Goal: Communication & Community: Ask a question

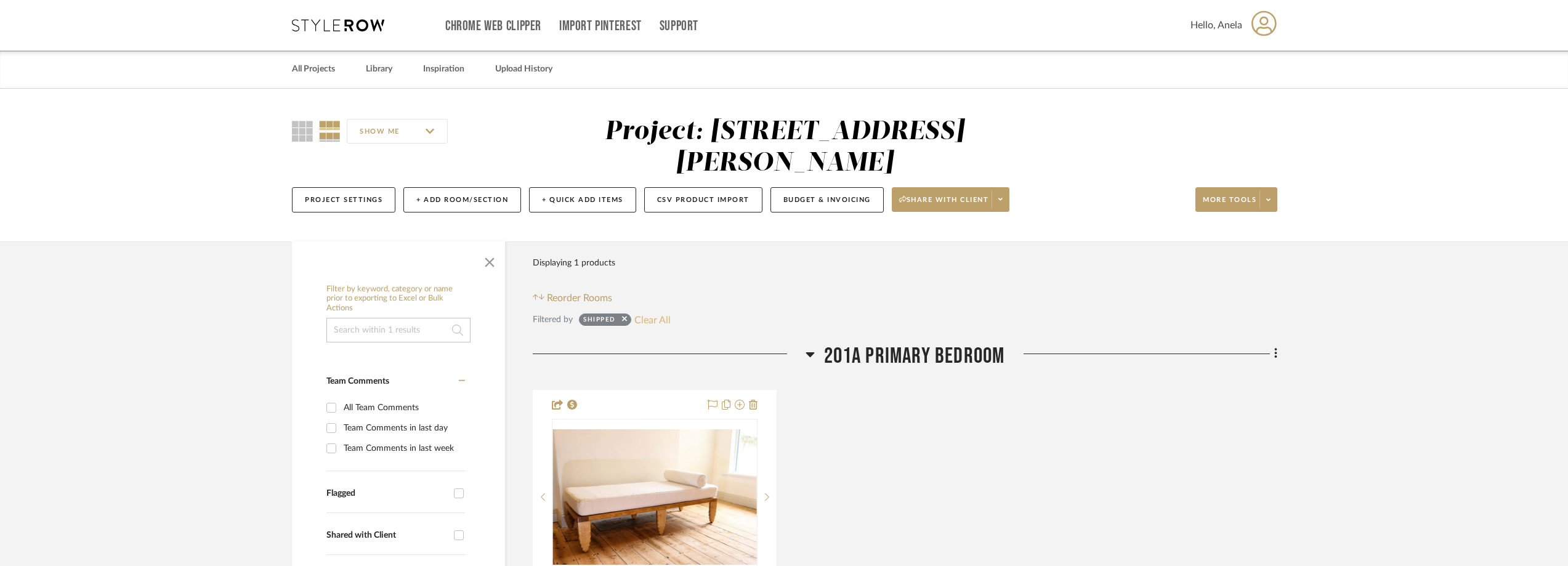
click at [649, 316] on button "Clear All" at bounding box center [652, 319] width 36 height 16
checkbox input "false"
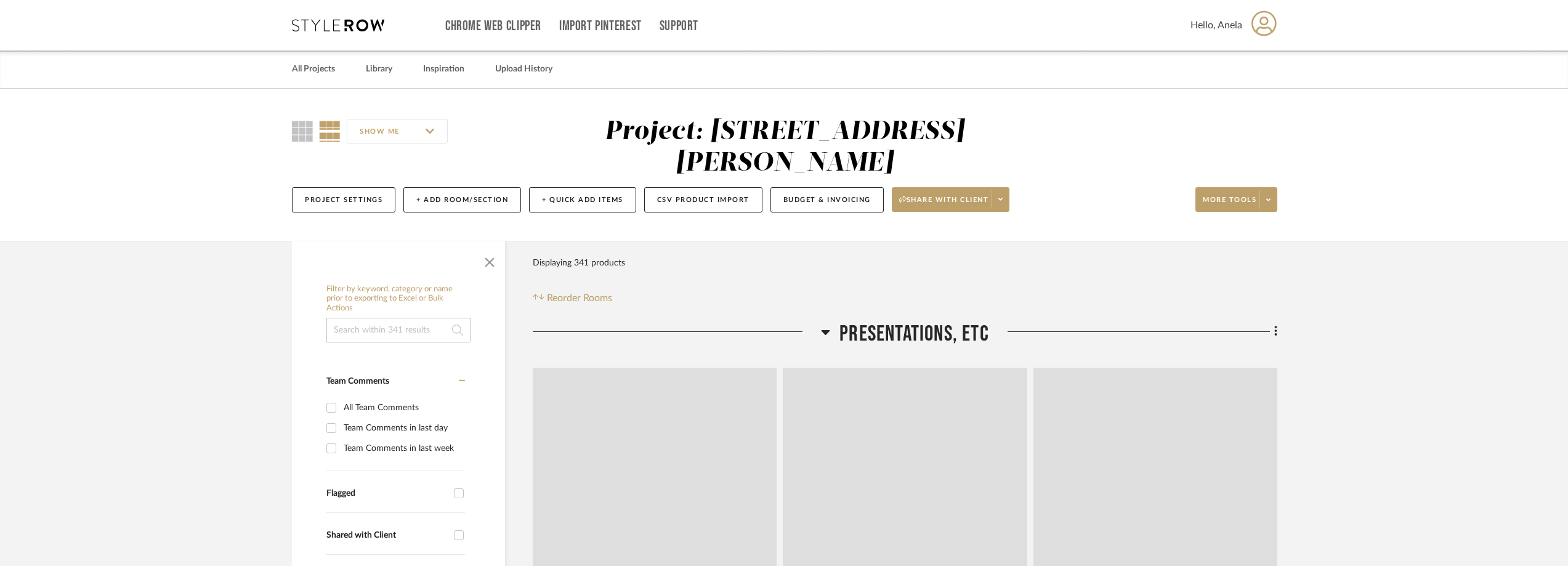
scroll to position [184, 0]
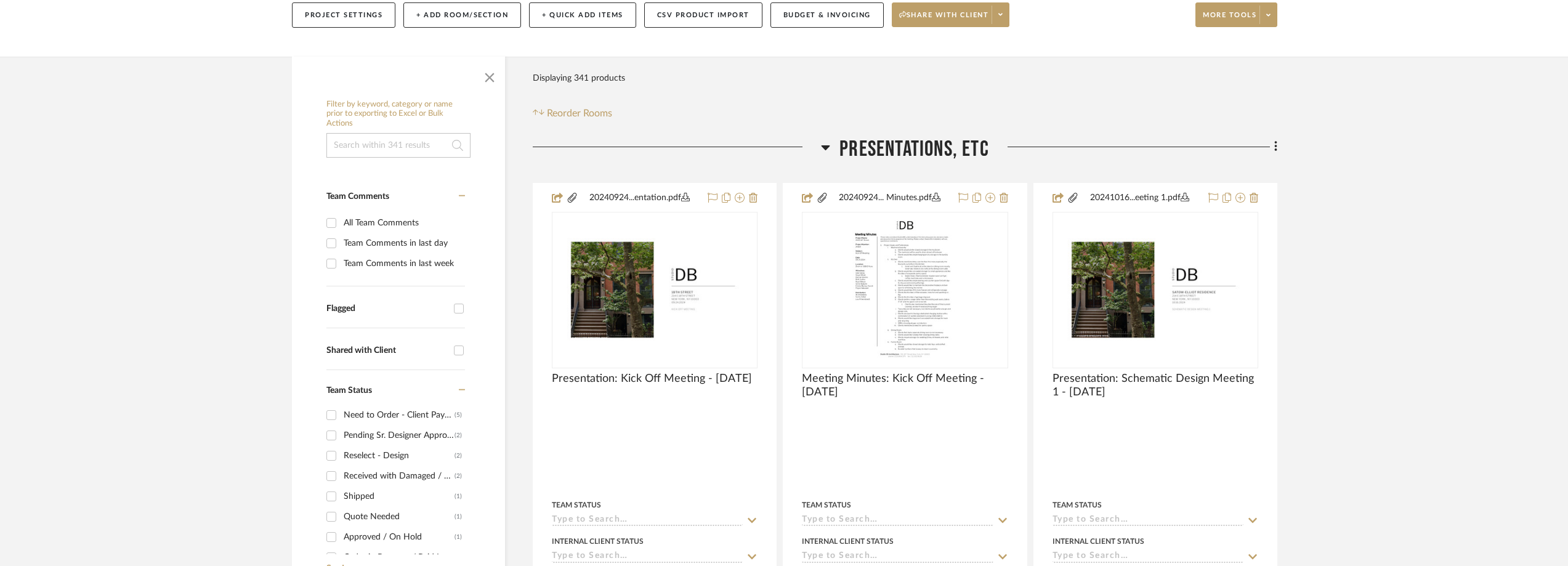
click at [381, 430] on div "Pending Sr. Designer Approval" at bounding box center [398, 435] width 111 height 19
click at [341, 430] on input "Pending Sr. Designer Approval (2)" at bounding box center [331, 435] width 19 height 19
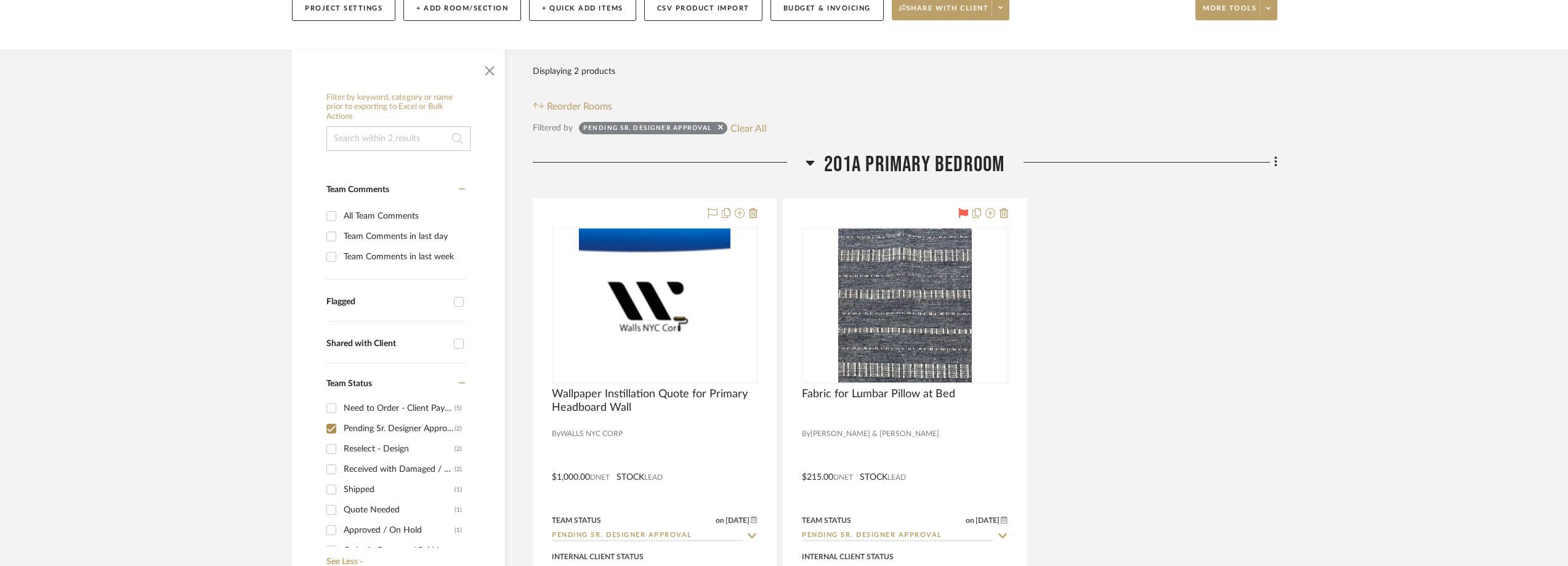
scroll to position [184, 0]
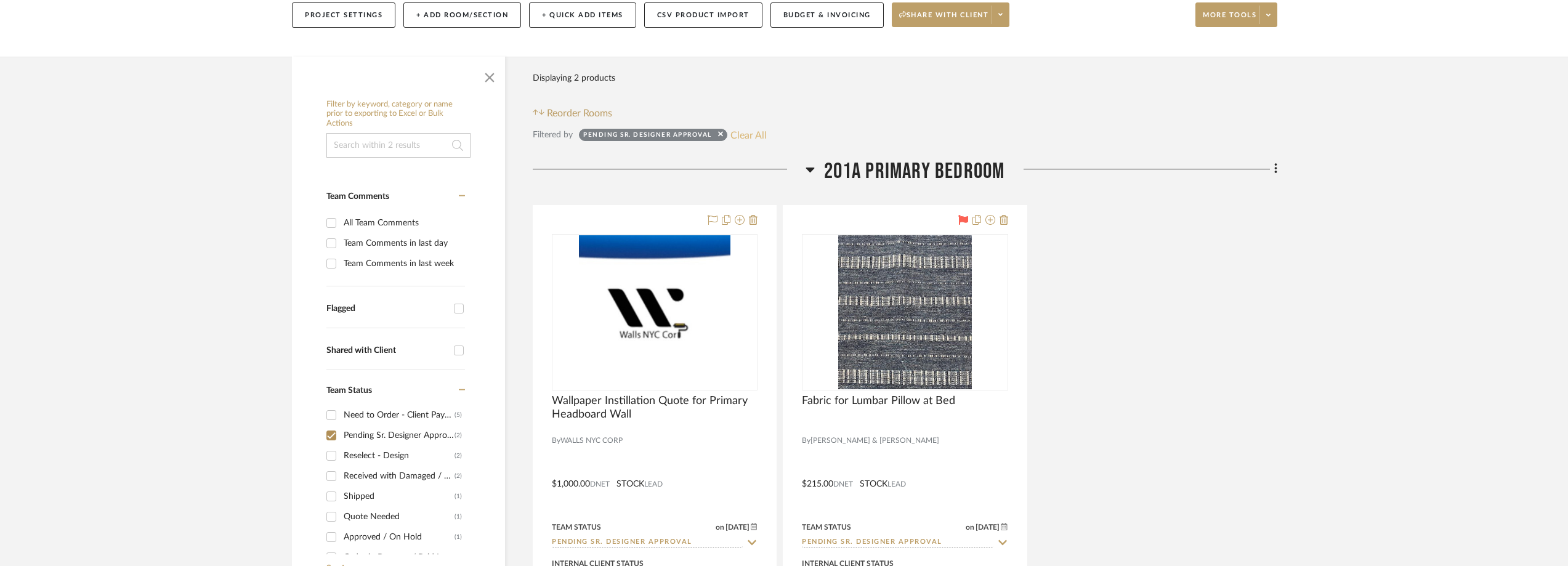
click at [755, 129] on button "Clear All" at bounding box center [748, 135] width 36 height 16
checkbox input "false"
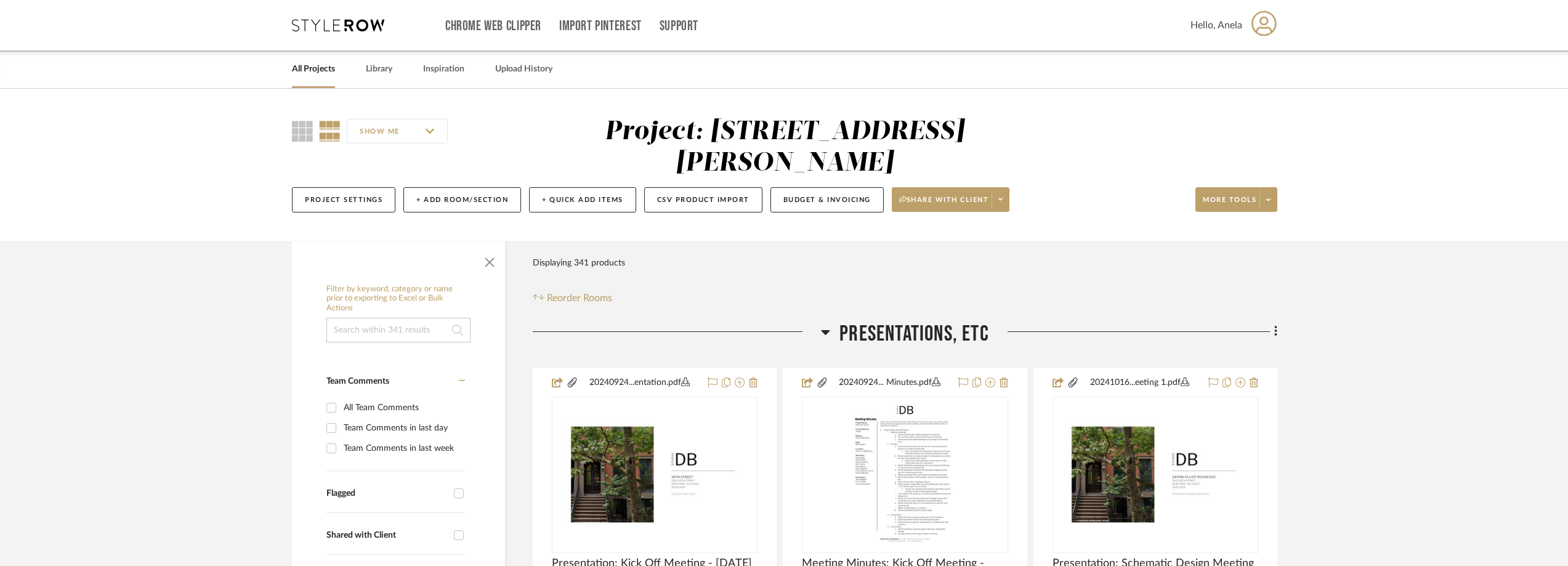
click at [303, 30] on icon at bounding box center [337, 25] width 92 height 13
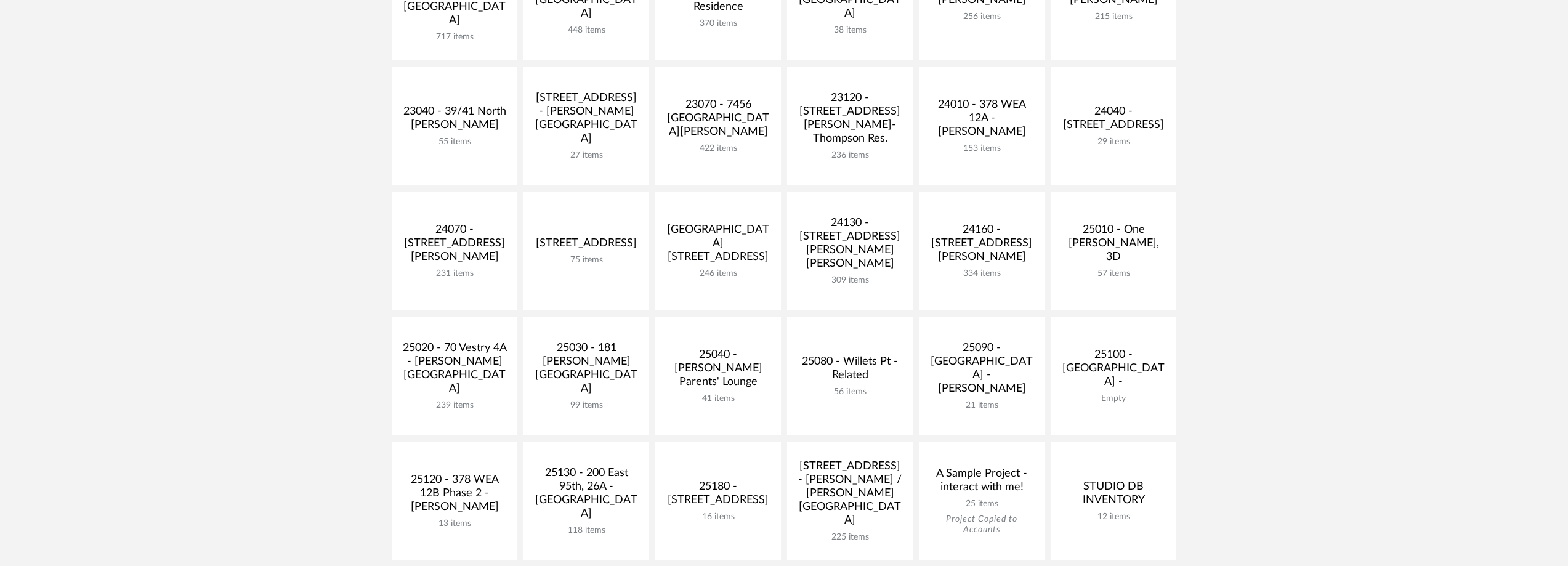
scroll to position [431, 0]
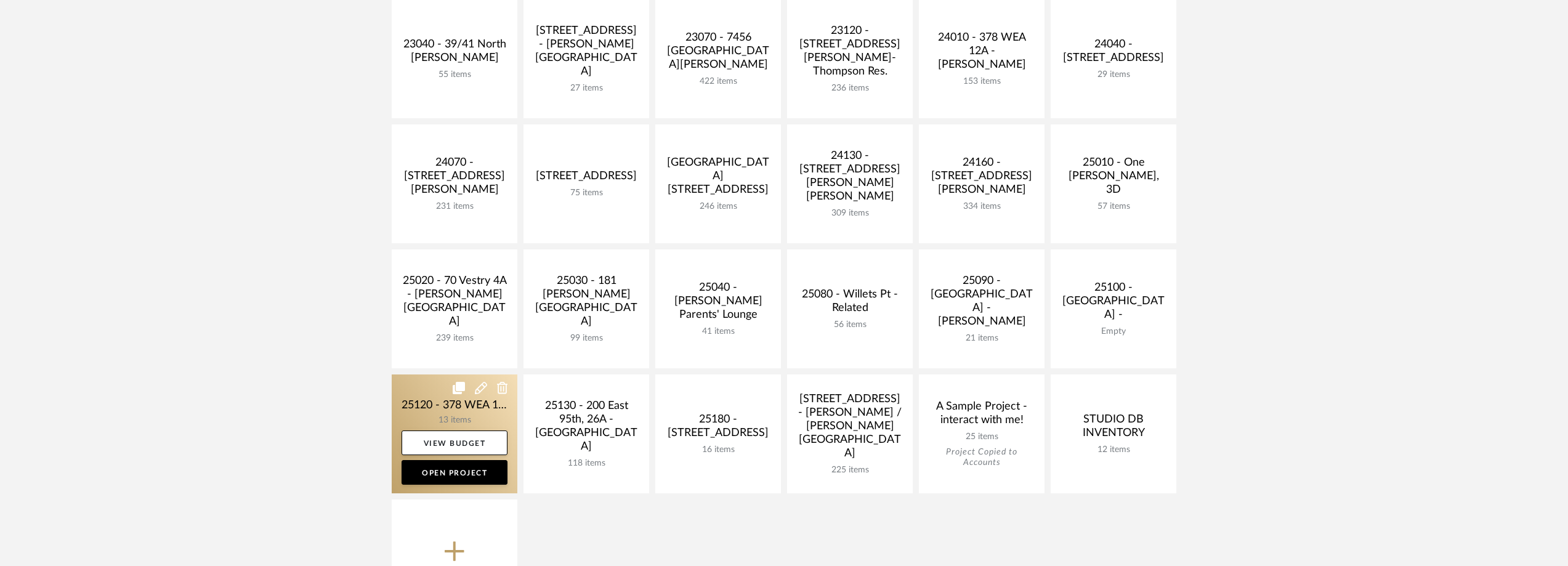
click at [444, 395] on link at bounding box center [454, 434] width 126 height 119
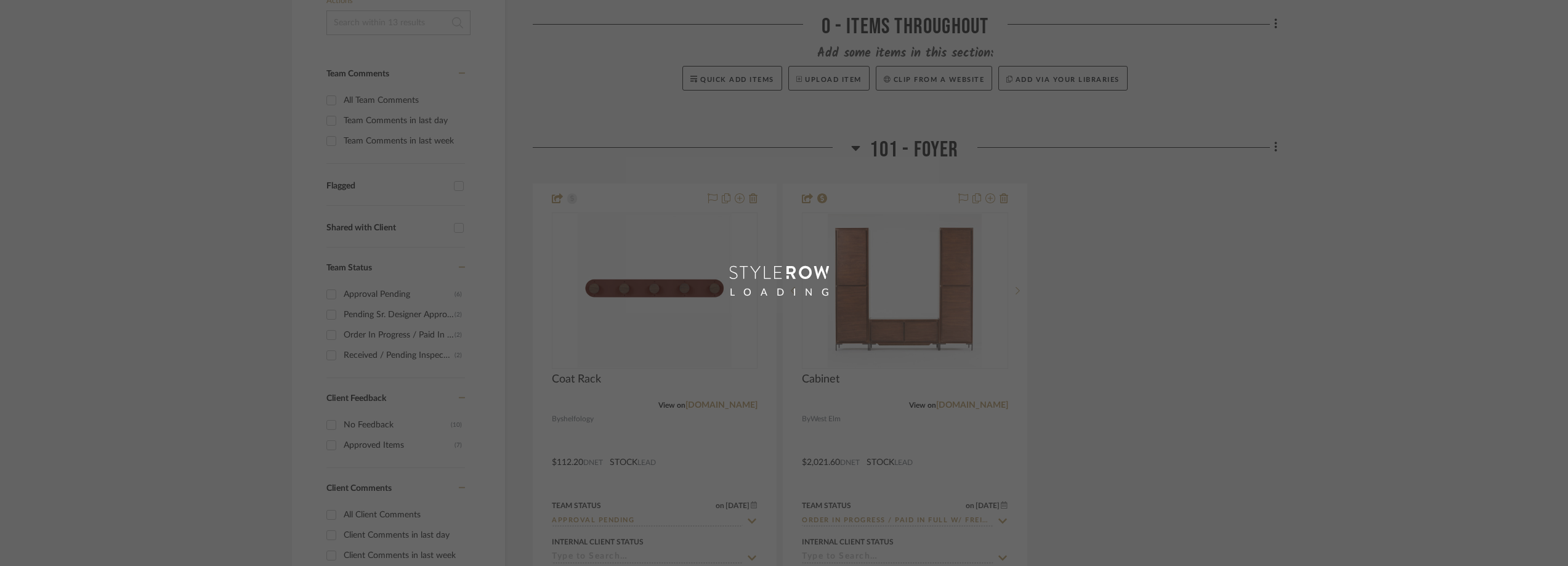
scroll to position [308, 0]
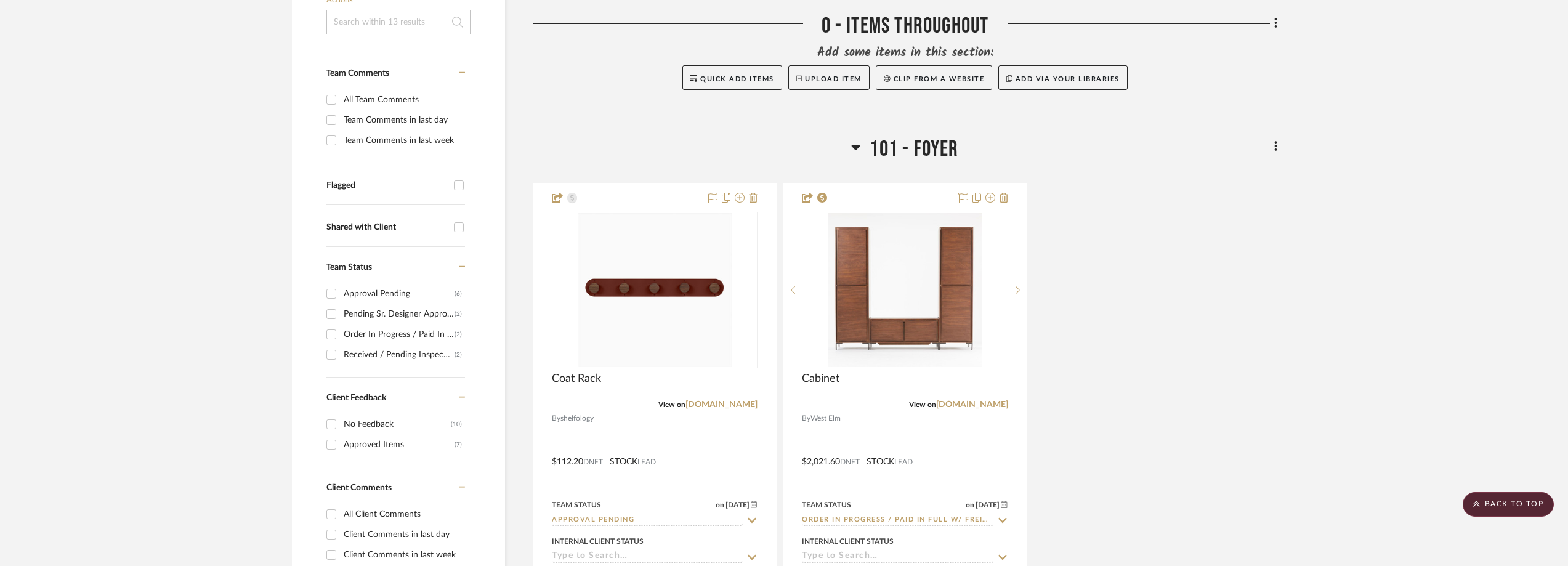
click at [375, 335] on div "Order In Progress / Paid In Full w/ Freight, No Balance due" at bounding box center [398, 334] width 111 height 19
click at [341, 335] on input "Order In Progress / Paid In Full w/ Freight, No Balance due (2)" at bounding box center [331, 334] width 19 height 19
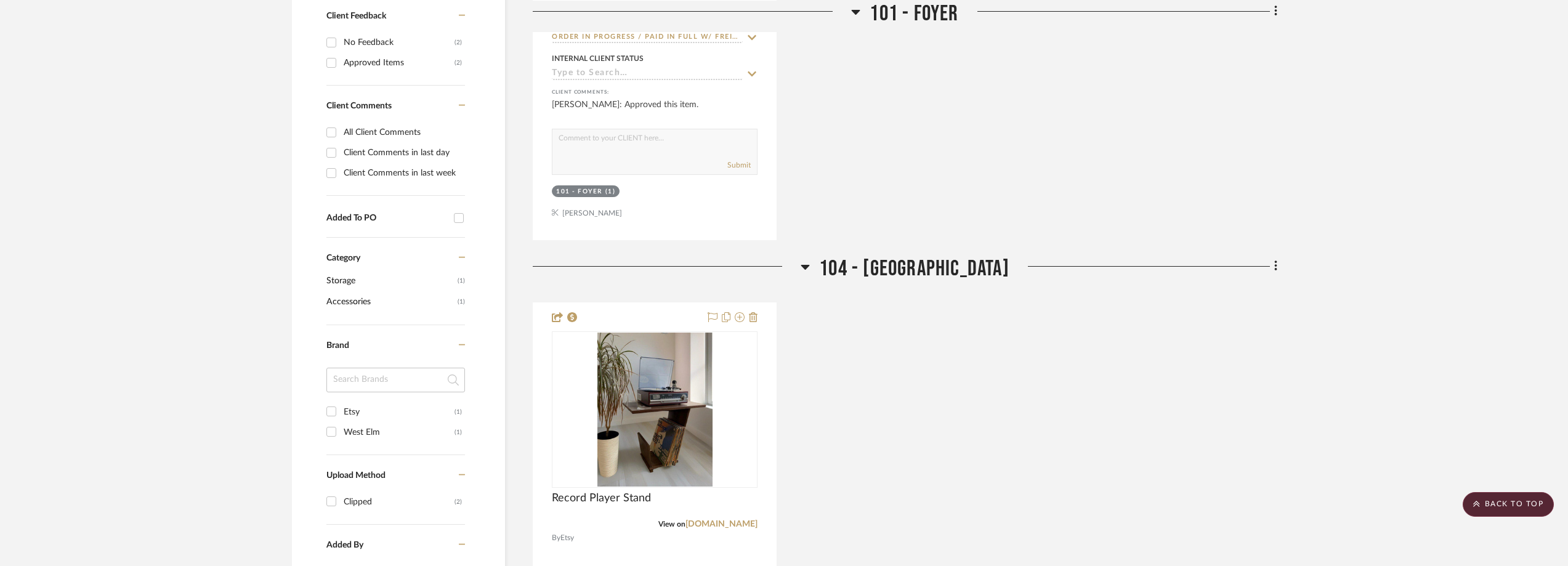
scroll to position [924, 0]
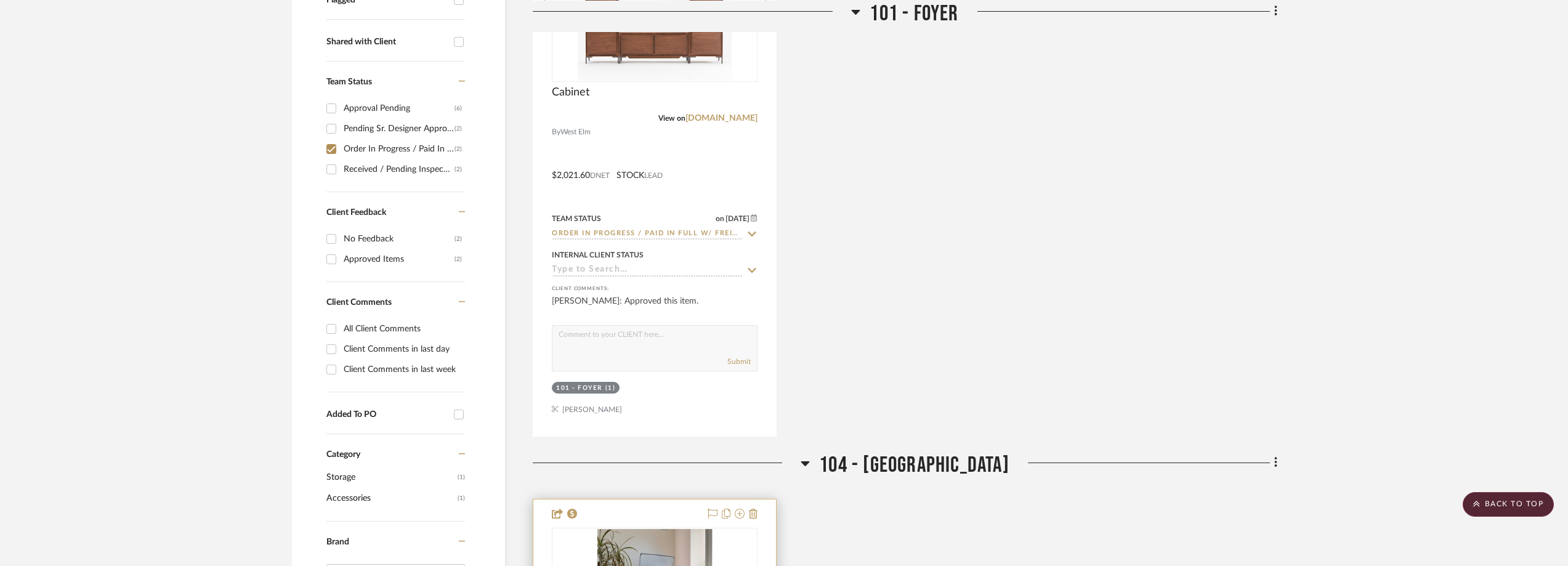
scroll to position [431, 0]
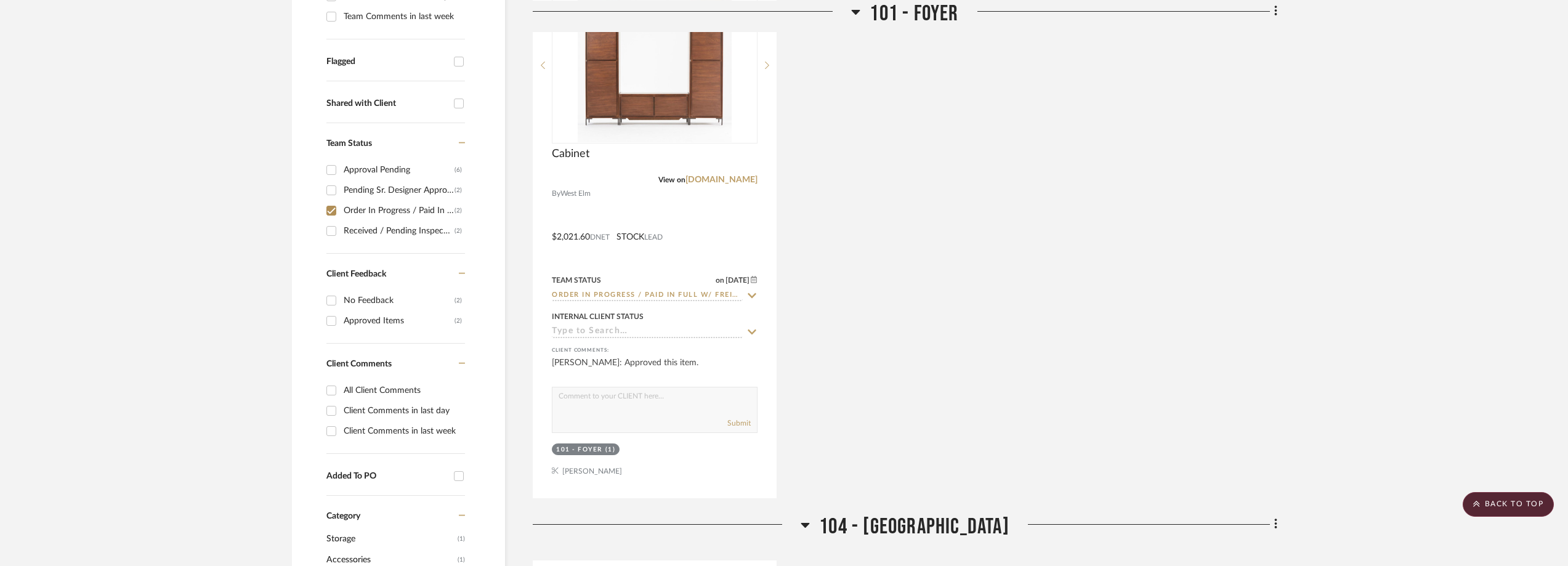
click at [403, 210] on div "Order In Progress / Paid In Full w/ Freight, No Balance due" at bounding box center [398, 210] width 111 height 19
click at [341, 210] on input "Order In Progress / Paid In Full w/ Freight, No Balance due (2)" at bounding box center [331, 210] width 19 height 19
checkbox input "false"
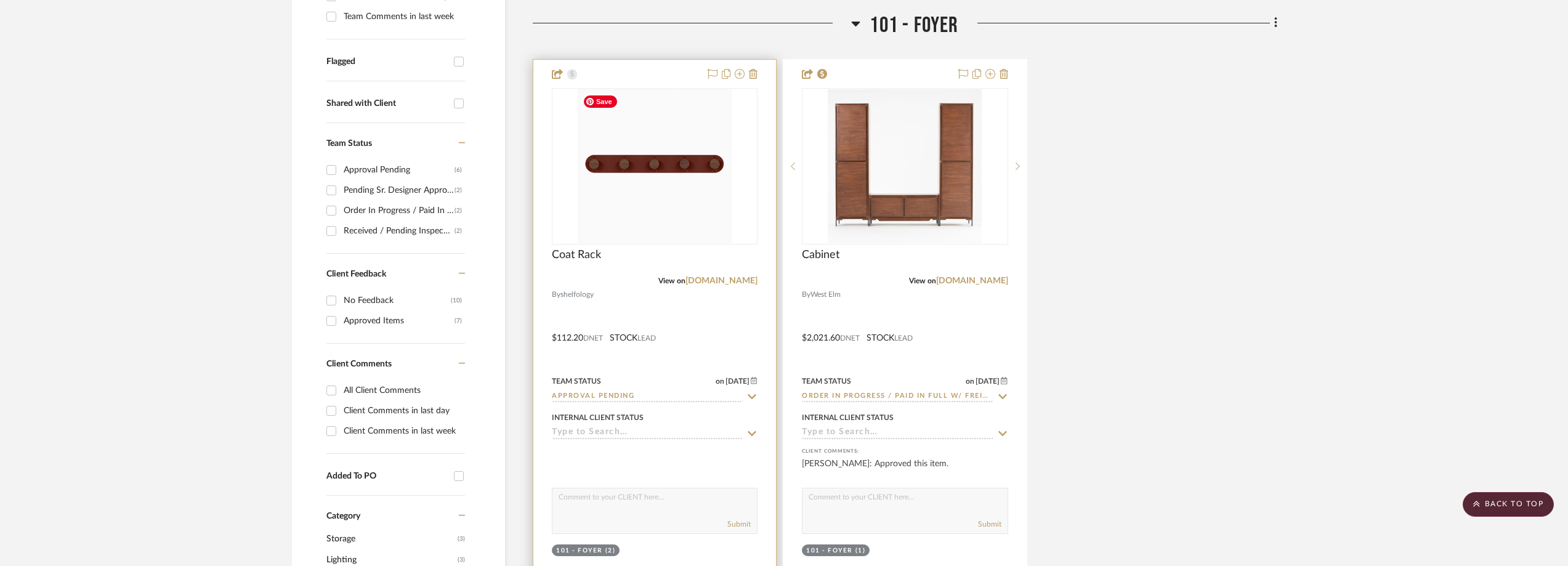
click at [0, 0] on img at bounding box center [0, 0] width 0 height 0
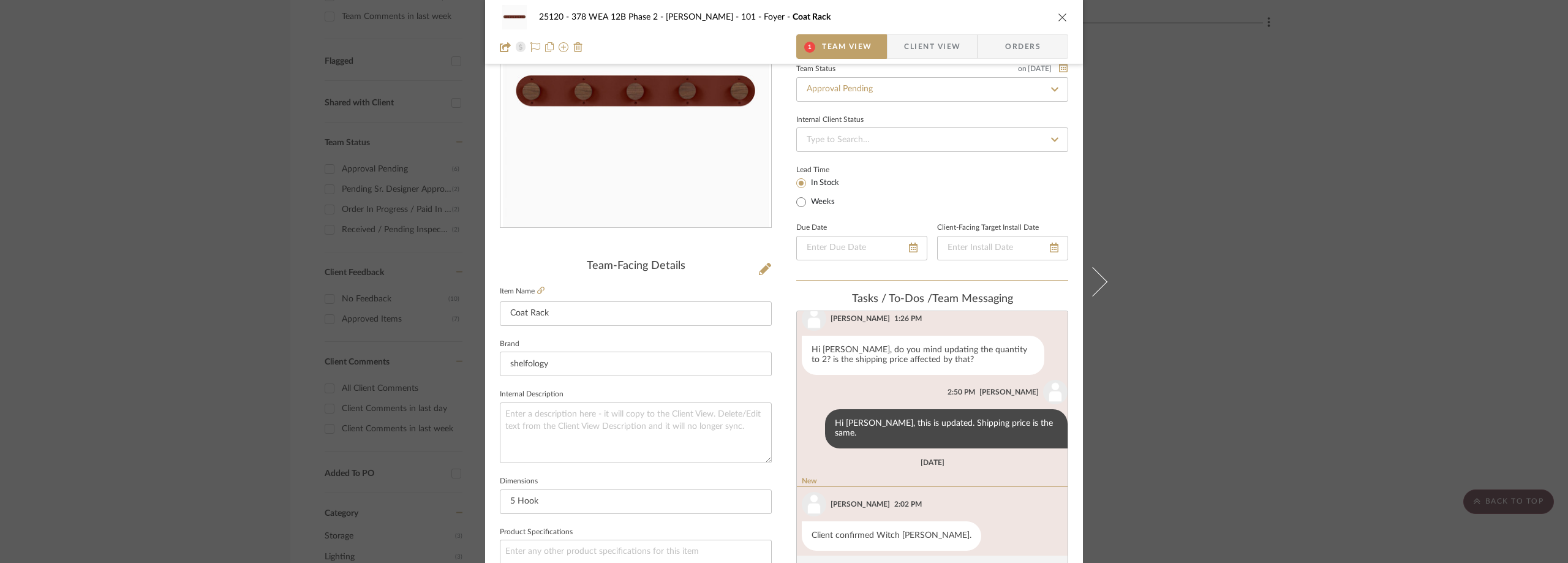
scroll to position [183, 0]
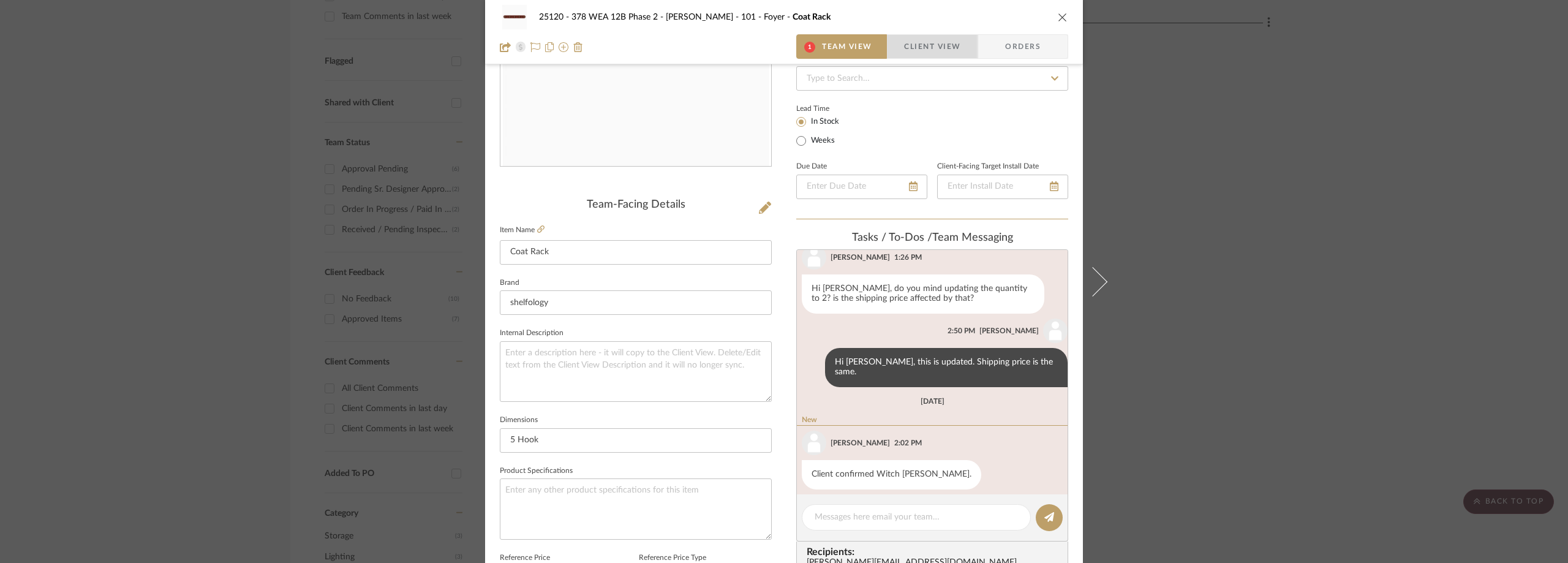
click at [912, 53] on span "Client View" at bounding box center [932, 46] width 56 height 24
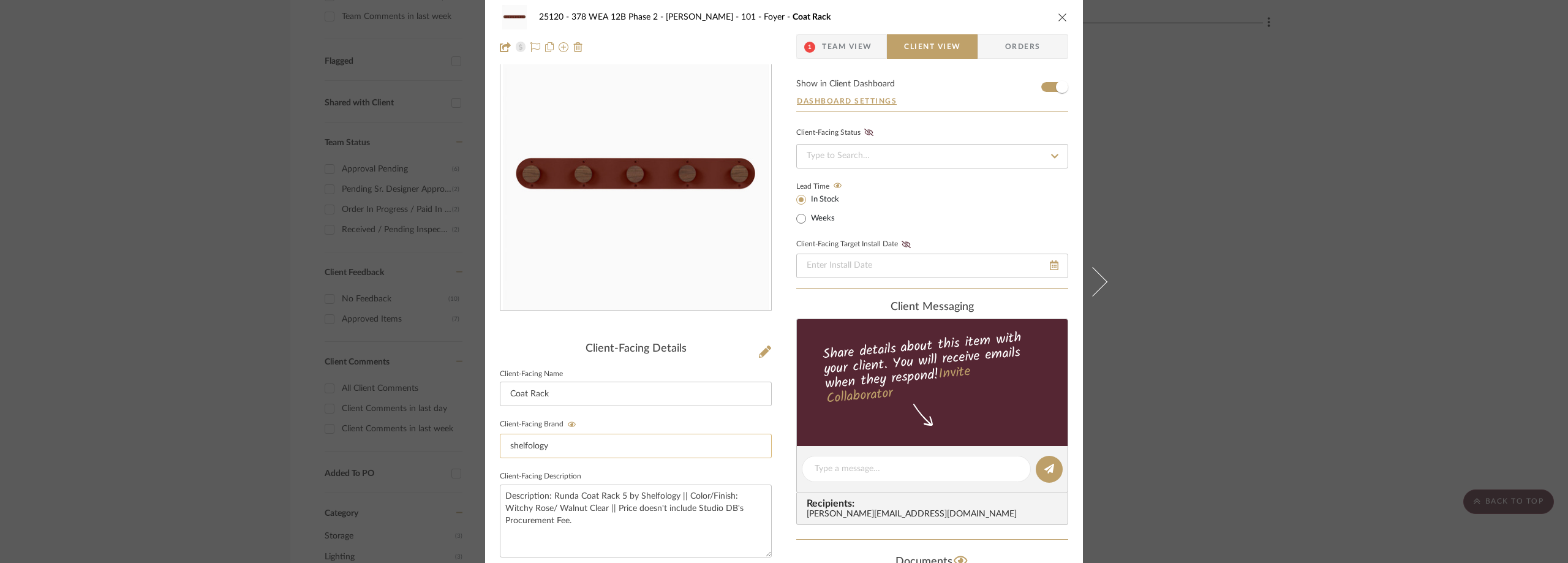
scroll to position [0, 0]
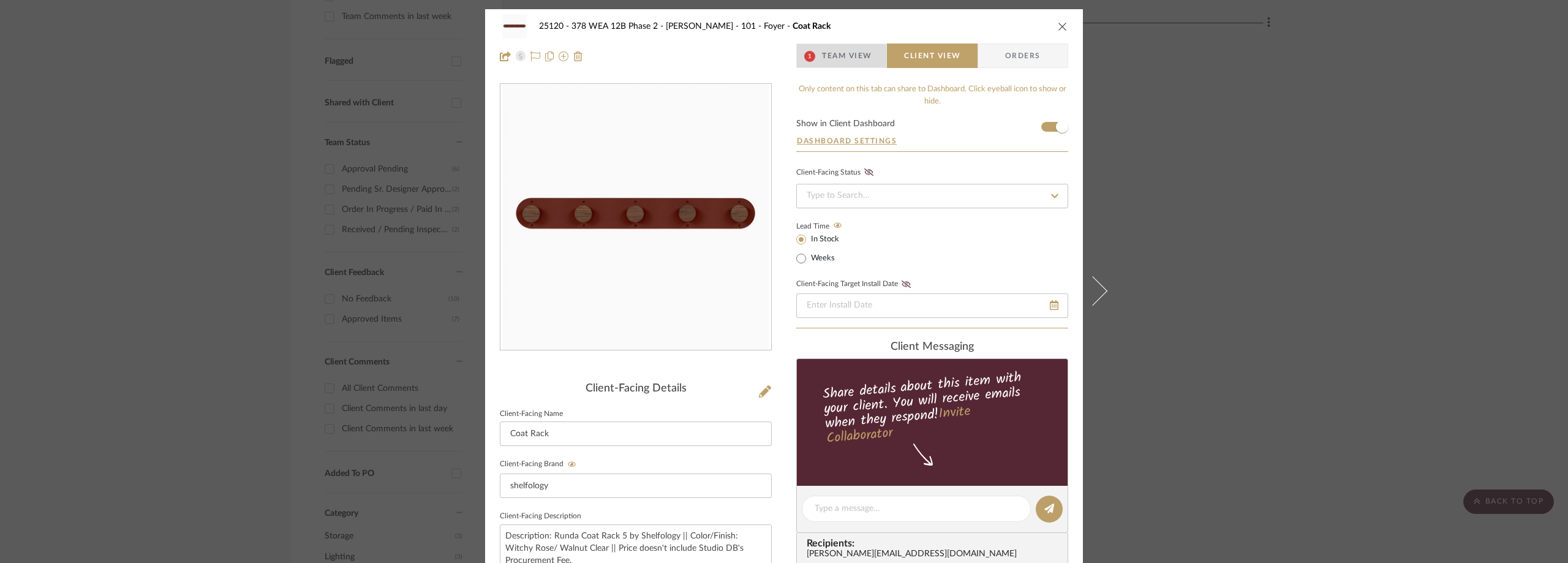
click at [806, 50] on span "1" at bounding box center [809, 56] width 11 height 11
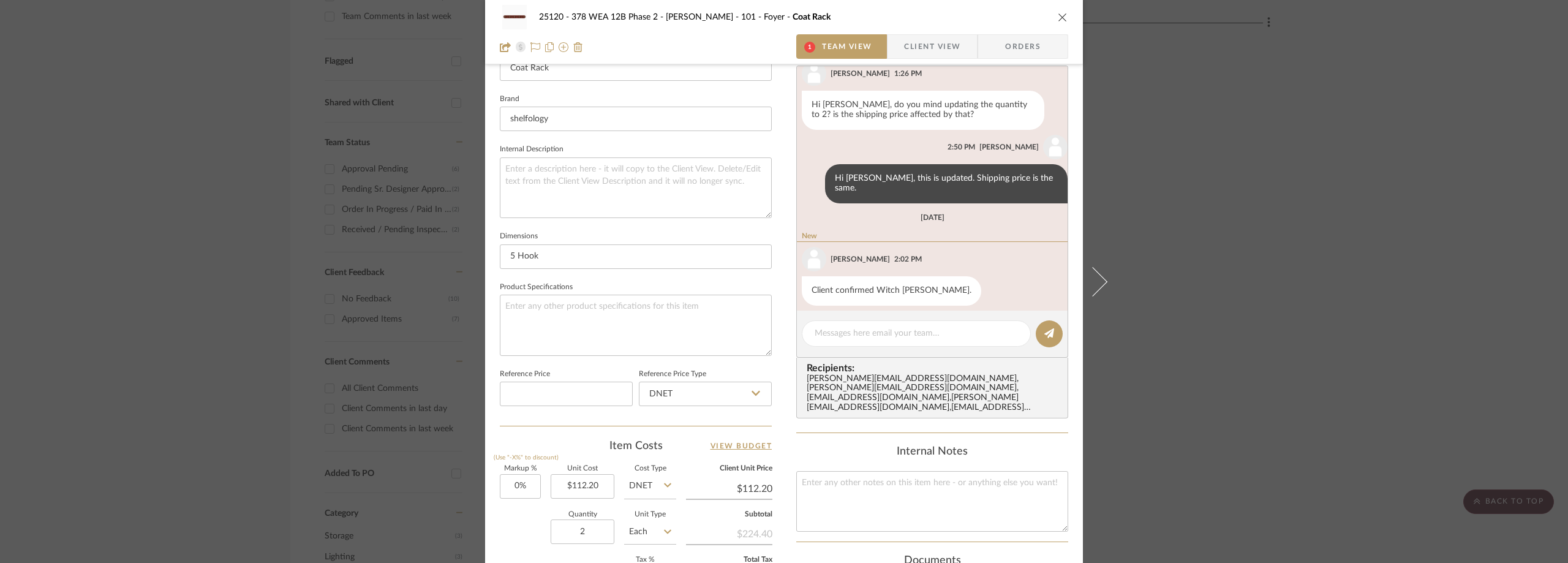
scroll to position [61, 0]
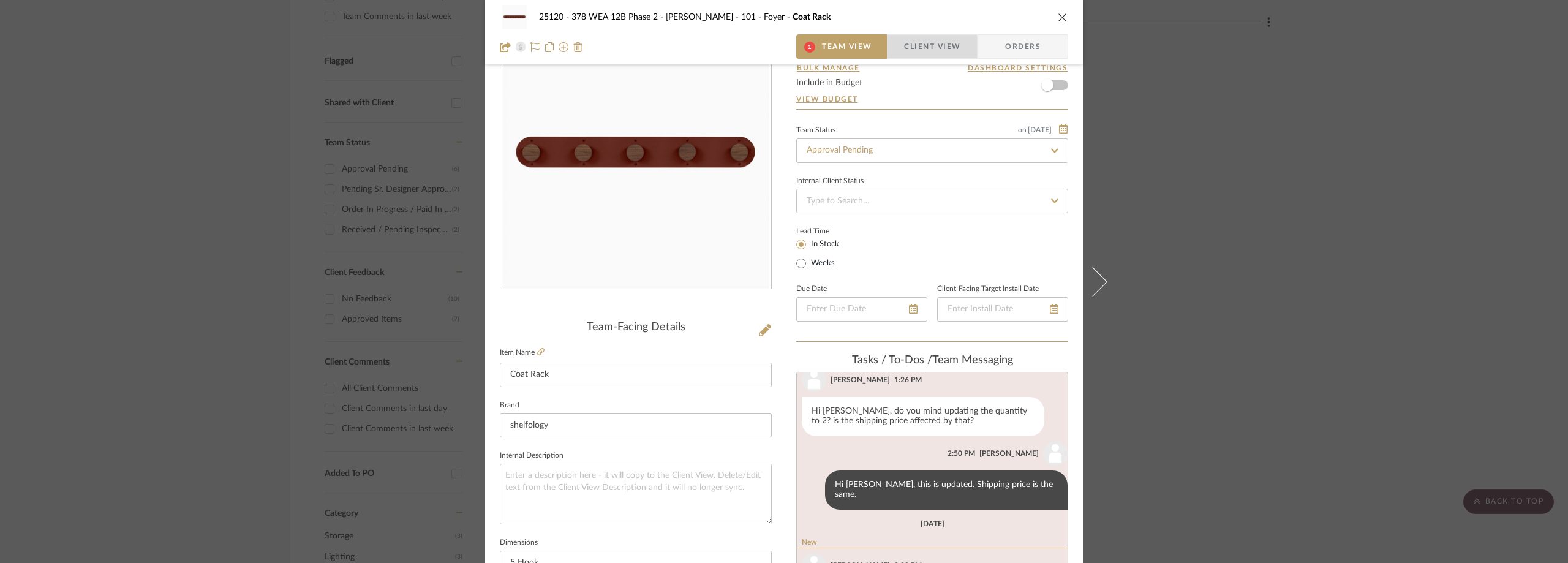
click at [898, 53] on span "button" at bounding box center [896, 46] width 17 height 24
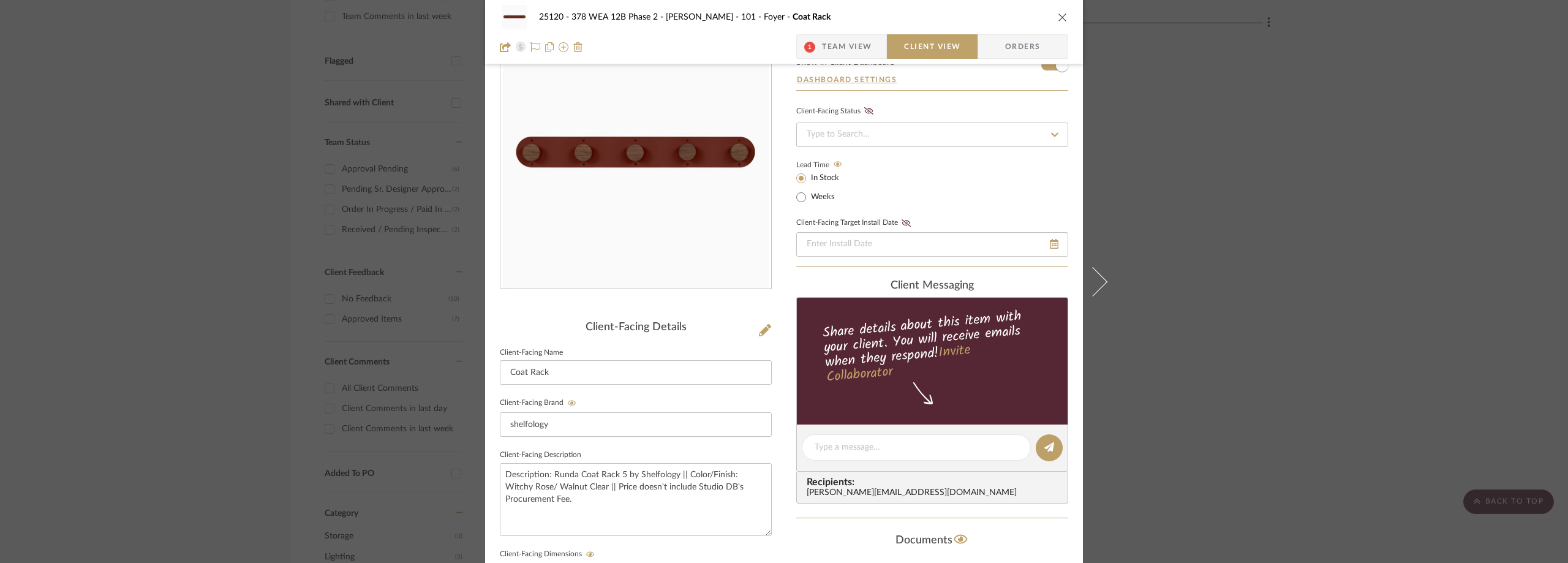
click at [1355, 214] on div "25120 - 378 WEA 12B Phase 2 - [PERSON_NAME] 101 - Foyer Coat Rack 1 Team View C…" at bounding box center [784, 281] width 1568 height 563
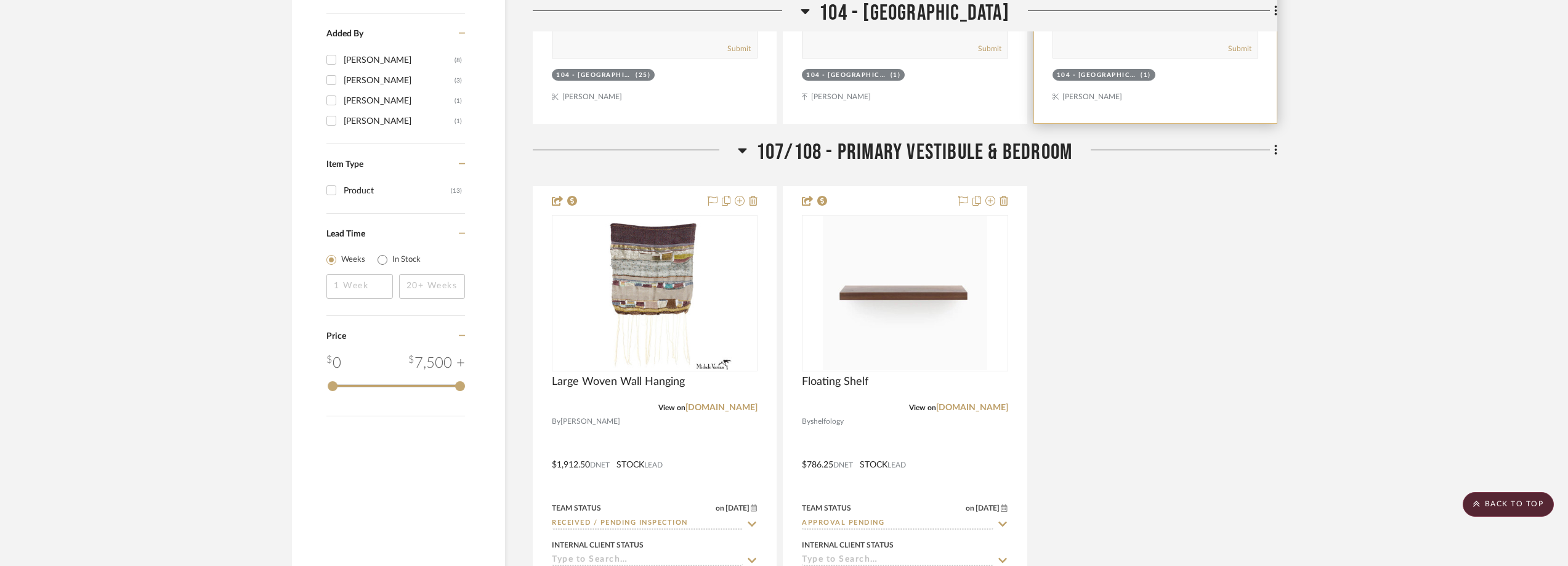
scroll to position [1664, 0]
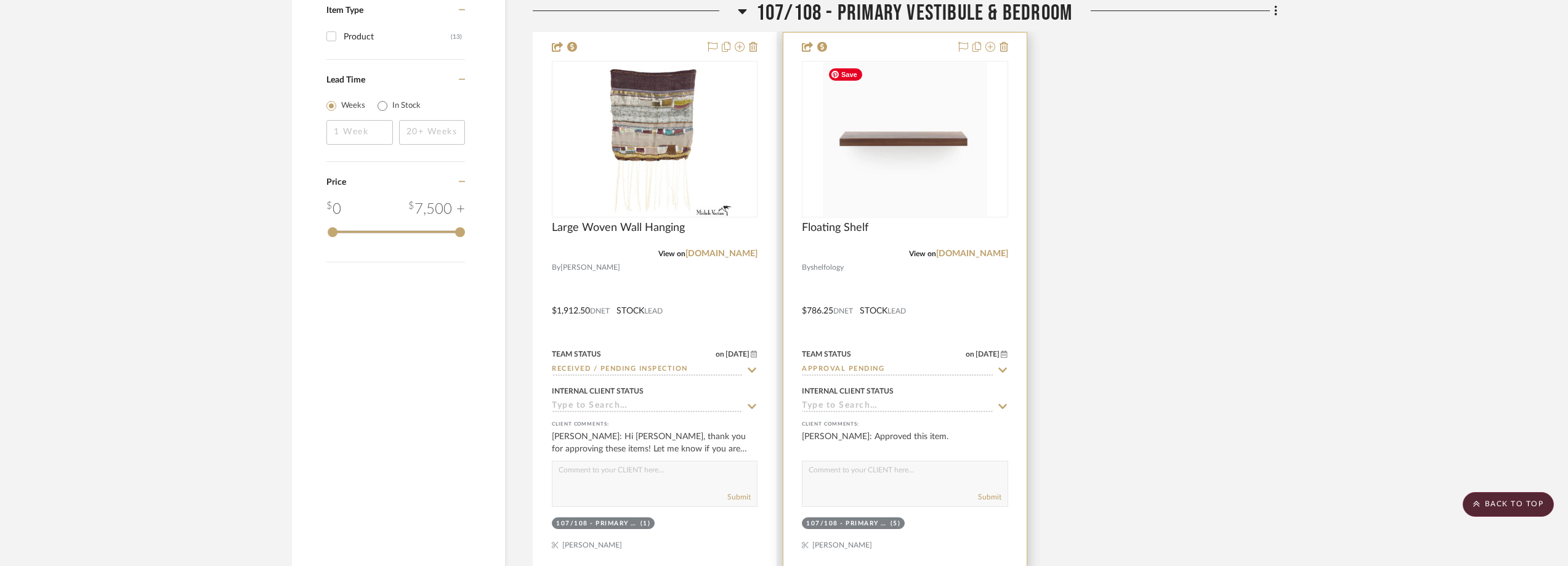
click at [880, 163] on div at bounding box center [904, 139] width 206 height 157
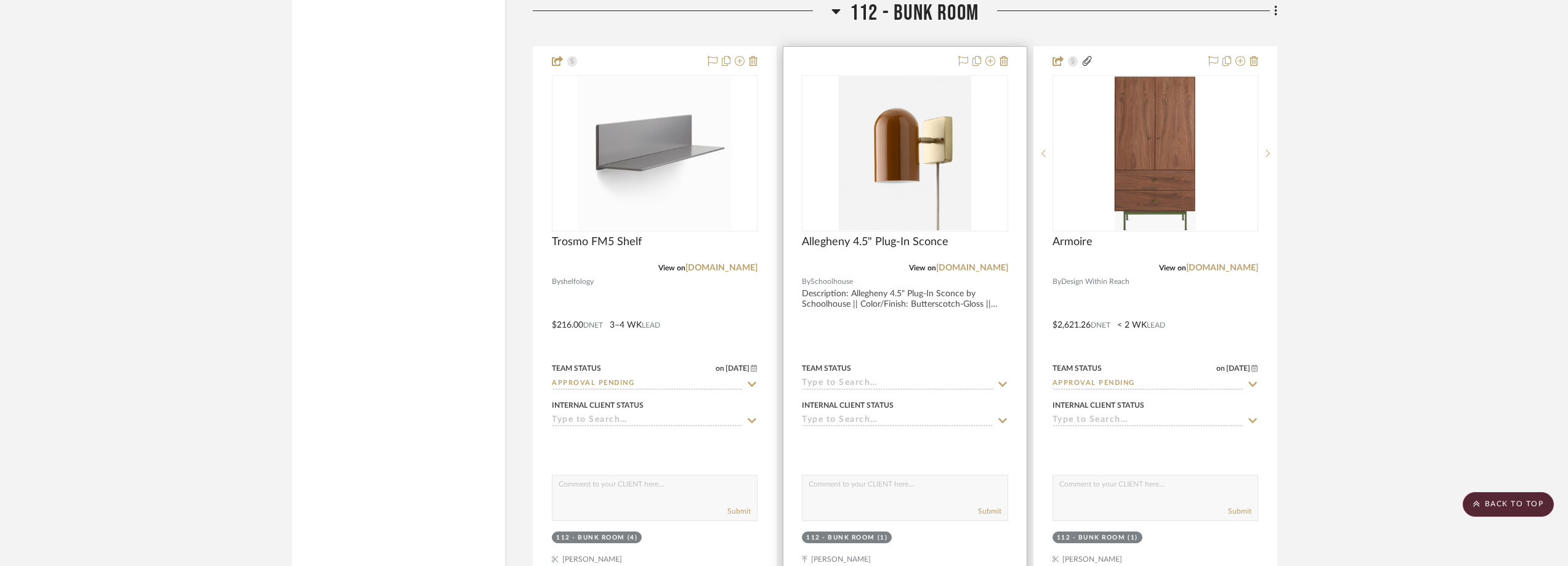
scroll to position [2068, 0]
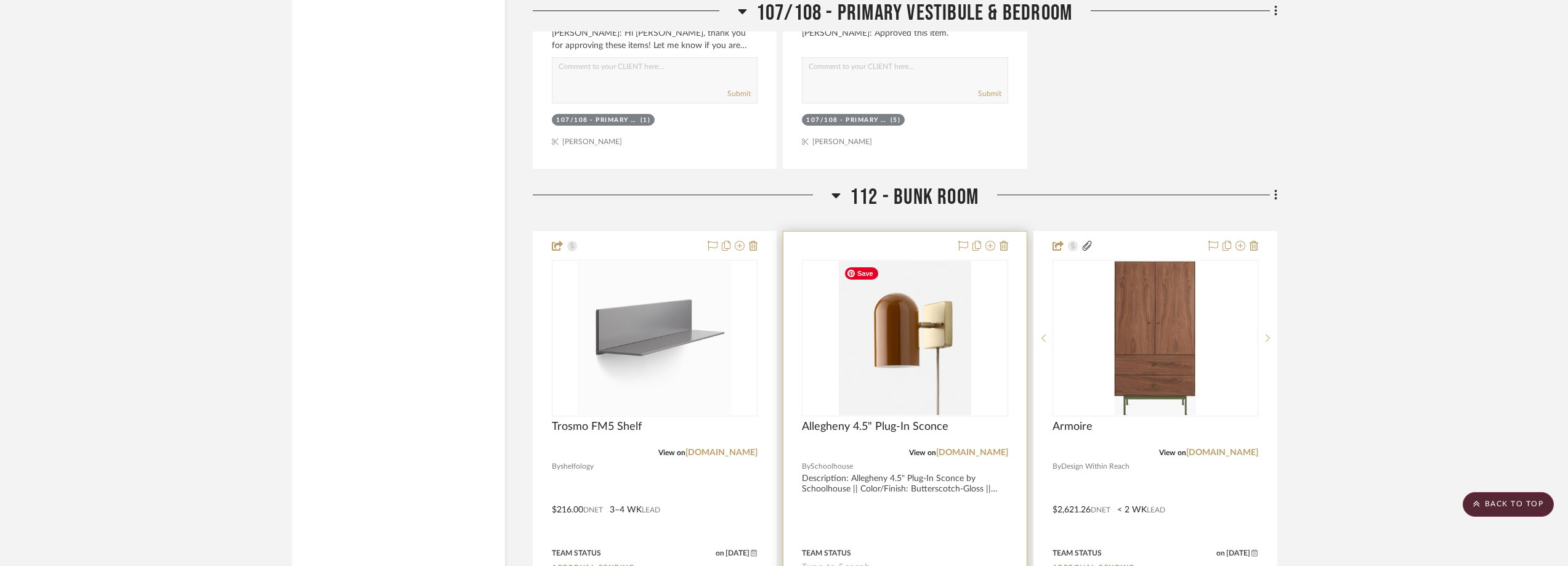
click at [898, 338] on img "0" at bounding box center [905, 338] width 133 height 154
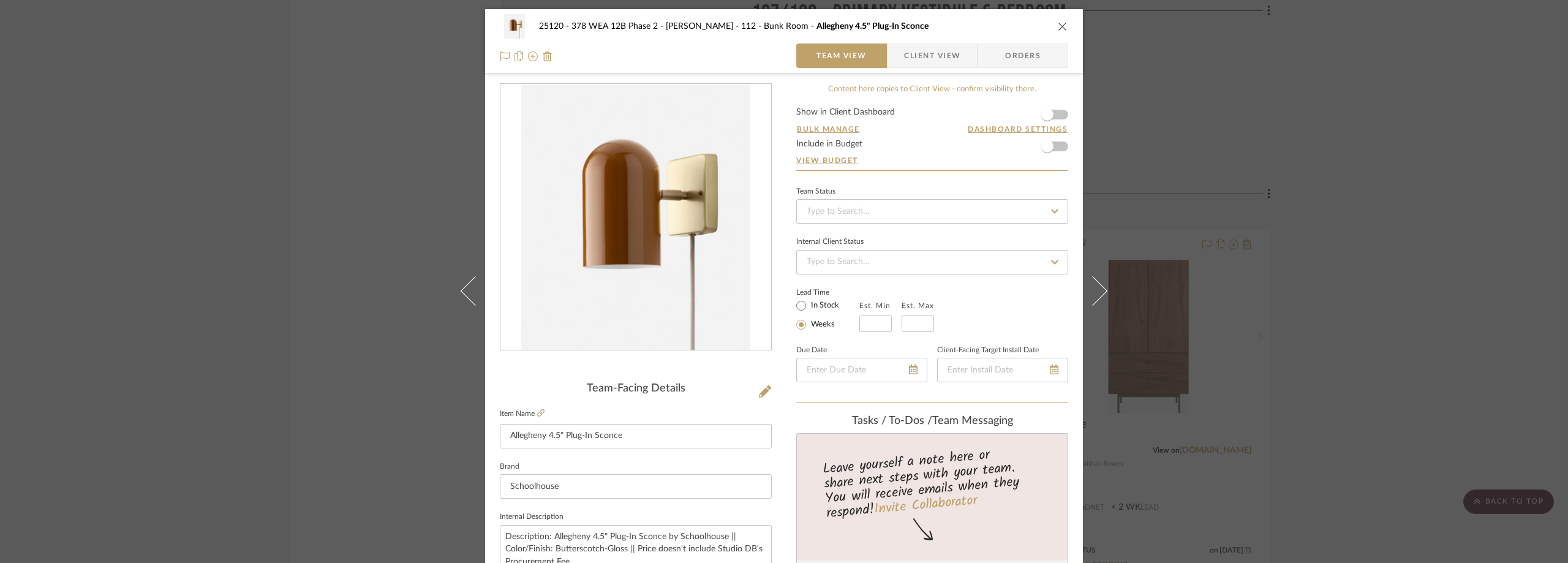
scroll to position [368, 0]
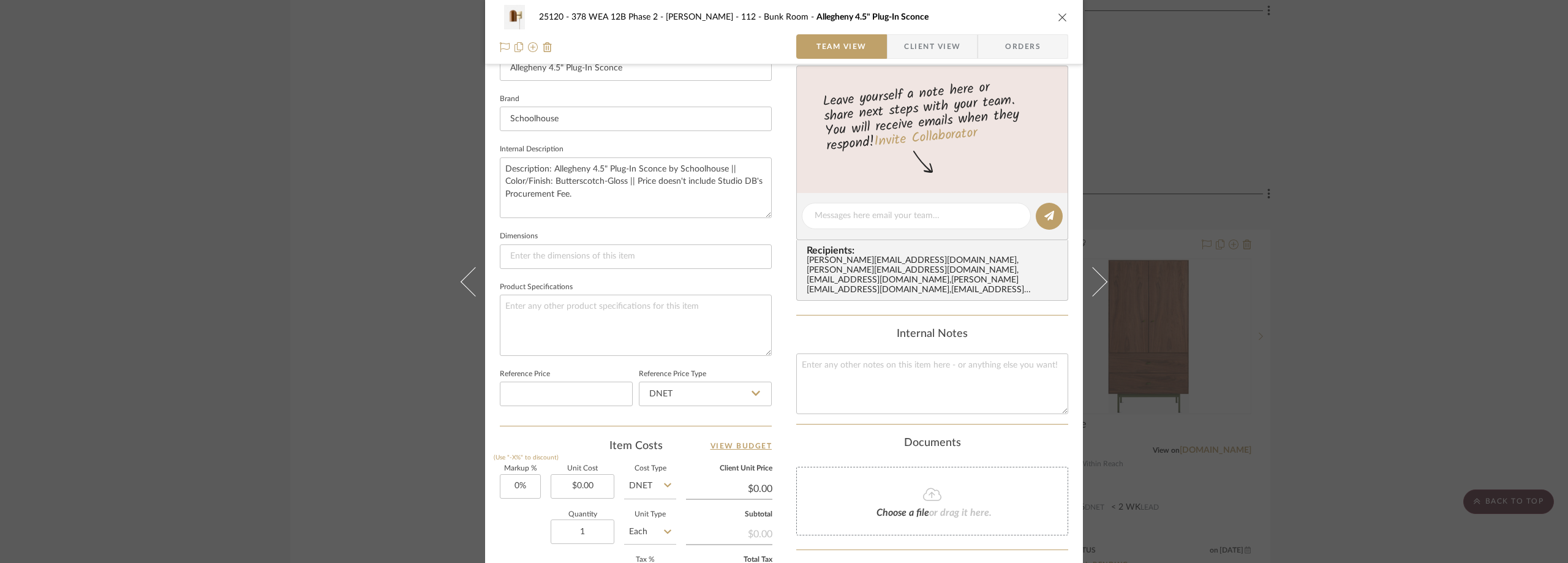
click at [904, 50] on span "Client View" at bounding box center [932, 46] width 56 height 24
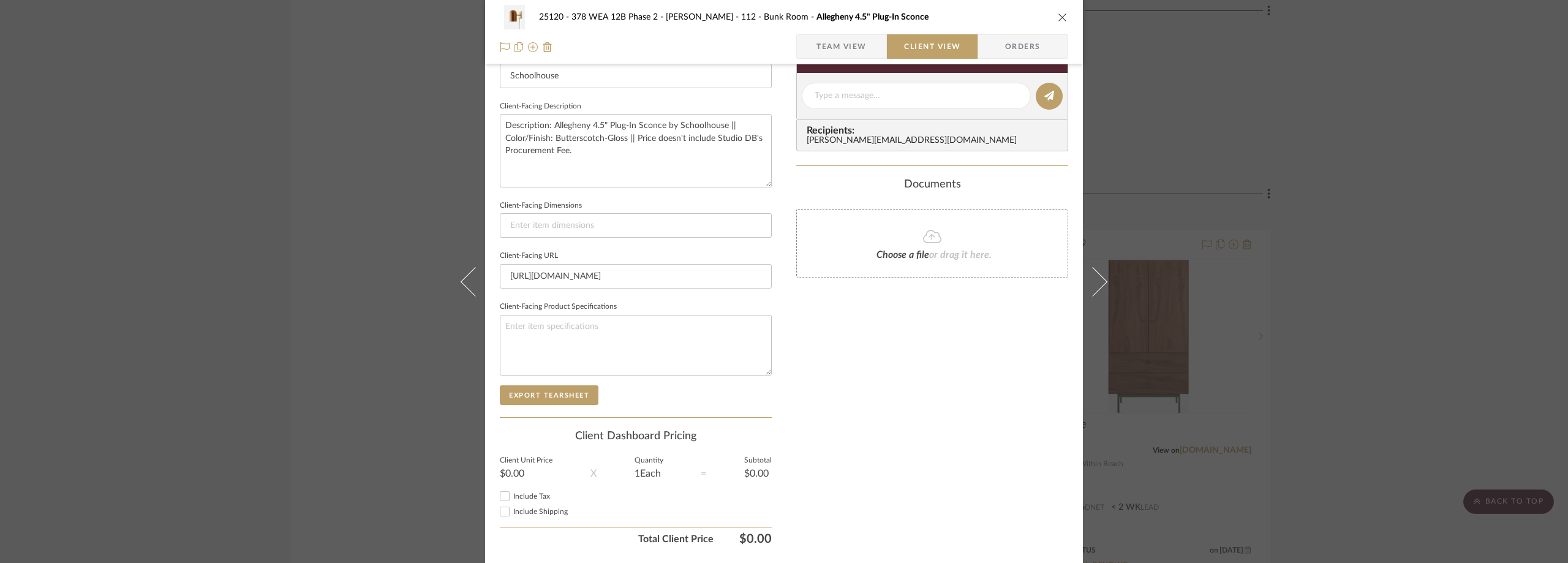
scroll to position [446, 0]
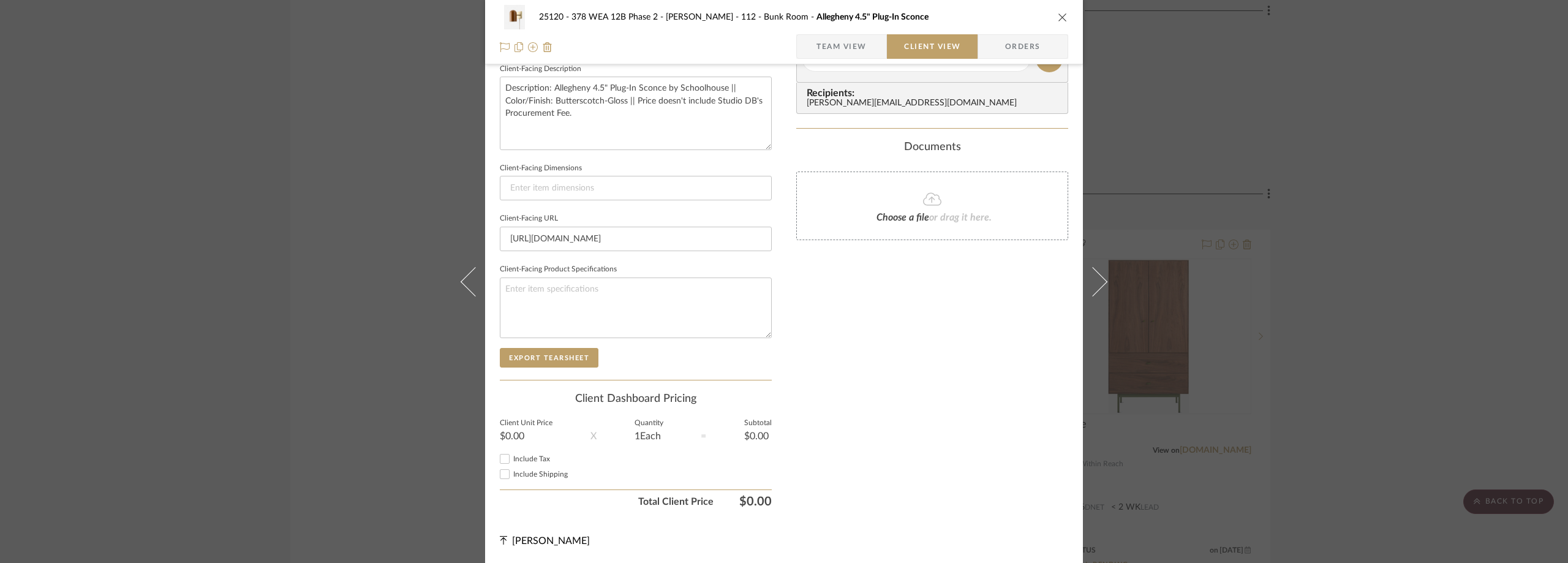
click at [1431, 247] on div "25120 - 378 WEA 12B Phase 2 - [PERSON_NAME] 112 - Bunk Room Allegheny 4.5" Plug…" at bounding box center [784, 281] width 1568 height 563
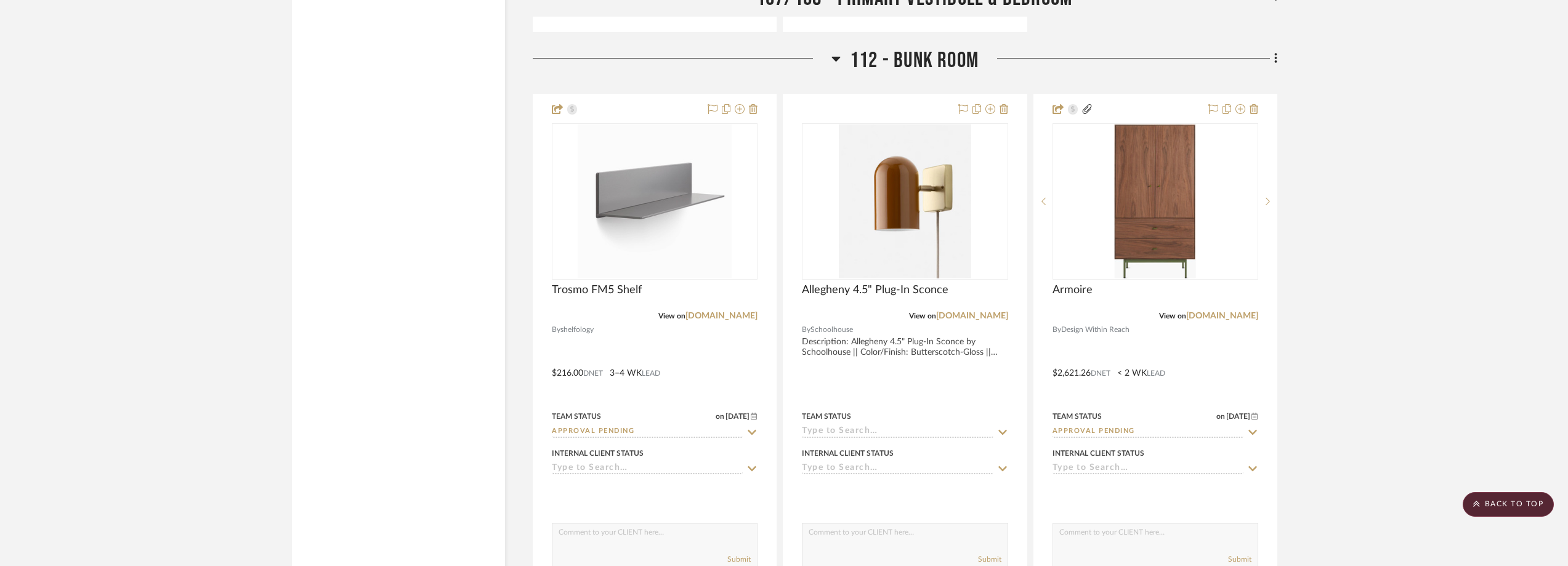
scroll to position [2252, 0]
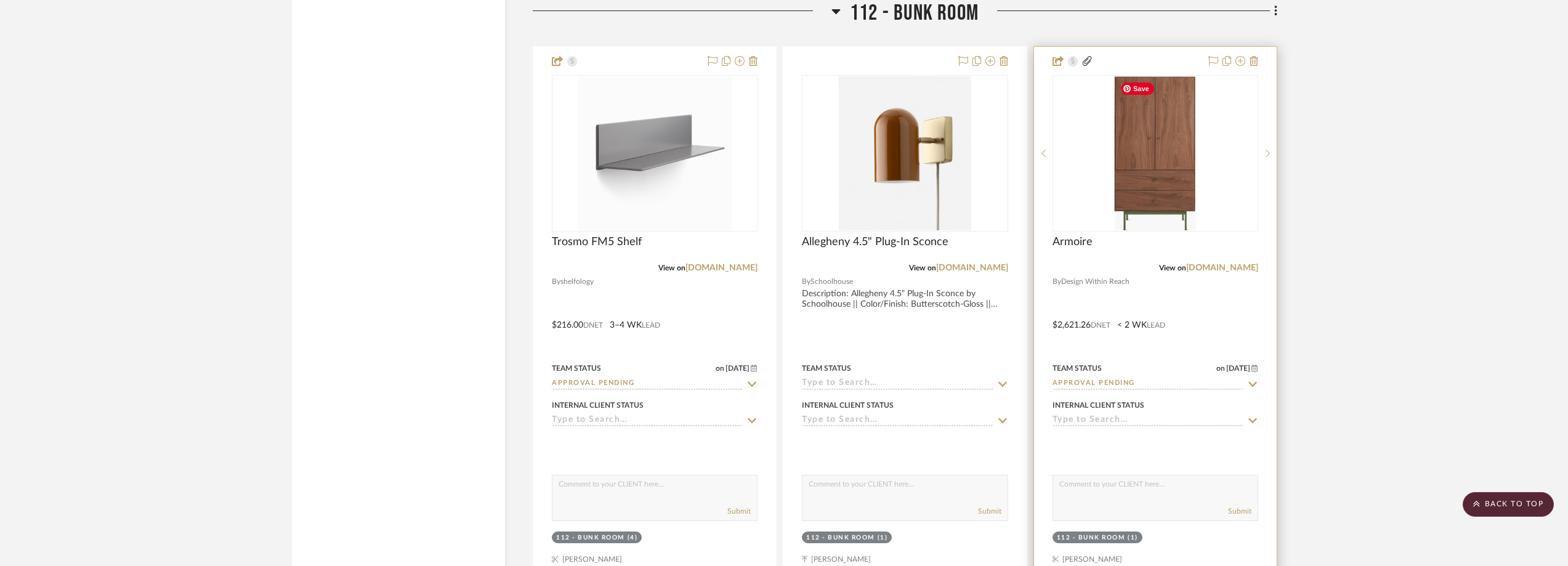
click at [1175, 191] on img "0" at bounding box center [1154, 153] width 80 height 154
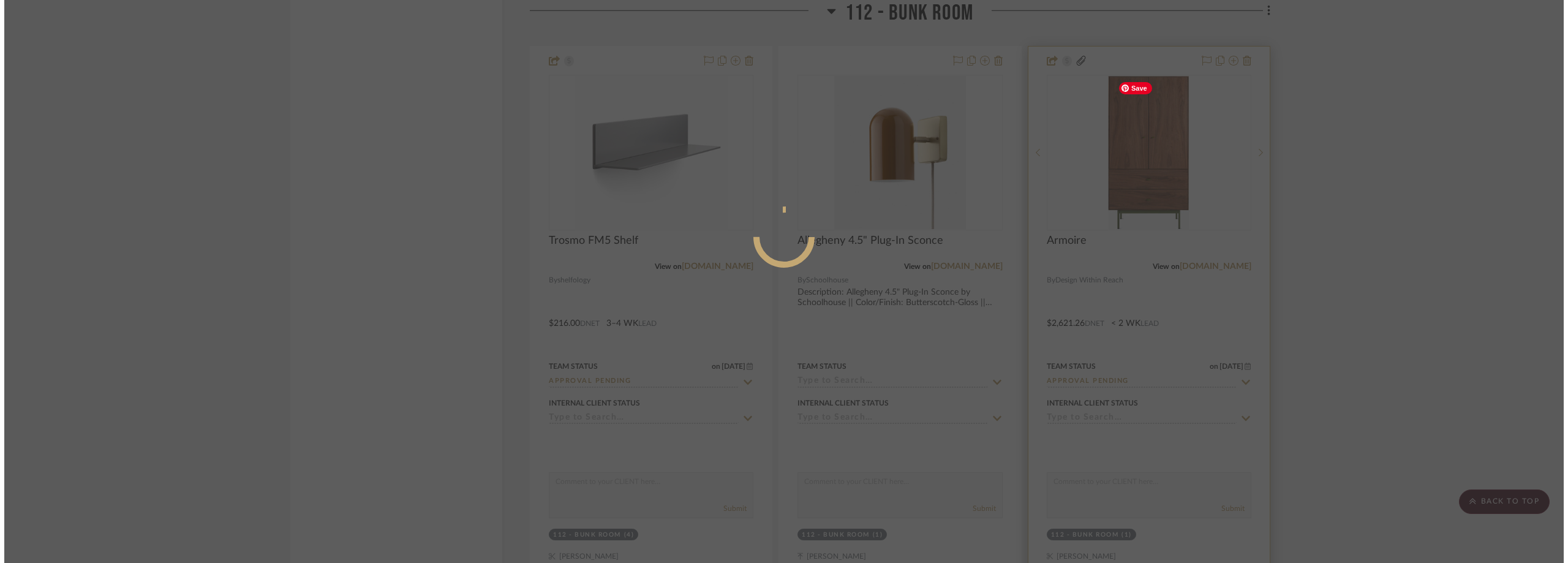
scroll to position [0, 0]
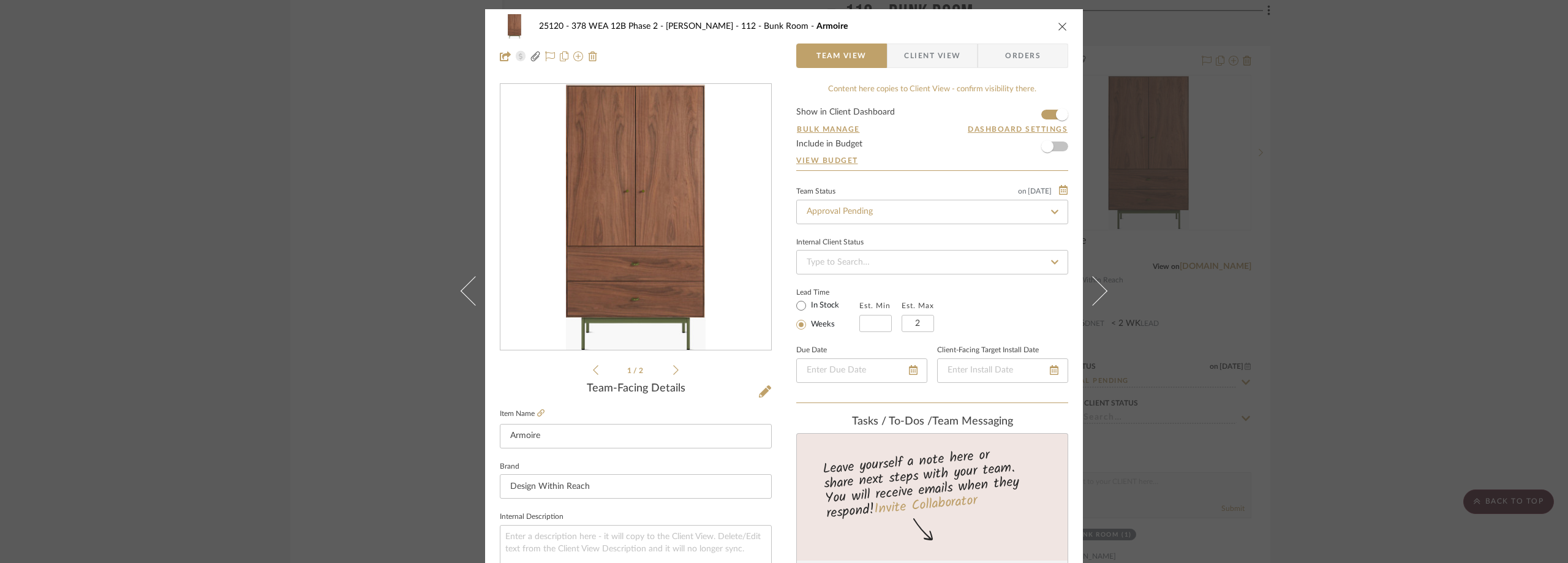
click at [964, 61] on span "Client View" at bounding box center [932, 56] width 89 height 24
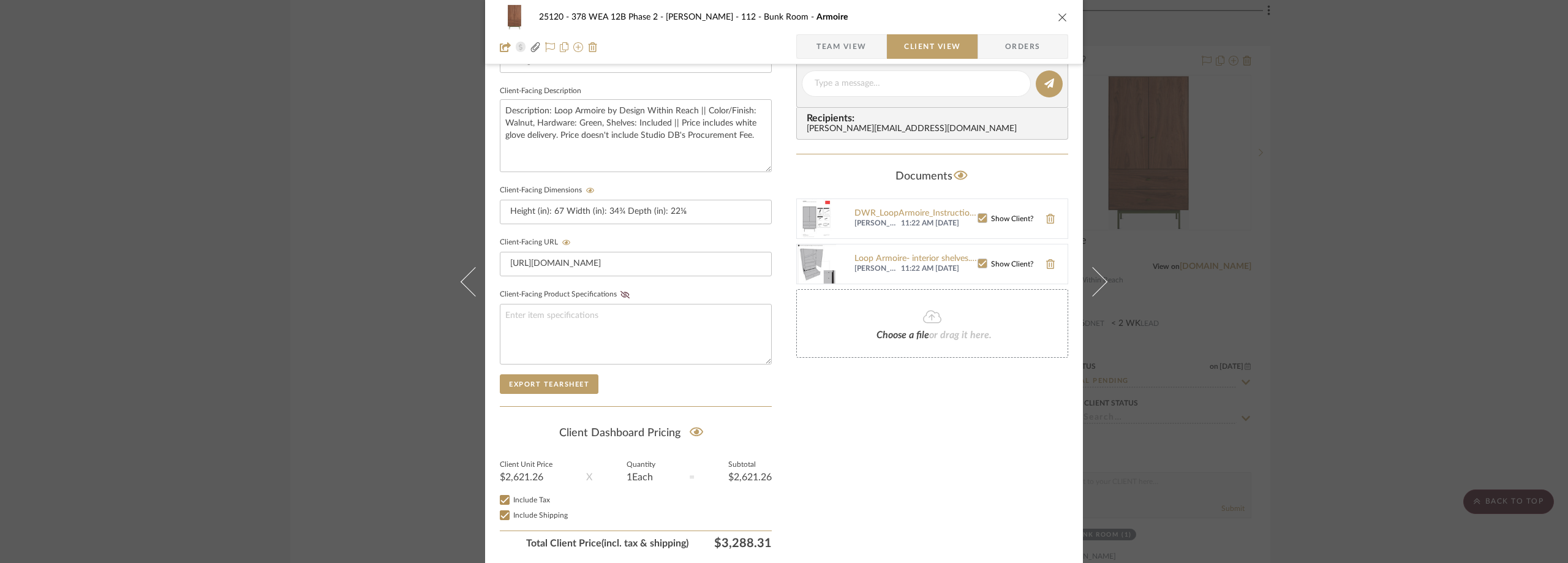
scroll to position [466, 0]
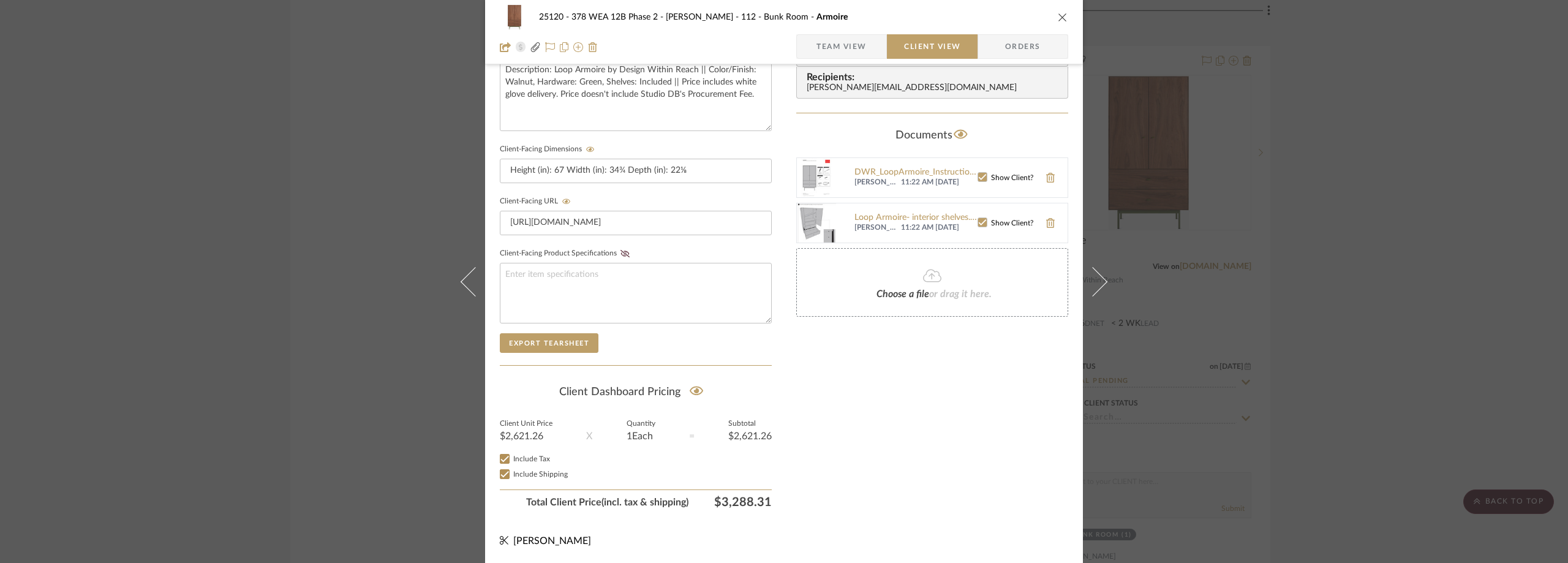
click at [1248, 337] on div "25120 - 378 WEA 12B Phase 2 - [PERSON_NAME] 112 - Bunk Room Armoire Team View C…" at bounding box center [784, 281] width 1568 height 563
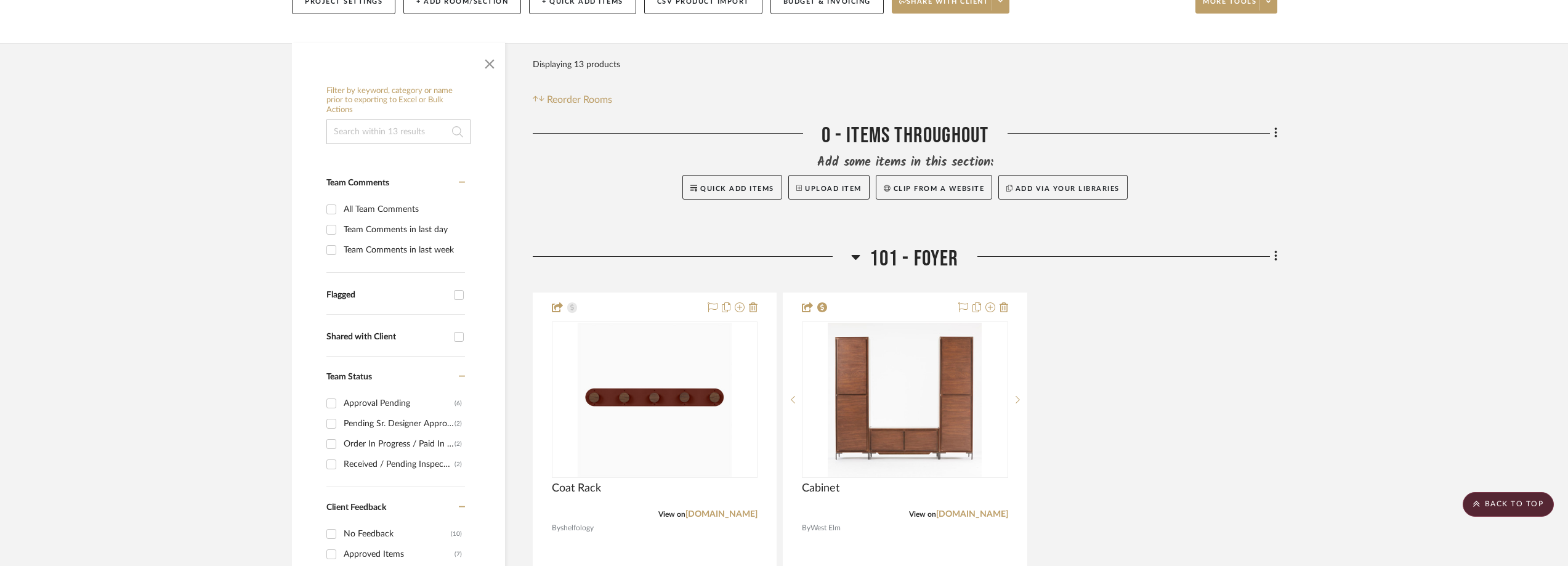
scroll to position [0, 0]
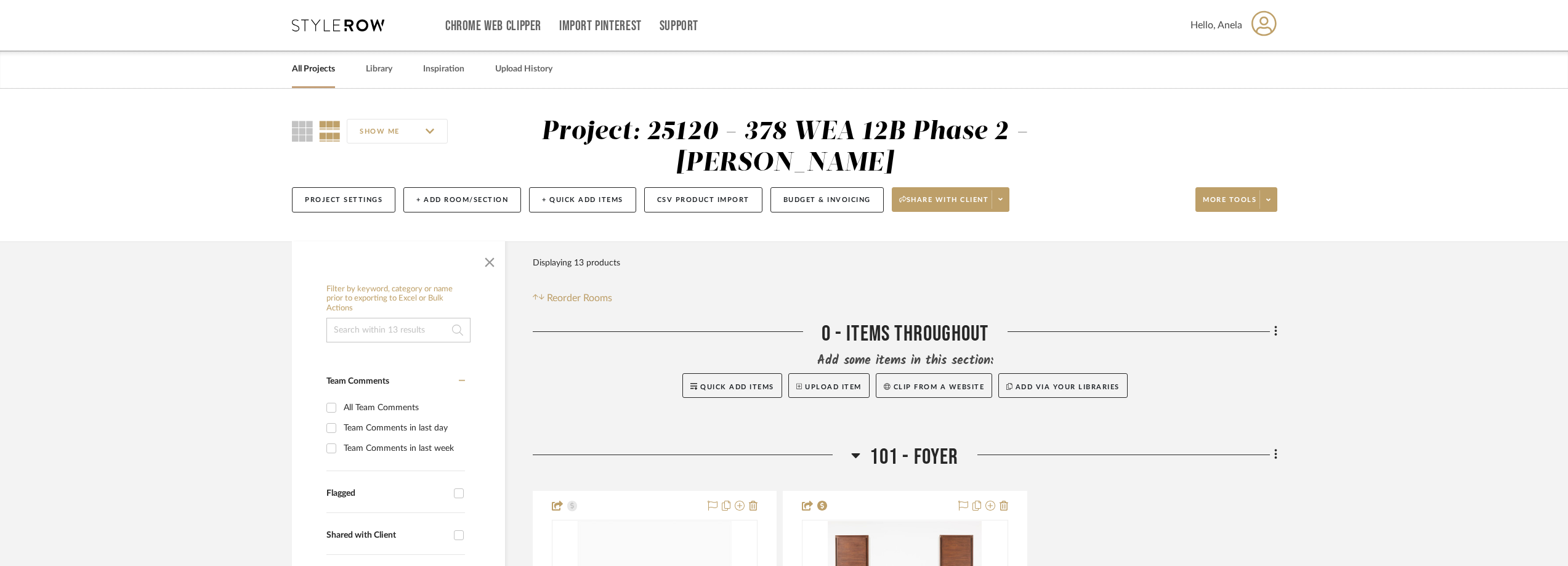
click at [309, 30] on icon at bounding box center [337, 25] width 92 height 13
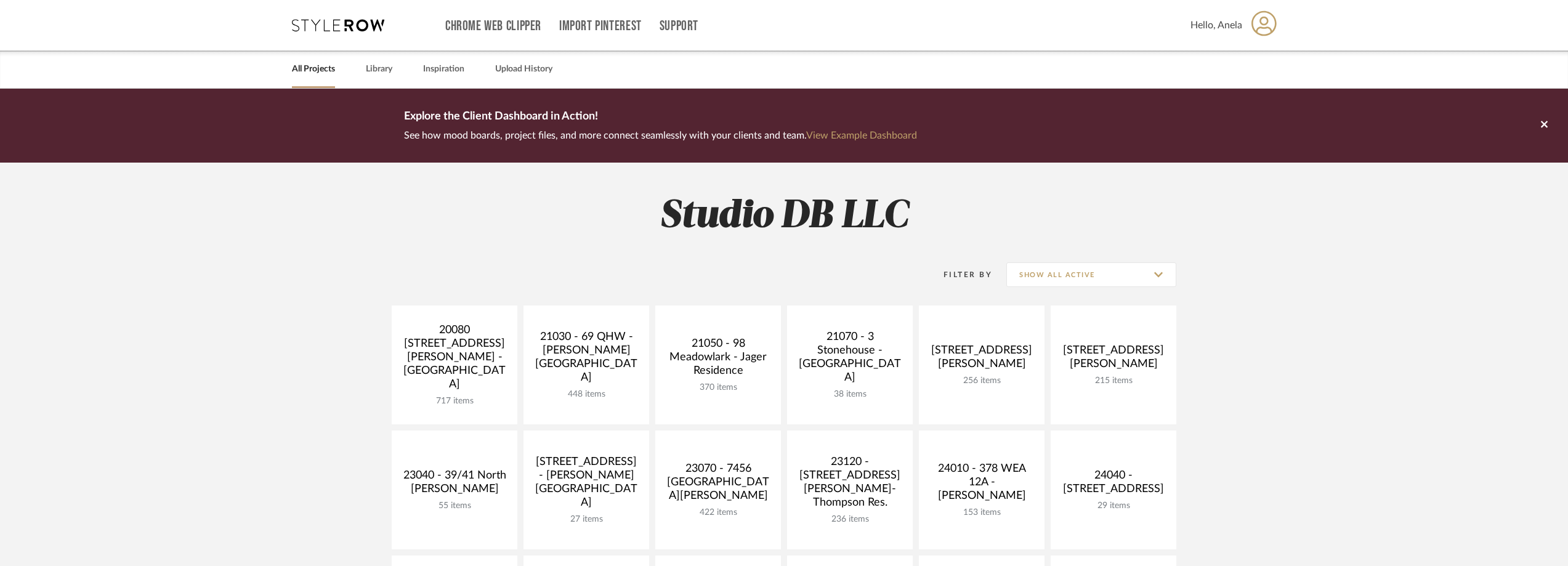
scroll to position [246, 0]
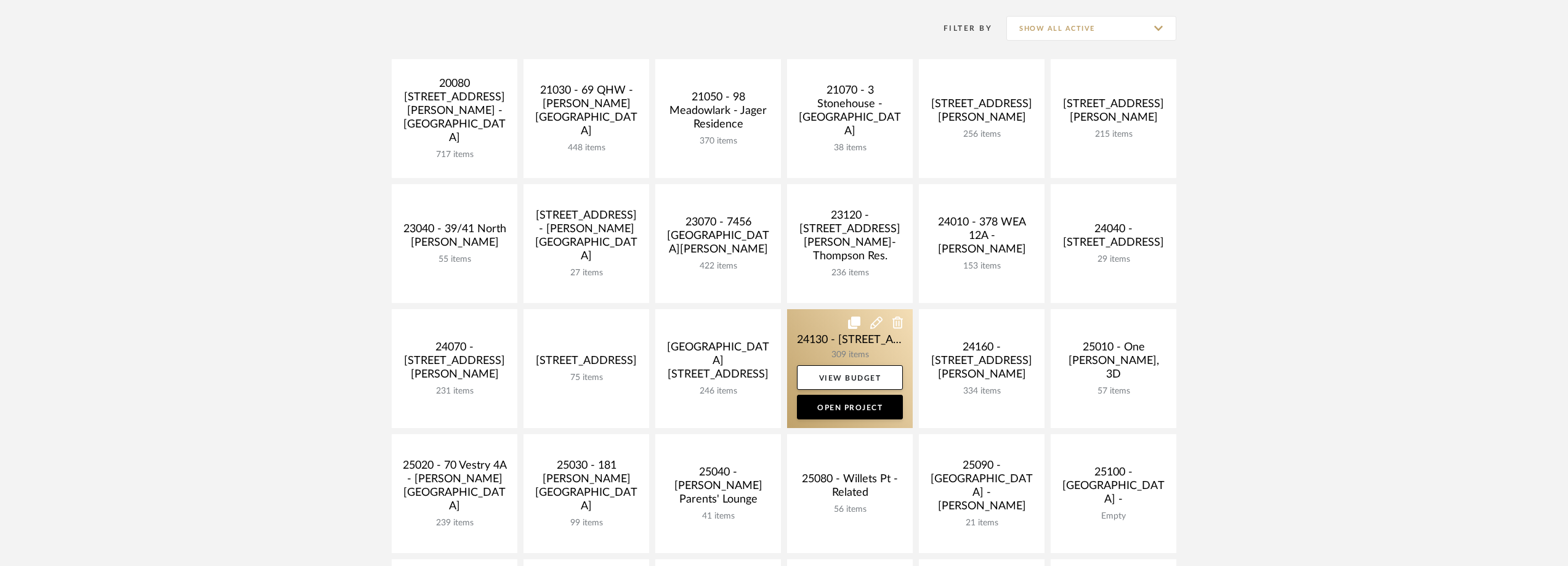
click at [832, 337] on link at bounding box center [850, 369] width 126 height 119
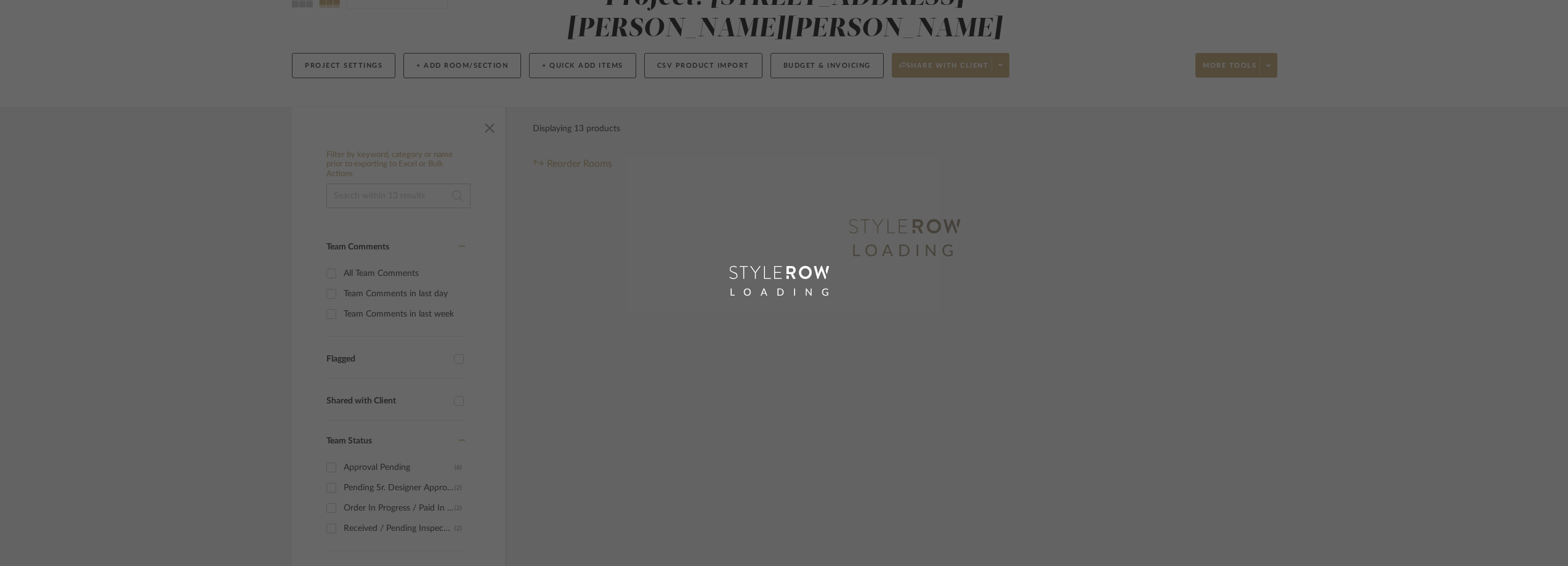
scroll to position [246, 0]
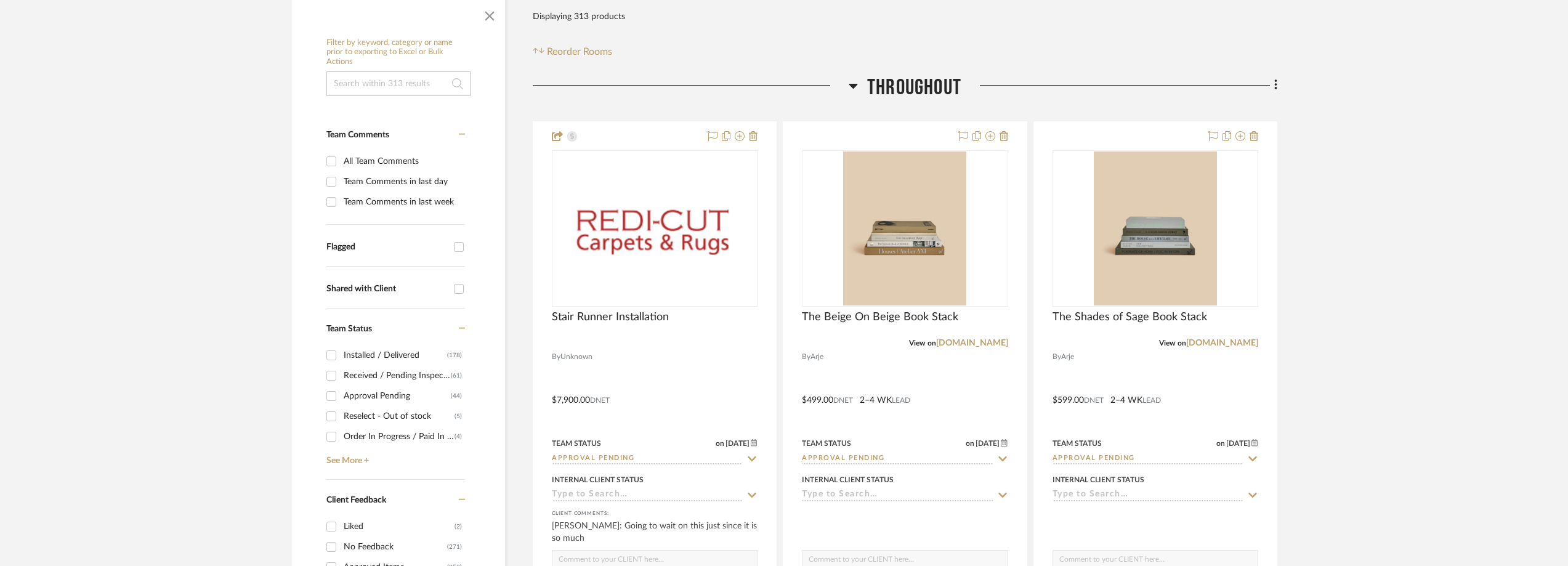
click at [403, 433] on div "Order In Progress / Paid In Full w/ Freight, No Balance due" at bounding box center [398, 437] width 111 height 19
click at [341, 433] on input "Order In Progress / Paid In Full w/ Freight, No Balance due (4)" at bounding box center [331, 437] width 19 height 19
checkbox input "true"
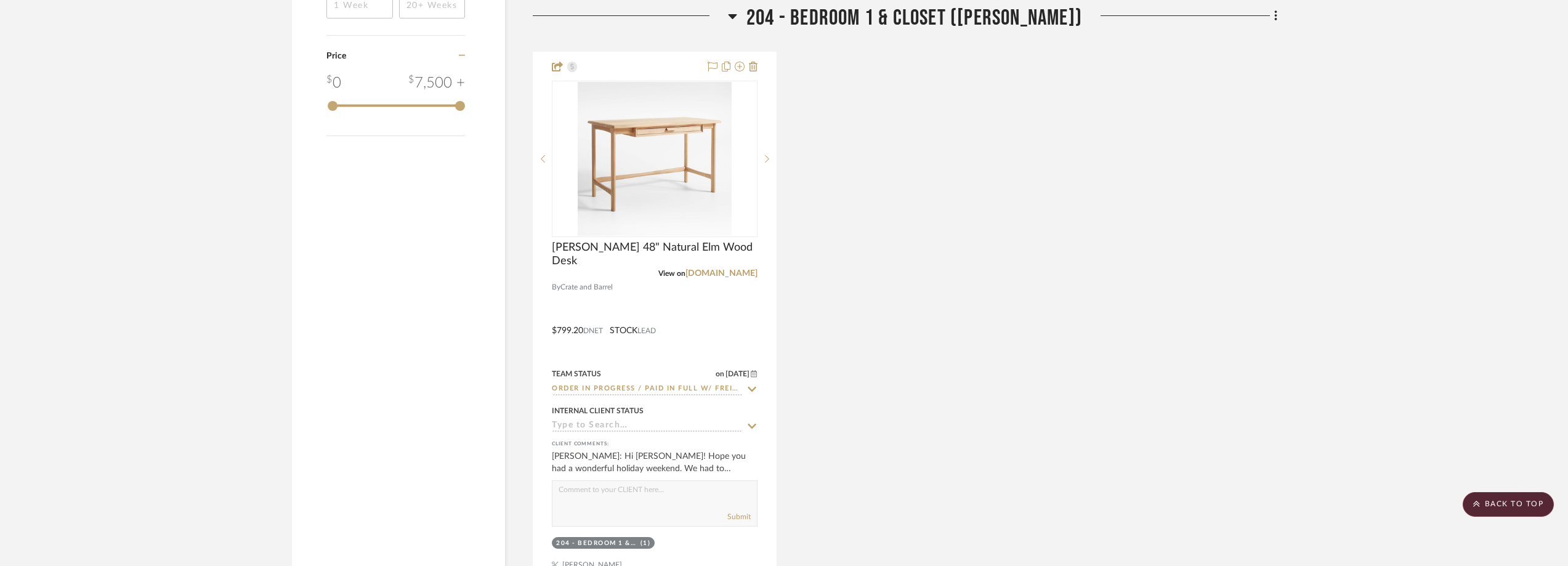
scroll to position [1540, 0]
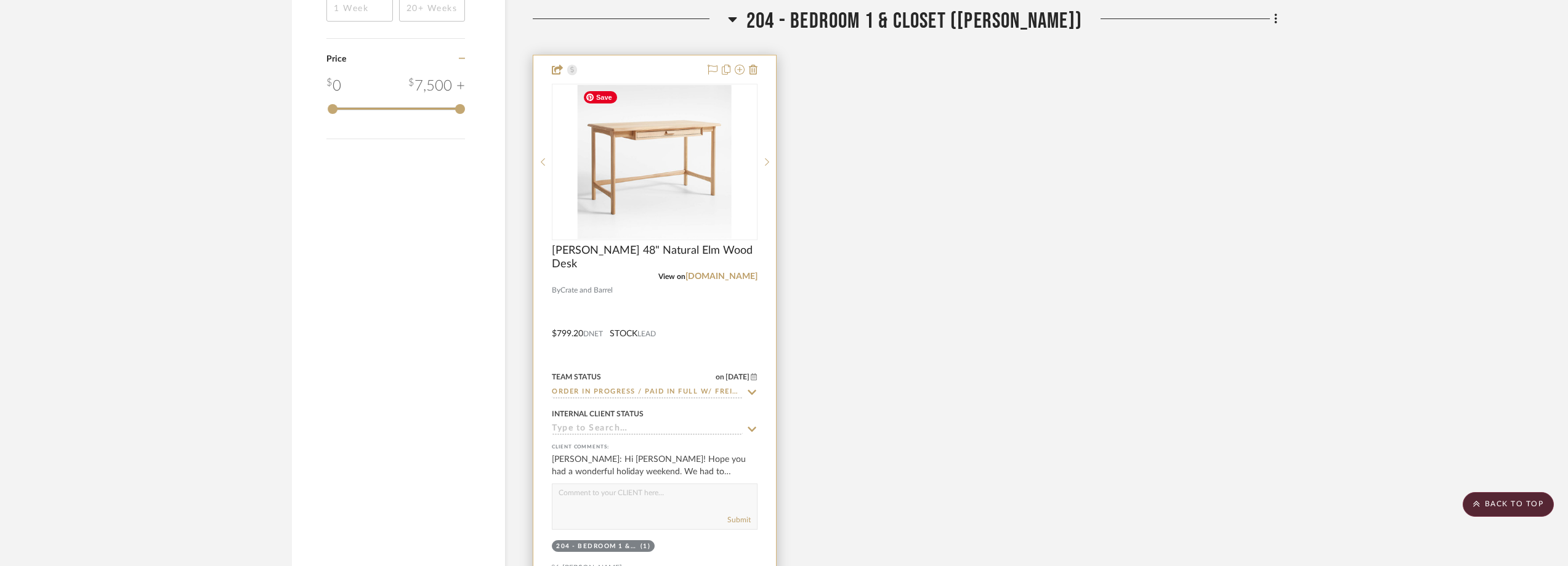
click at [0, 0] on img at bounding box center [0, 0] width 0 height 0
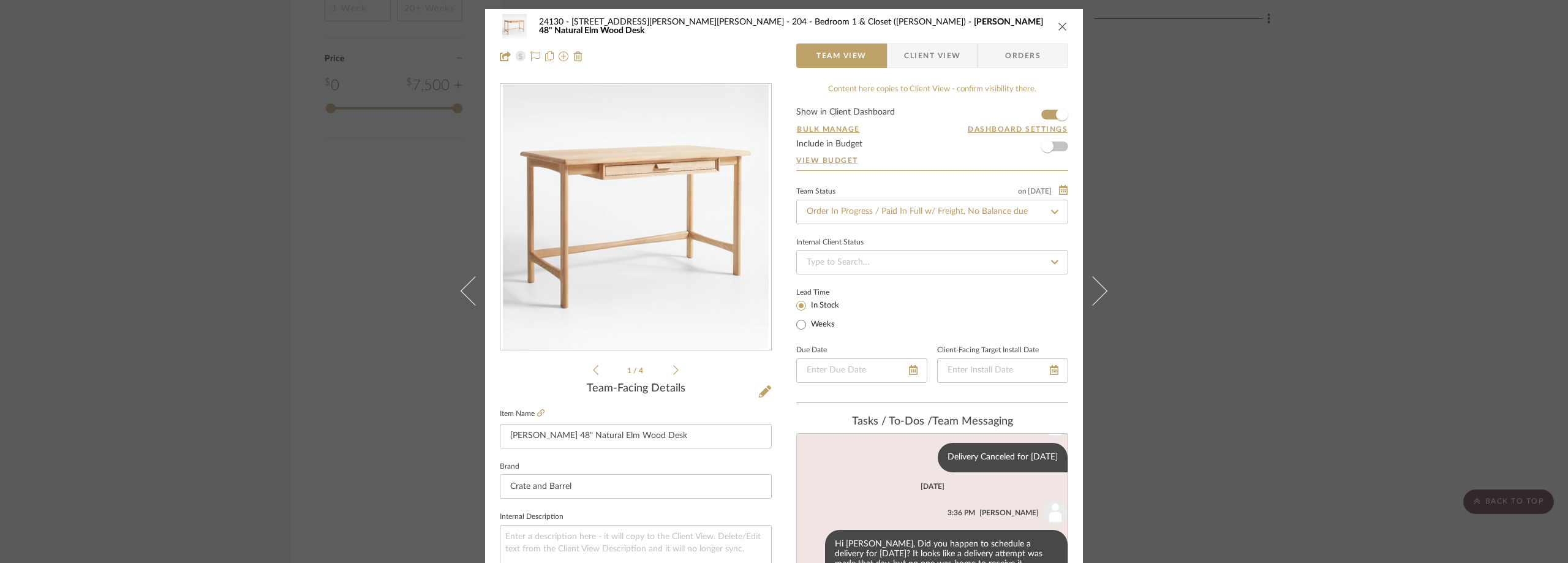
scroll to position [507, 0]
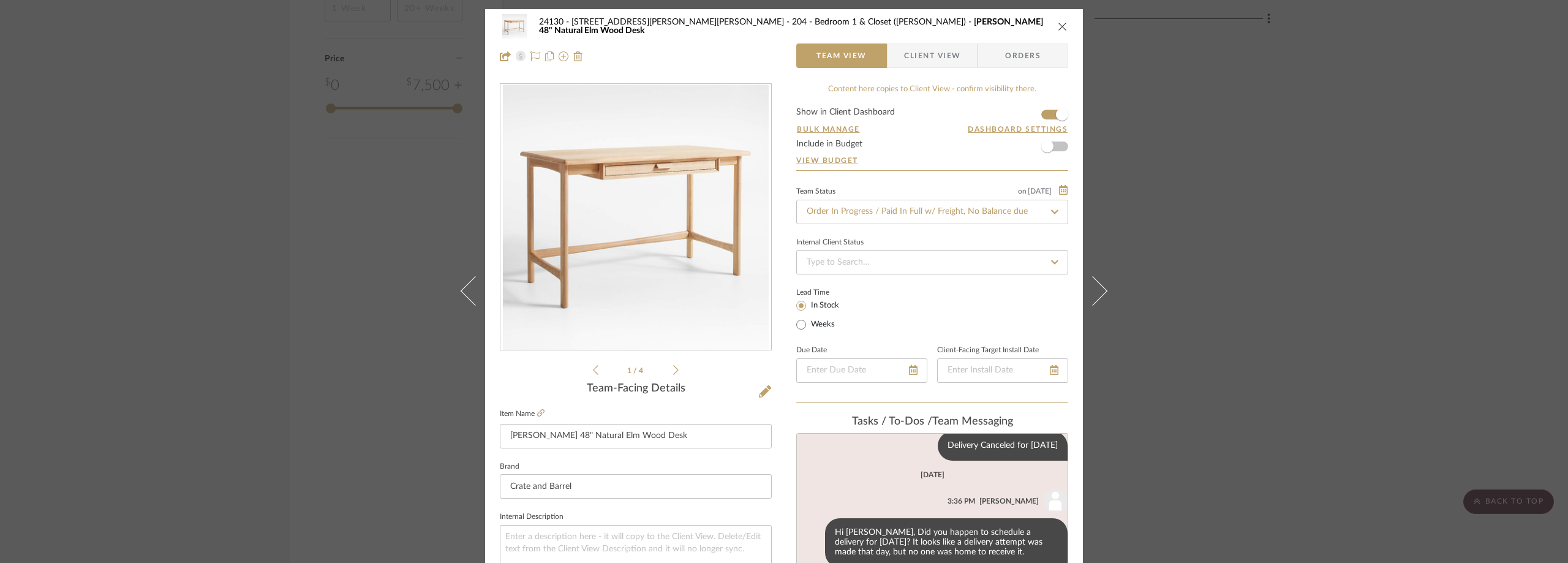
click at [898, 59] on span "button" at bounding box center [896, 56] width 17 height 24
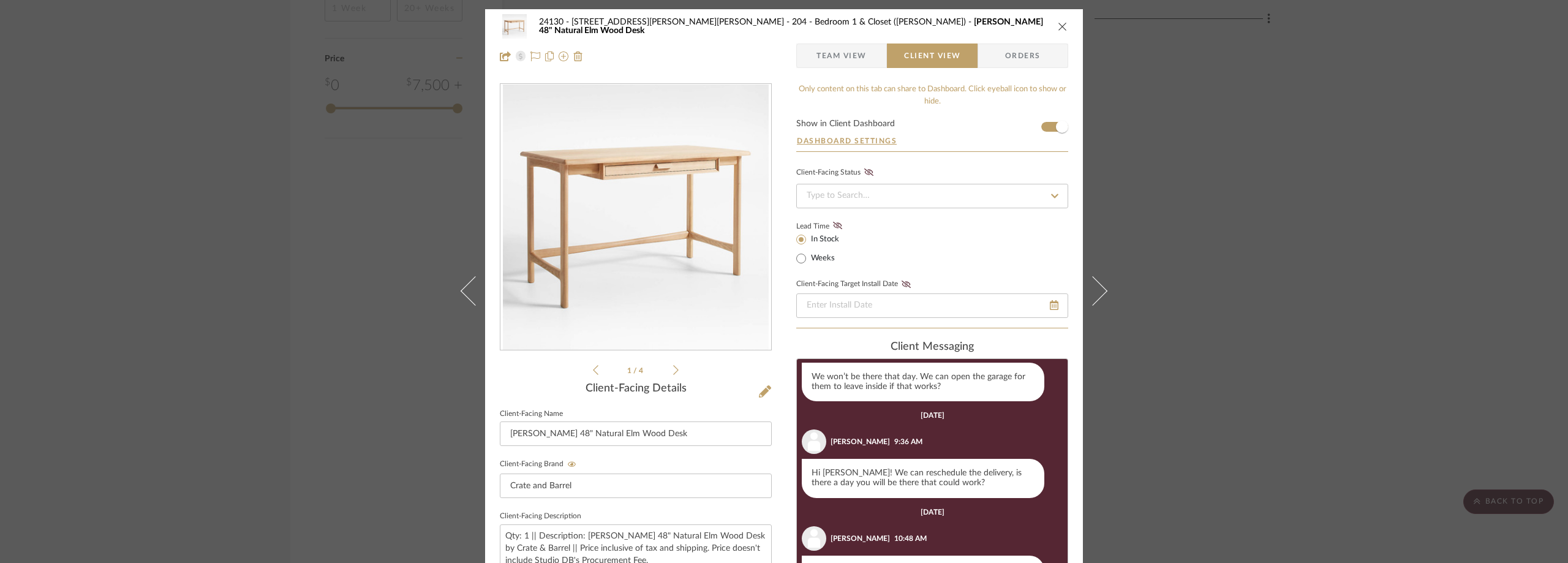
scroll to position [586, 0]
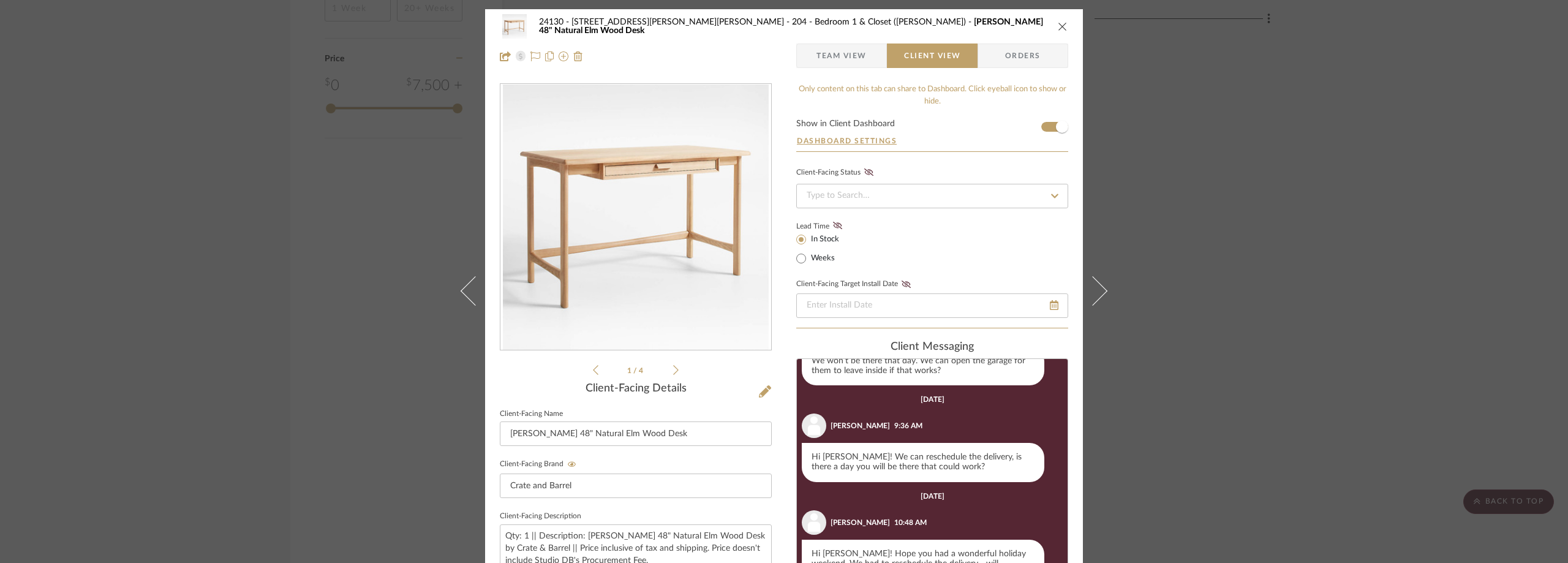
click at [1320, 277] on div "24130 - [STREET_ADDRESS][PERSON_NAME] - [PERSON_NAME] 204 - Bedroom 1 & Closet …" at bounding box center [784, 281] width 1568 height 563
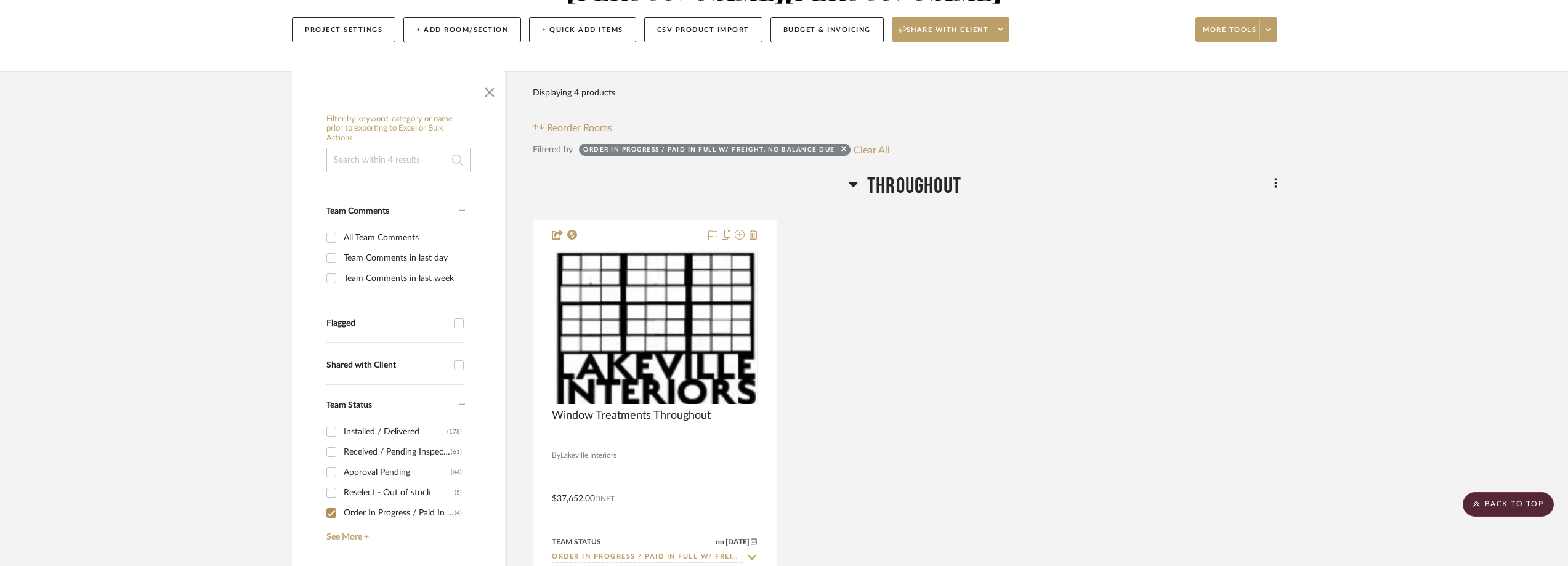
scroll to position [0, 0]
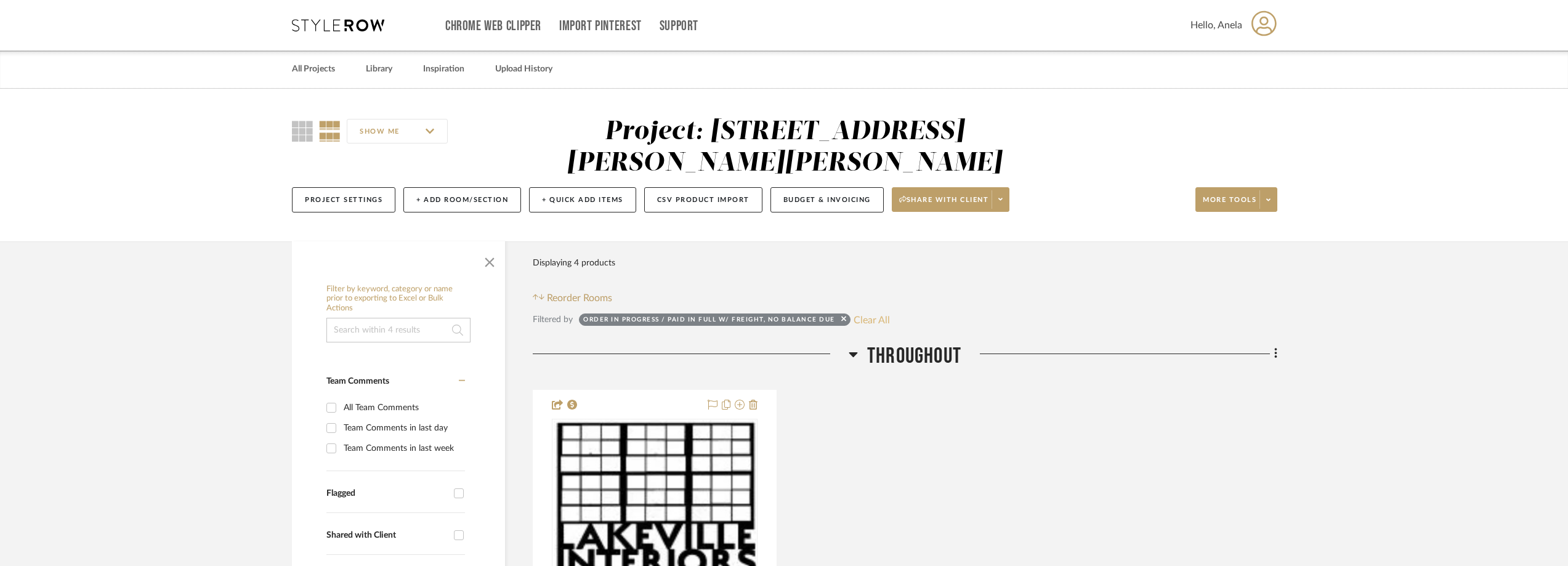
click at [861, 321] on button "Clear All" at bounding box center [871, 319] width 36 height 16
checkbox input "false"
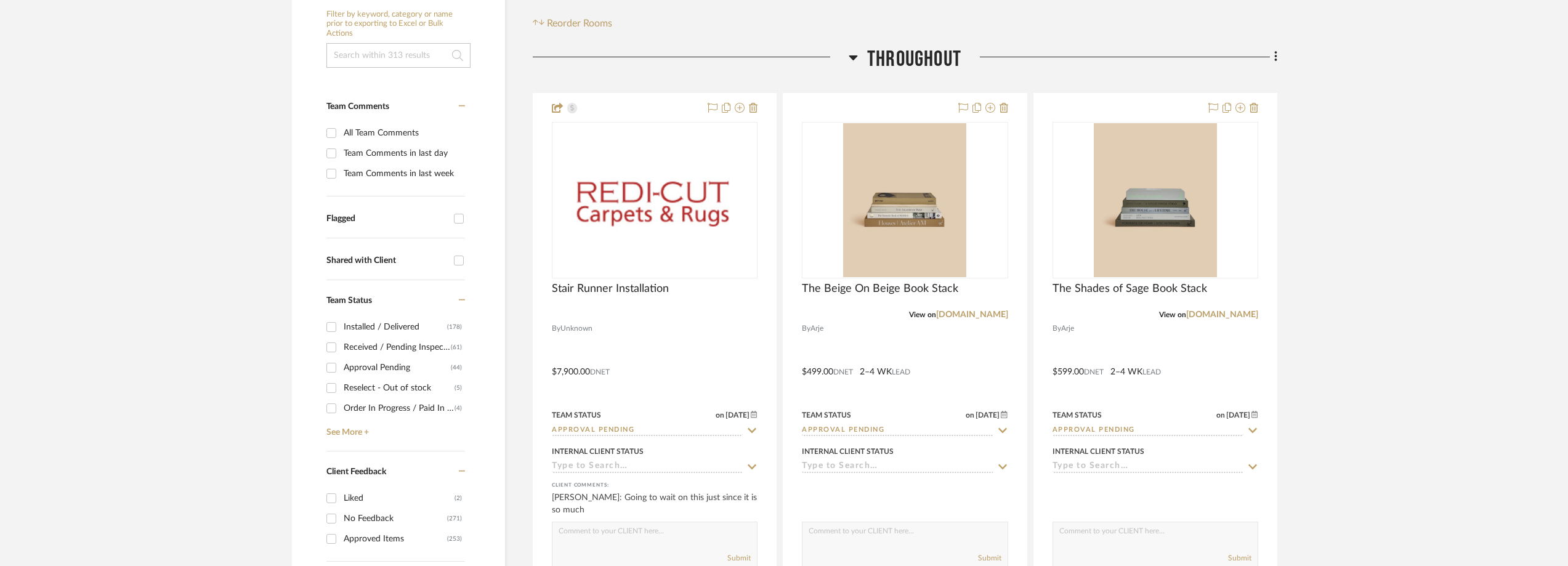
scroll to position [370, 0]
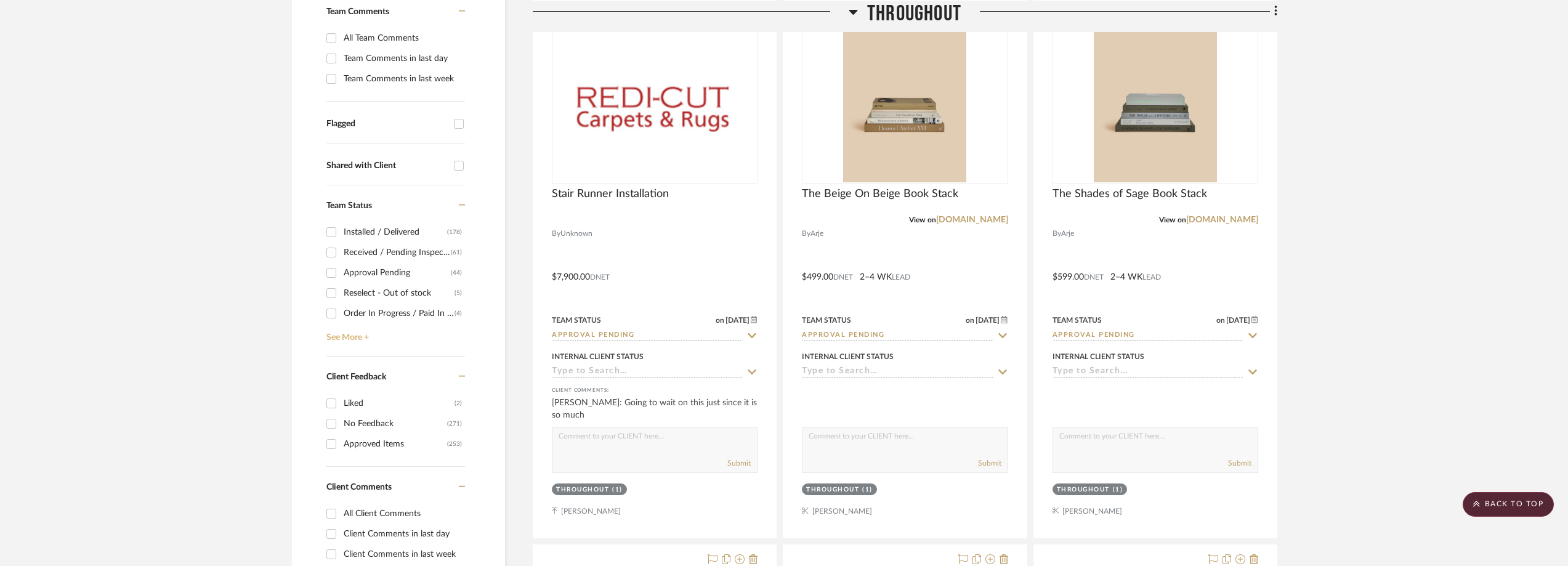
click at [358, 341] on link "See More +" at bounding box center [393, 332] width 141 height 19
click at [394, 271] on div "Approved" at bounding box center [398, 271] width 111 height 19
click at [341, 271] on input "Approved (1)" at bounding box center [331, 271] width 19 height 19
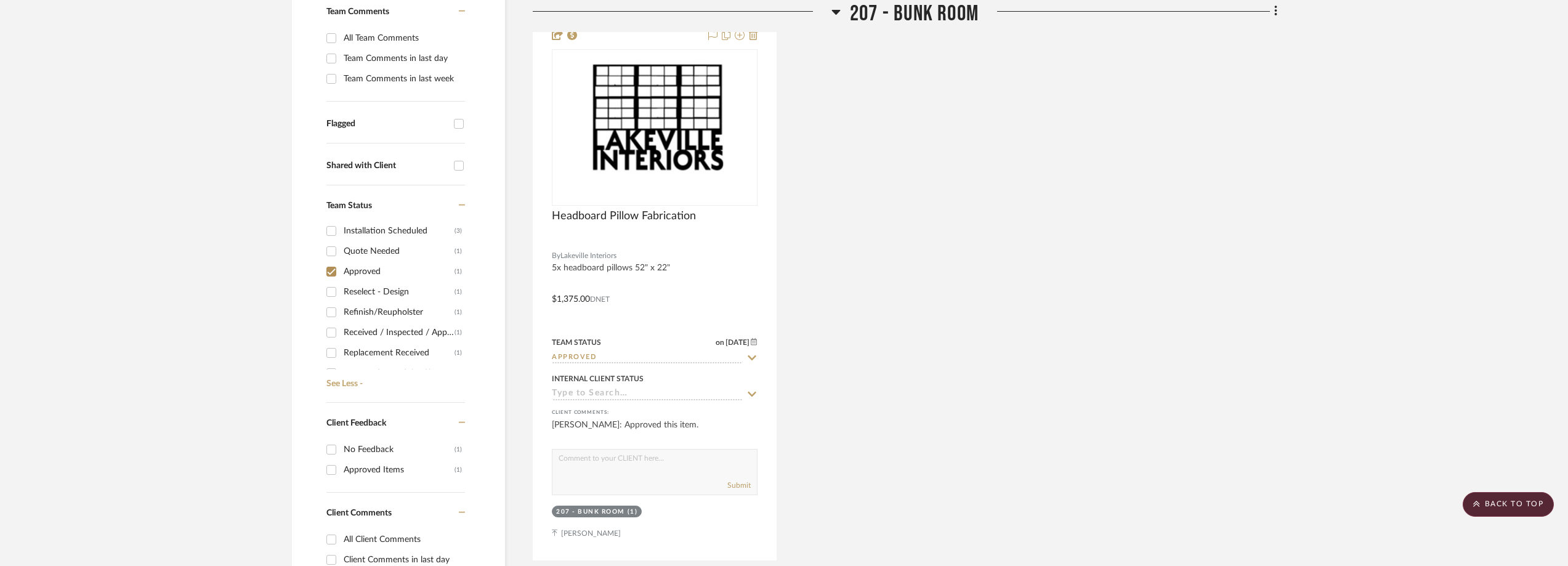
click at [394, 271] on div "Approved" at bounding box center [398, 271] width 111 height 19
click at [341, 271] on input "Approved (1)" at bounding box center [331, 271] width 19 height 19
checkbox input "false"
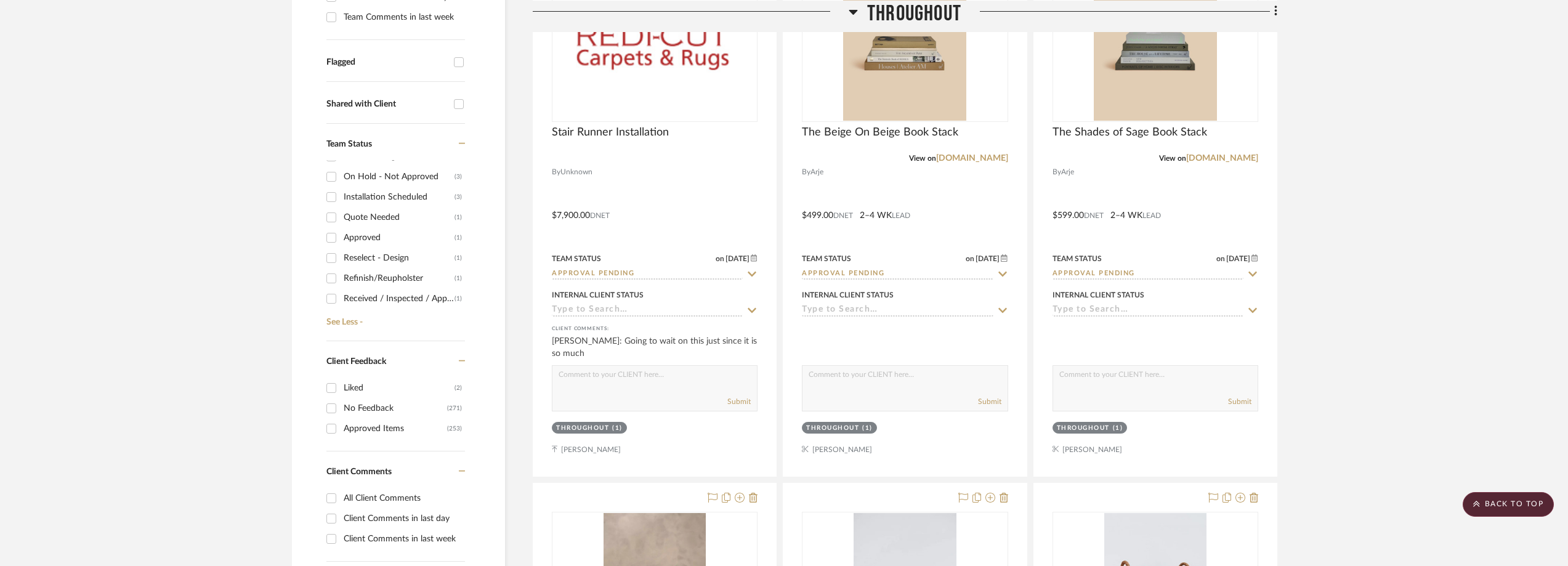
scroll to position [34, 0]
click at [392, 284] on div "Quote Needed" at bounding box center [398, 278] width 111 height 19
click at [341, 284] on input "Quote Needed (1)" at bounding box center [331, 278] width 19 height 19
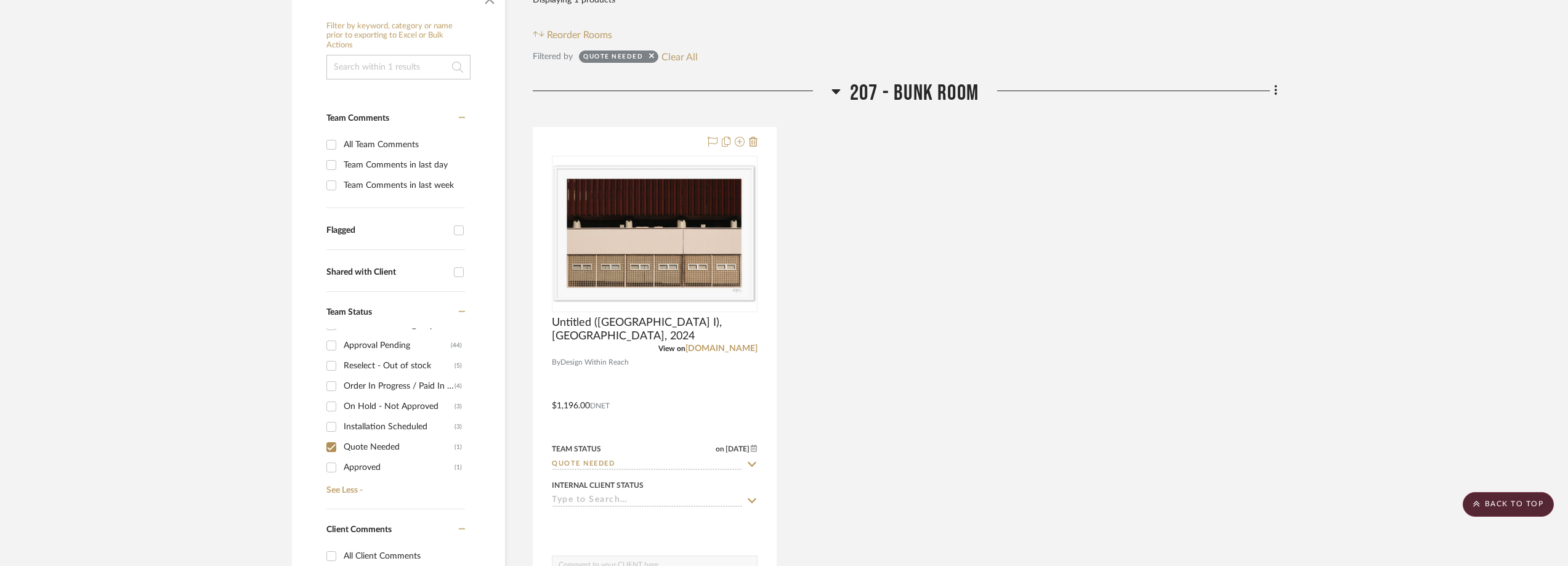
scroll to position [246, 0]
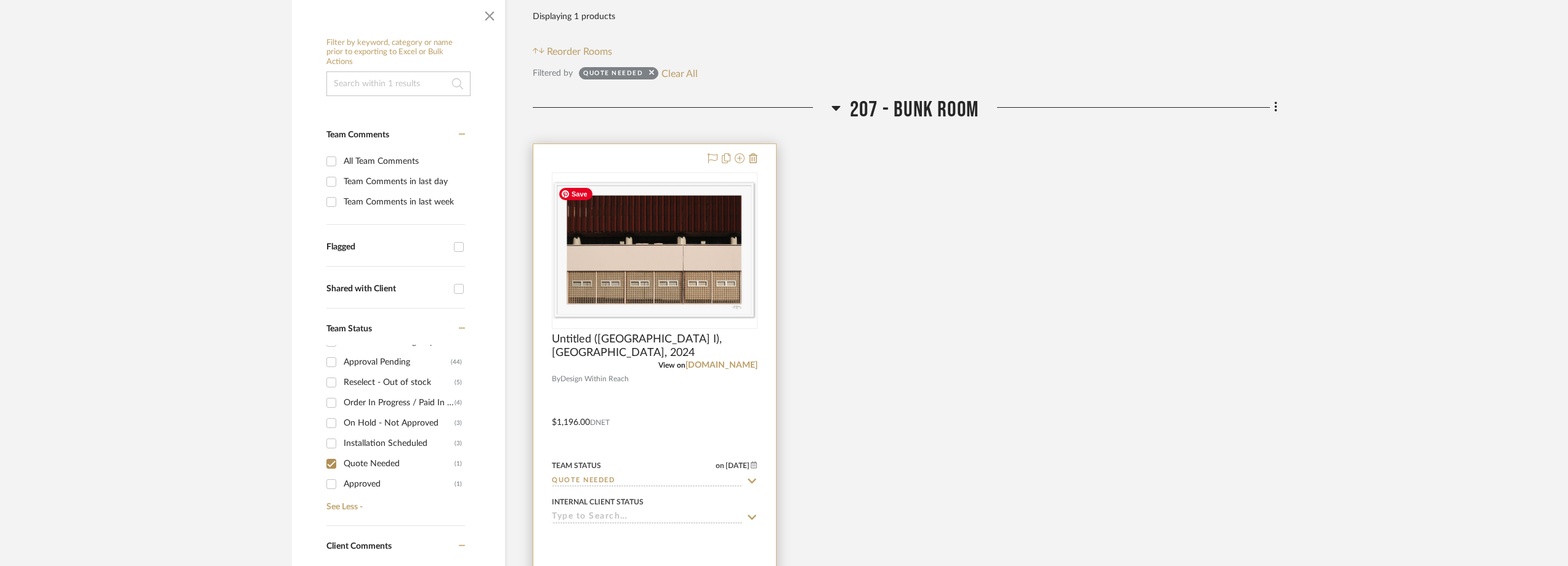
click at [0, 0] on img at bounding box center [0, 0] width 0 height 0
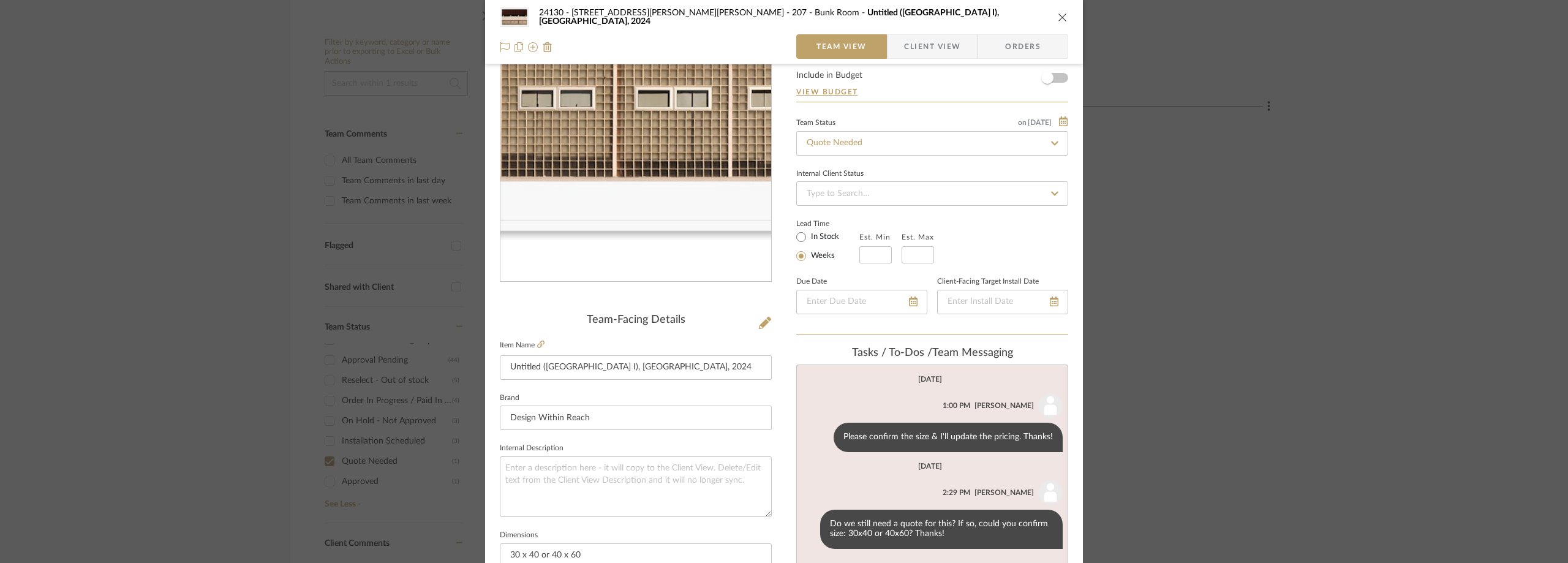
scroll to position [183, 0]
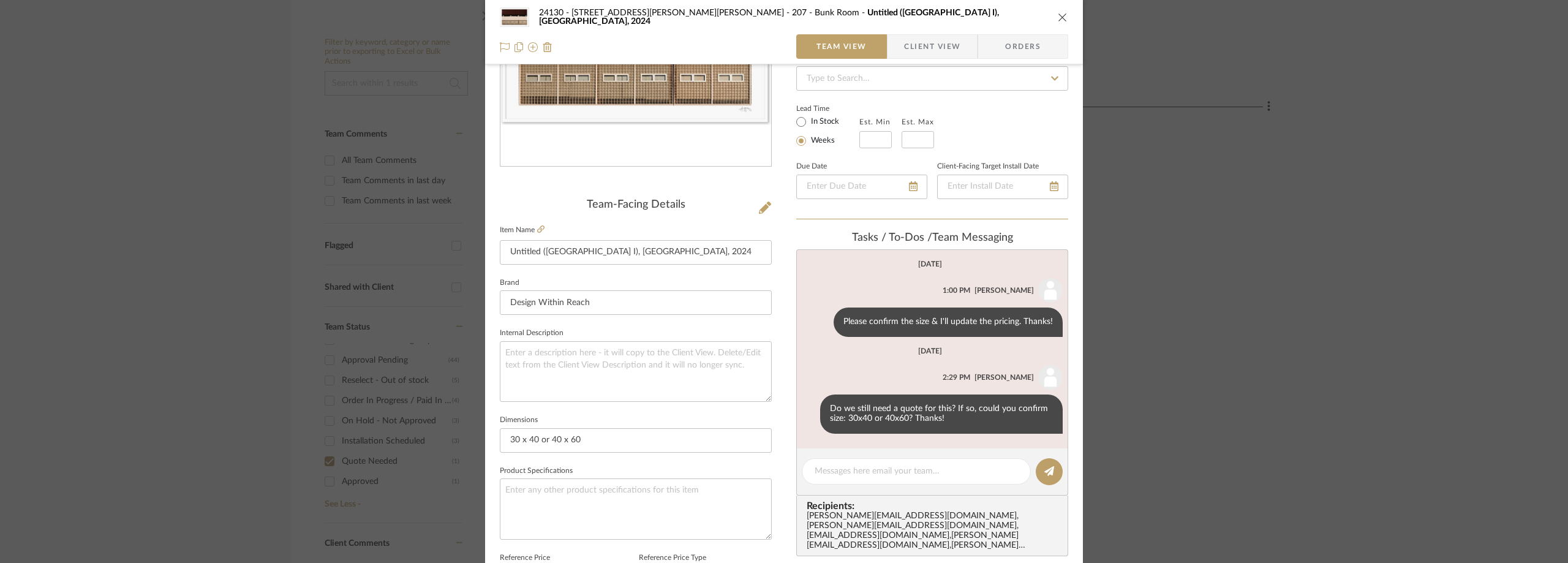
click at [1206, 339] on div "24130 - [STREET_ADDRESS][PERSON_NAME] - [PERSON_NAME] 207 - Bunk Room Untitled …" at bounding box center [784, 281] width 1568 height 563
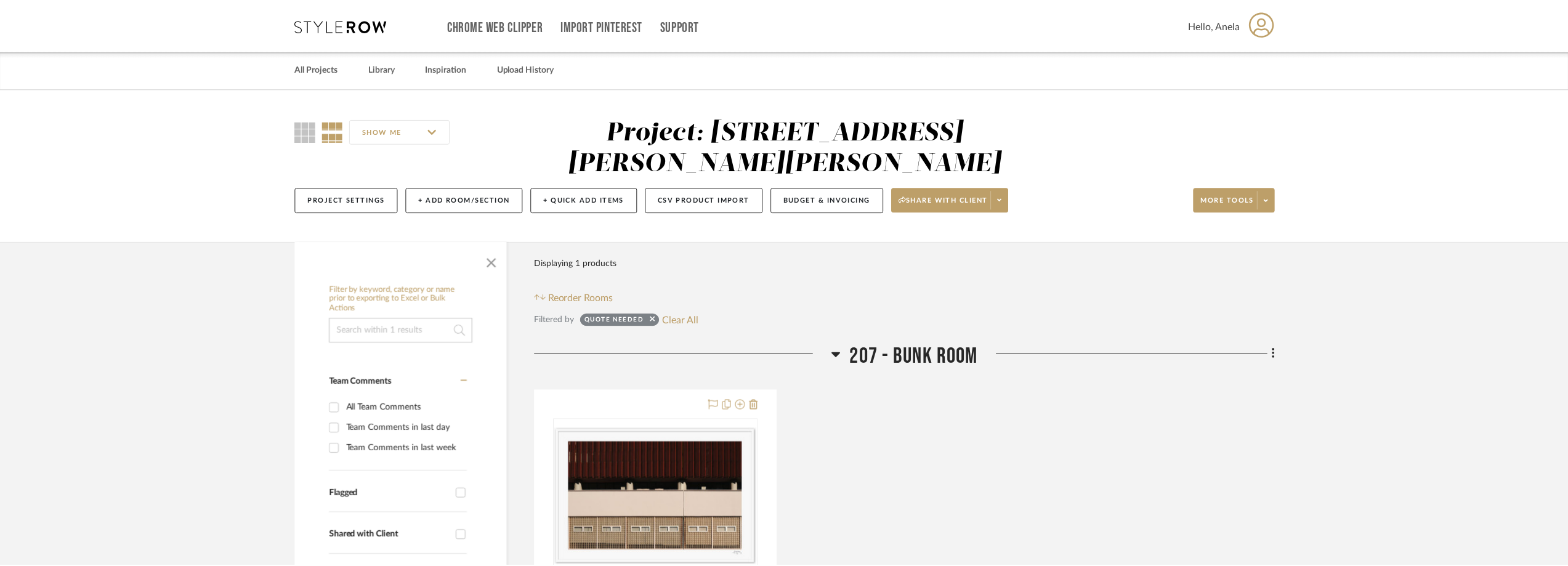
scroll to position [246, 0]
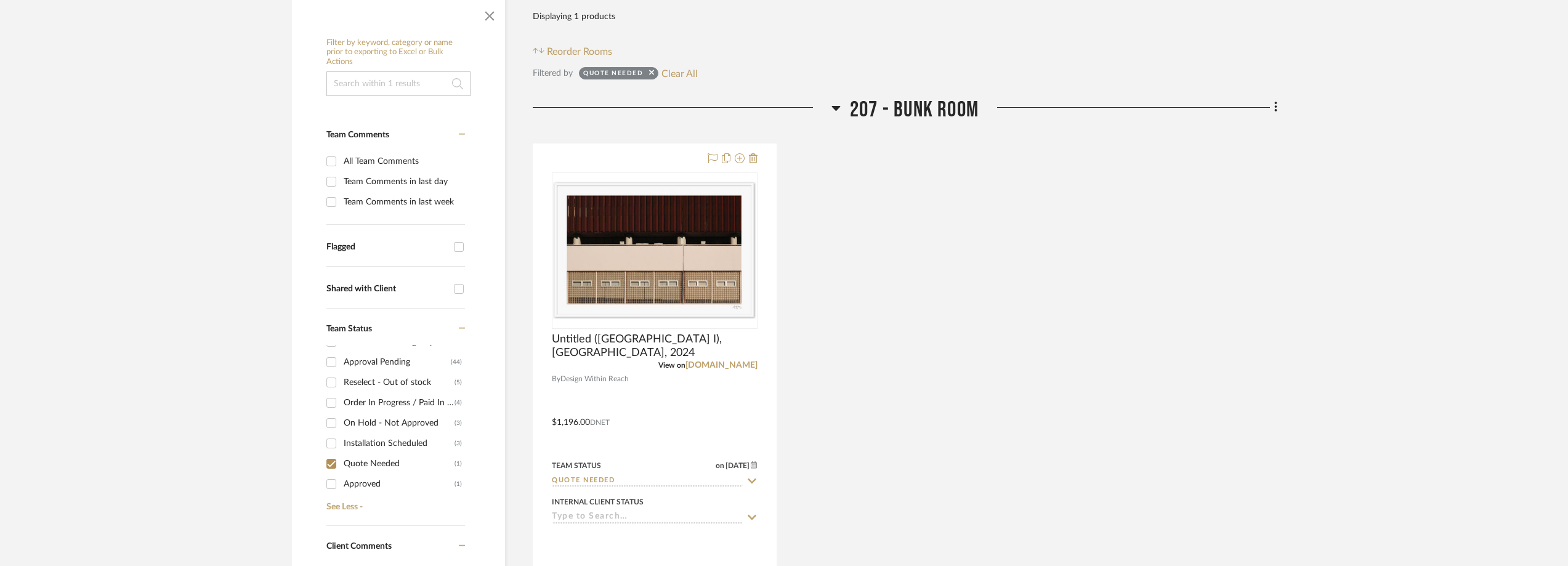
click at [658, 76] on div "Quote Needed Clear All" at bounding box center [638, 73] width 119 height 16
click at [662, 74] on button "Clear All" at bounding box center [679, 73] width 36 height 16
checkbox input "false"
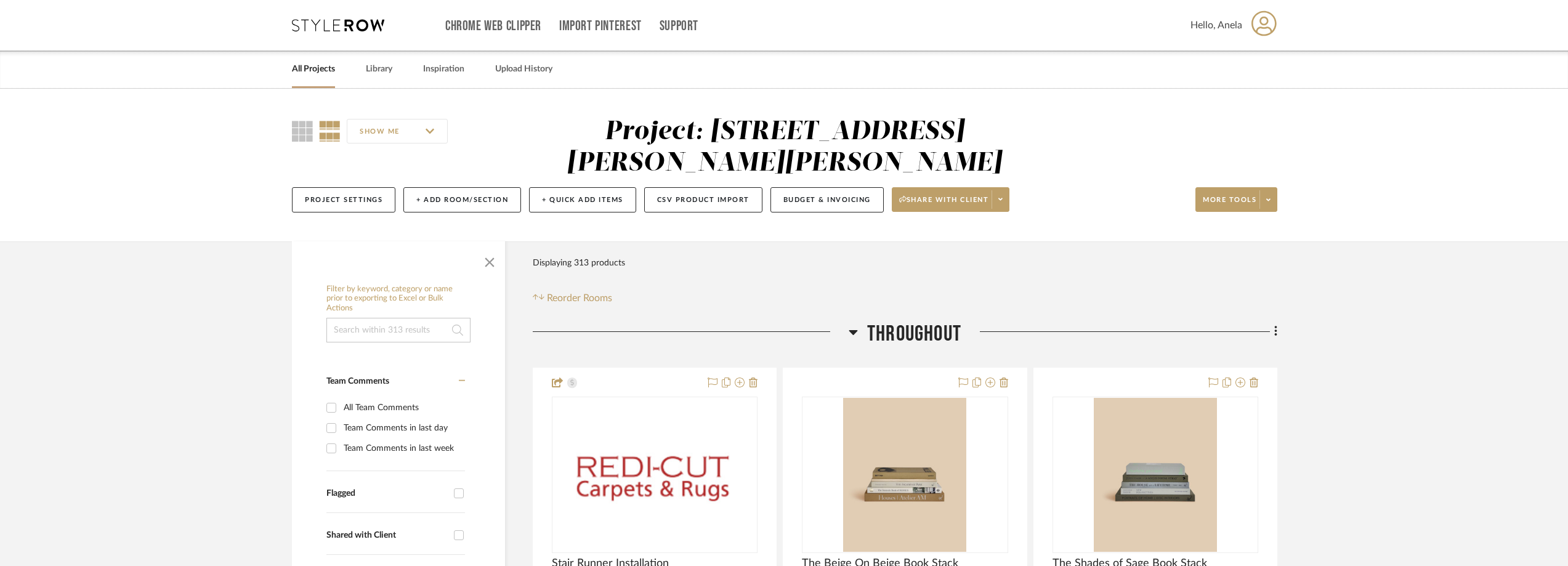
click at [323, 21] on icon at bounding box center [337, 25] width 92 height 13
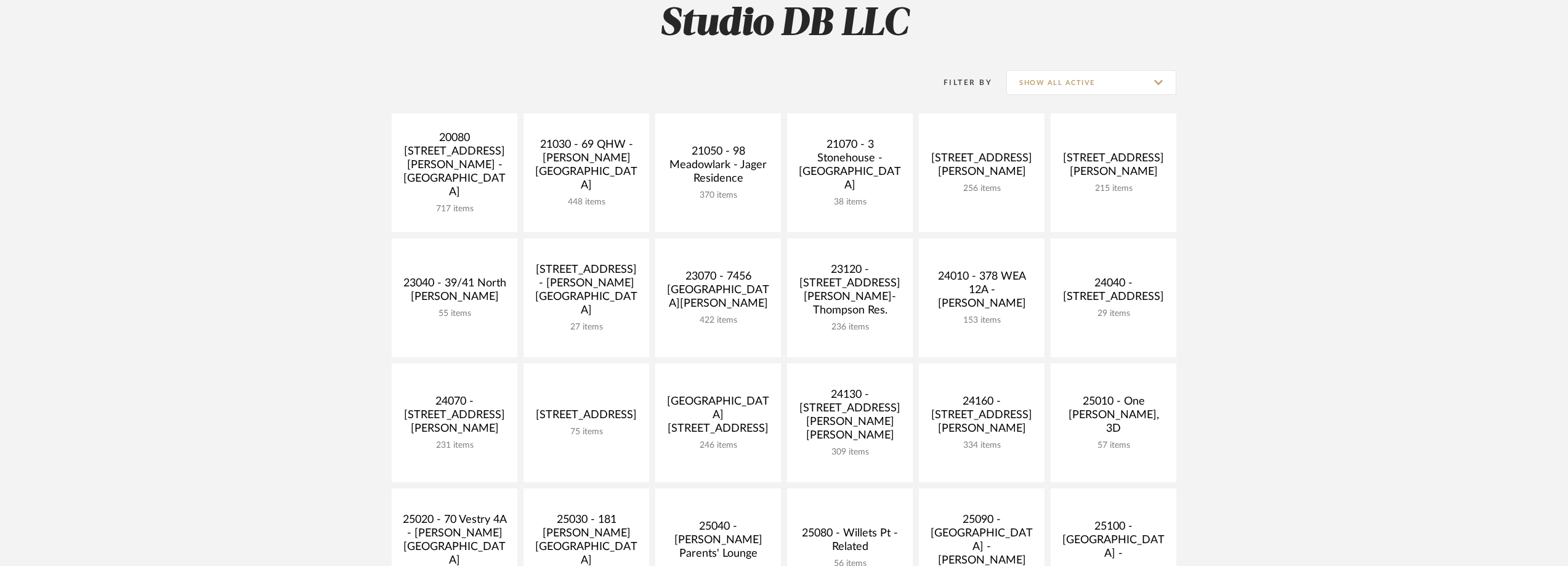
scroll to position [370, 0]
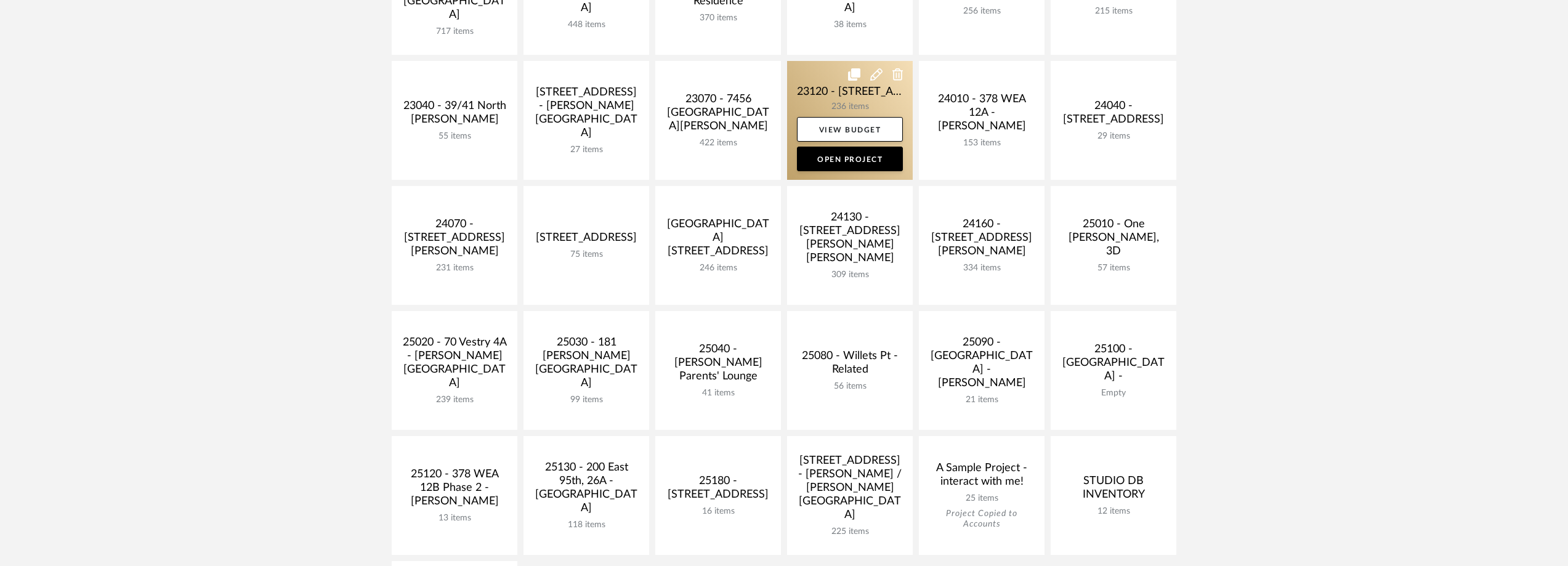
click at [847, 104] on link at bounding box center [850, 120] width 126 height 119
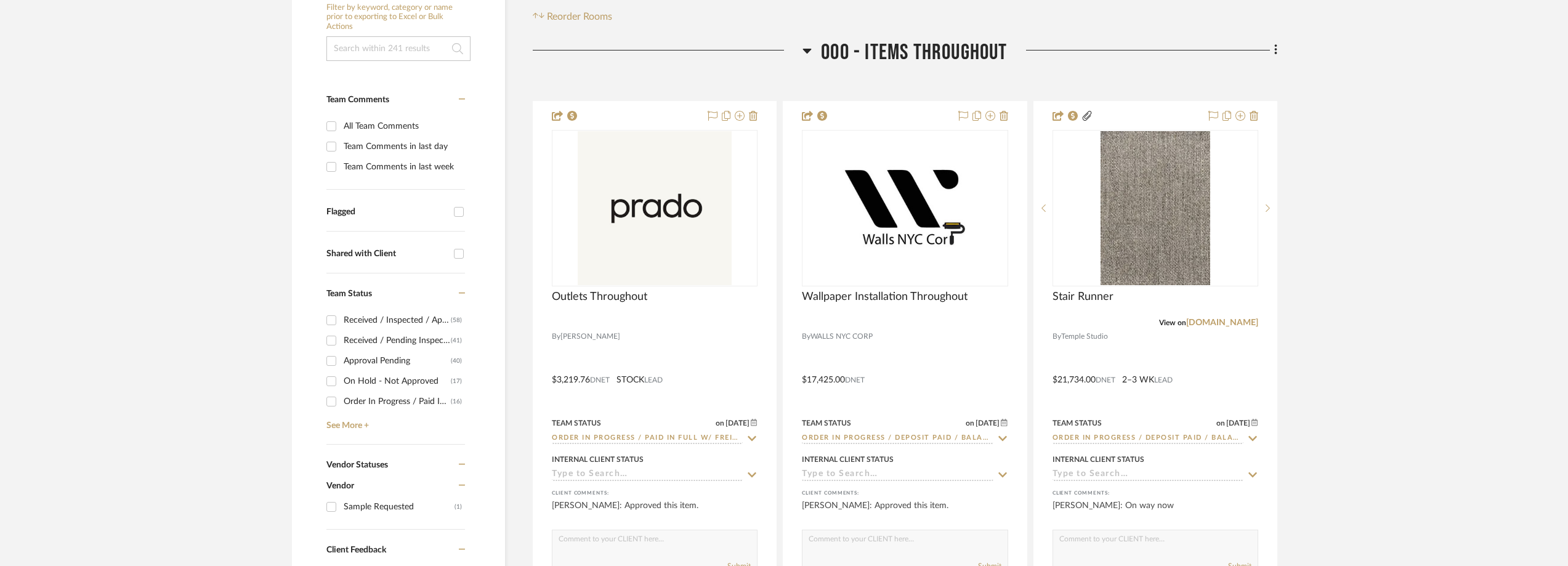
scroll to position [431, 0]
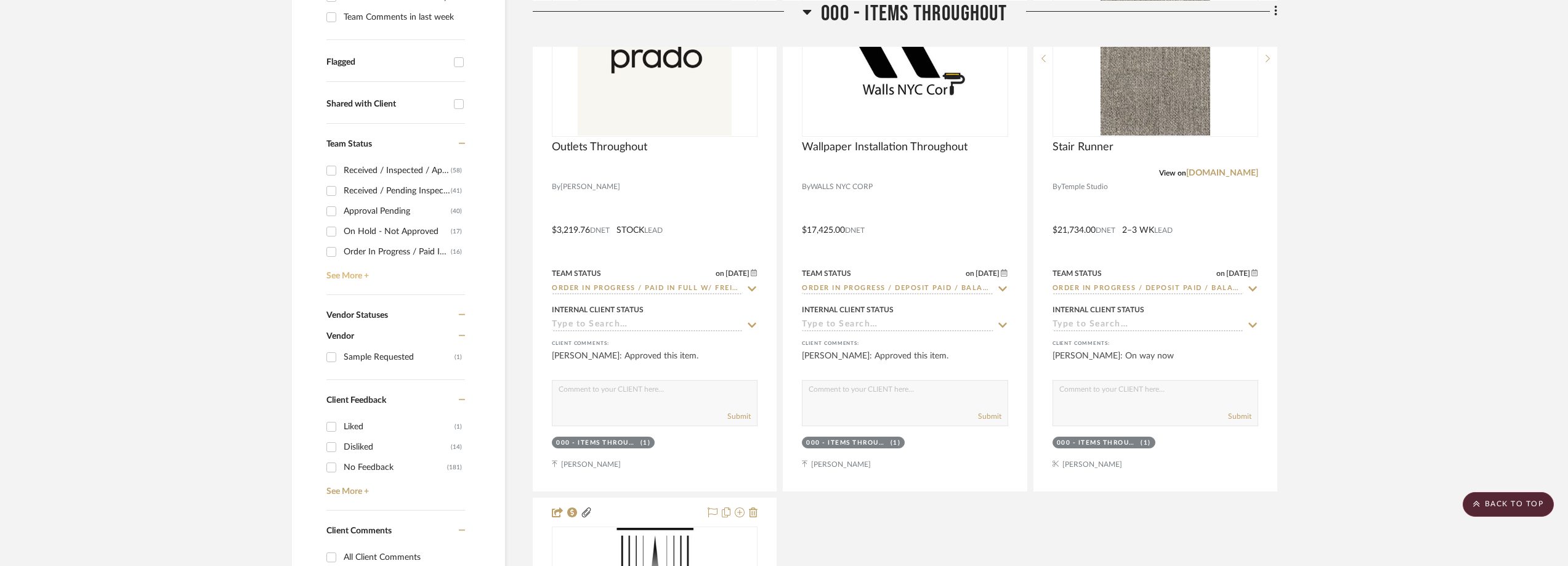
click at [380, 271] on link "See More +" at bounding box center [393, 271] width 141 height 19
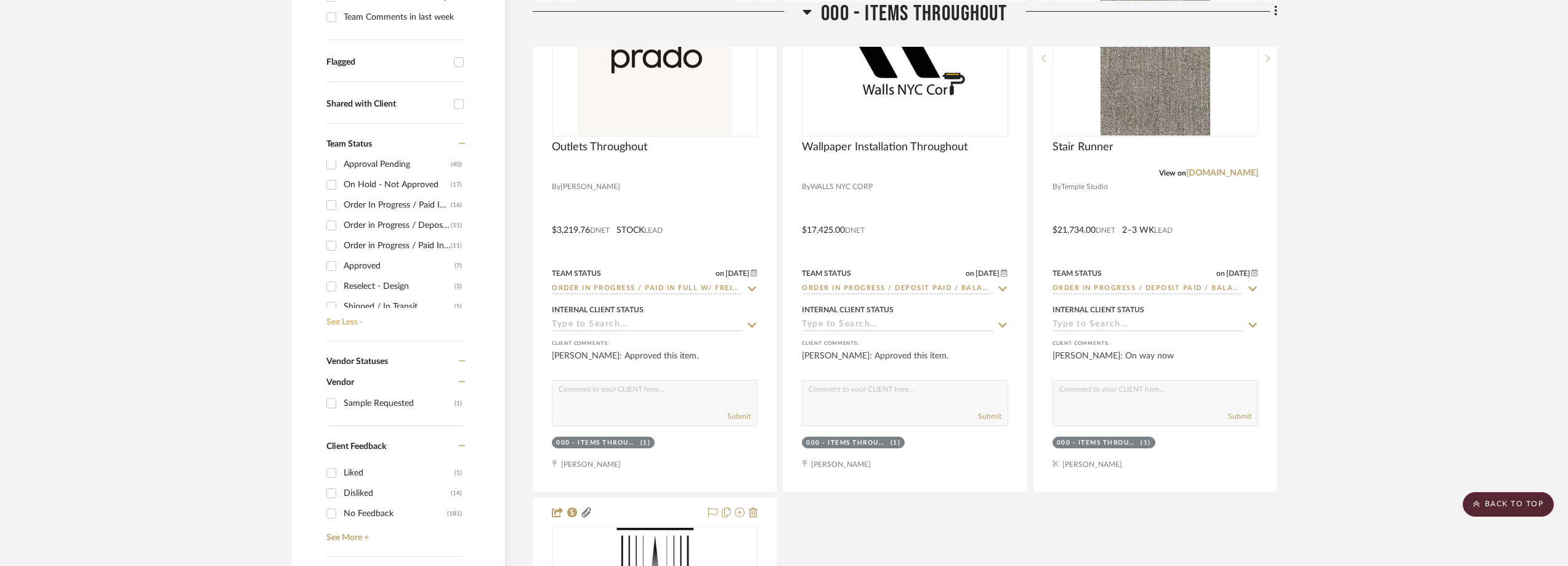
scroll to position [62, 0]
click at [393, 212] on div "Order in Progress / Deposit Paid / Balance due" at bounding box center [397, 210] width 107 height 19
click at [341, 212] on input "Order in Progress / Deposit Paid / Balance due (11)" at bounding box center [331, 210] width 19 height 19
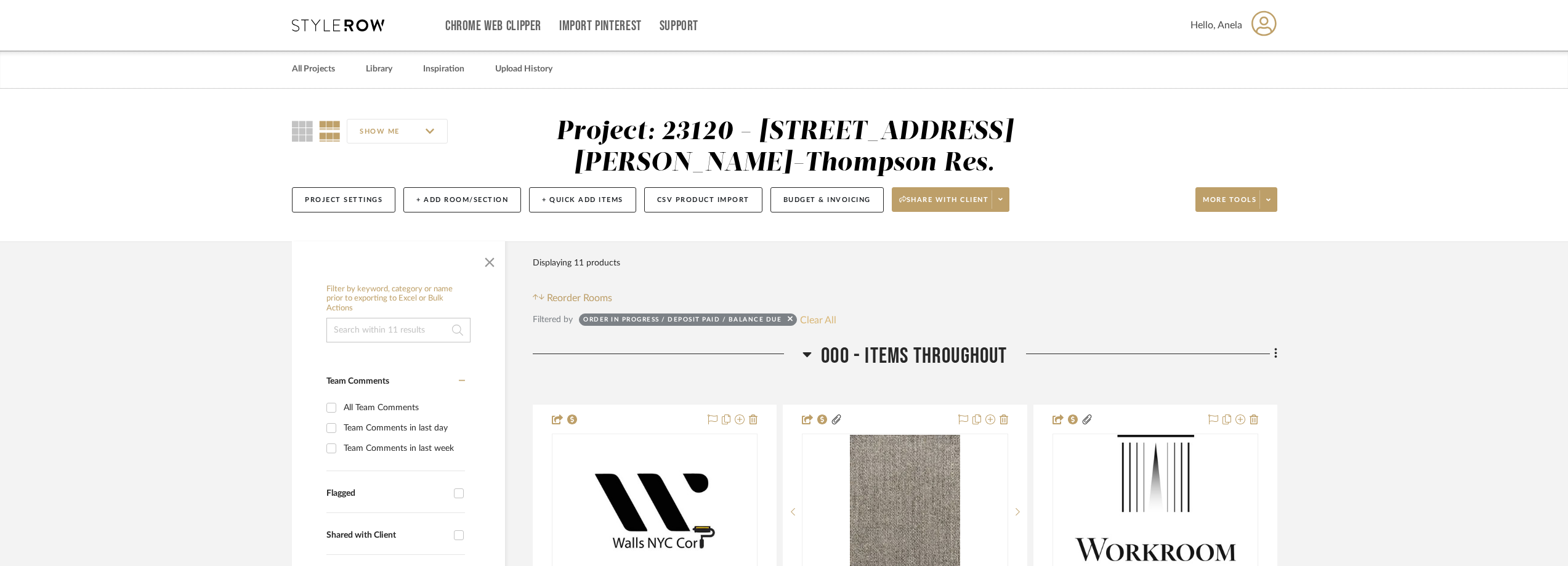
click at [815, 325] on button "Clear All" at bounding box center [818, 319] width 36 height 16
checkbox input "false"
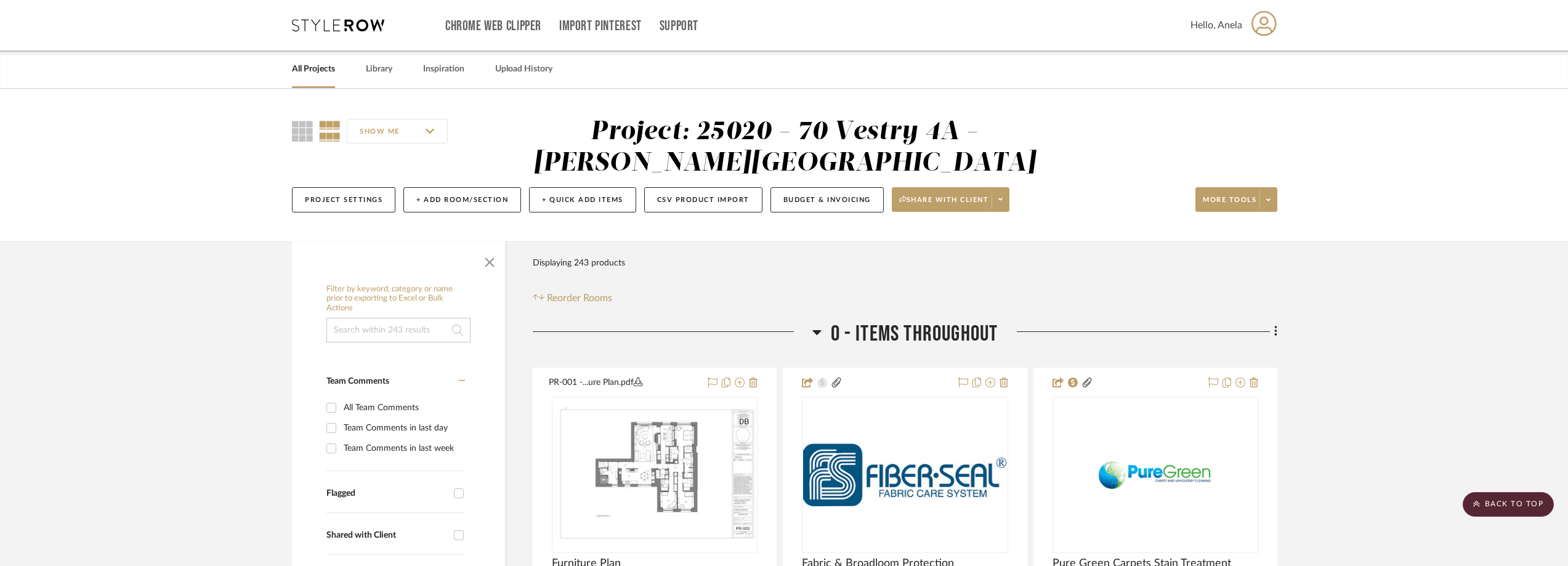
scroll to position [370, 0]
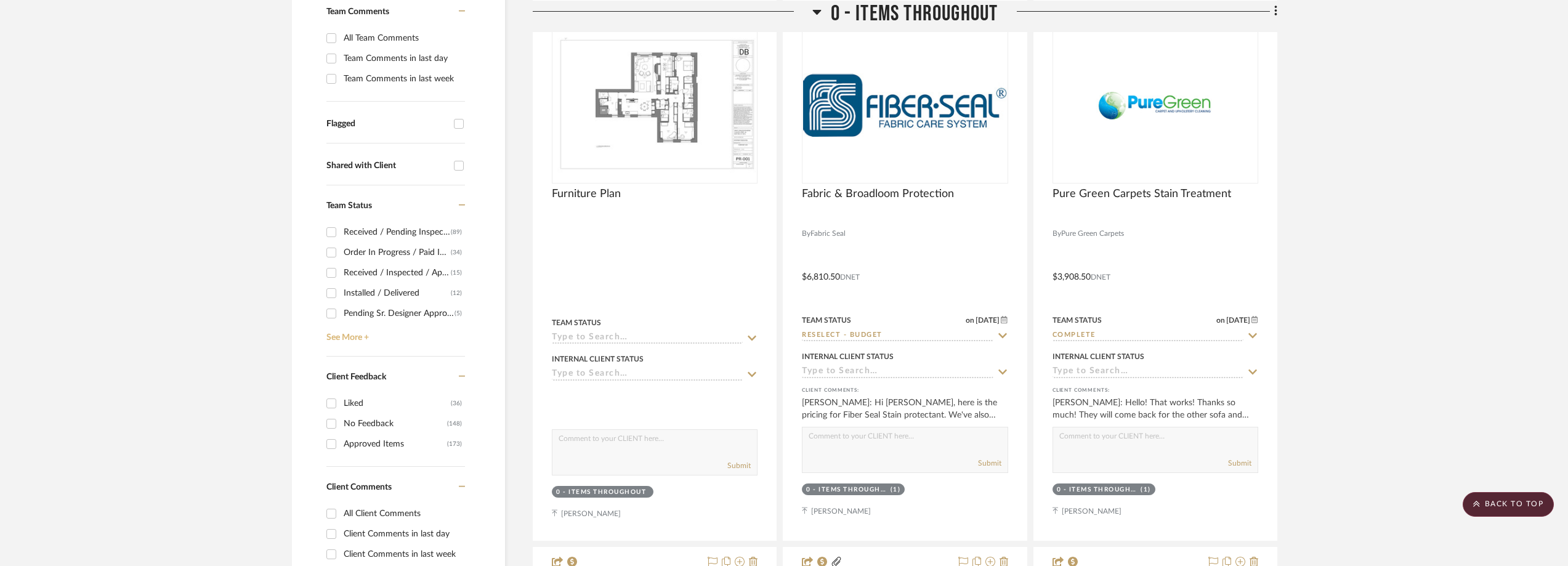
click at [361, 330] on link "See More +" at bounding box center [393, 332] width 141 height 19
click at [391, 292] on div "Approved" at bounding box center [398, 292] width 111 height 19
click at [341, 292] on input "Approved (4)" at bounding box center [331, 292] width 19 height 19
checkbox input "true"
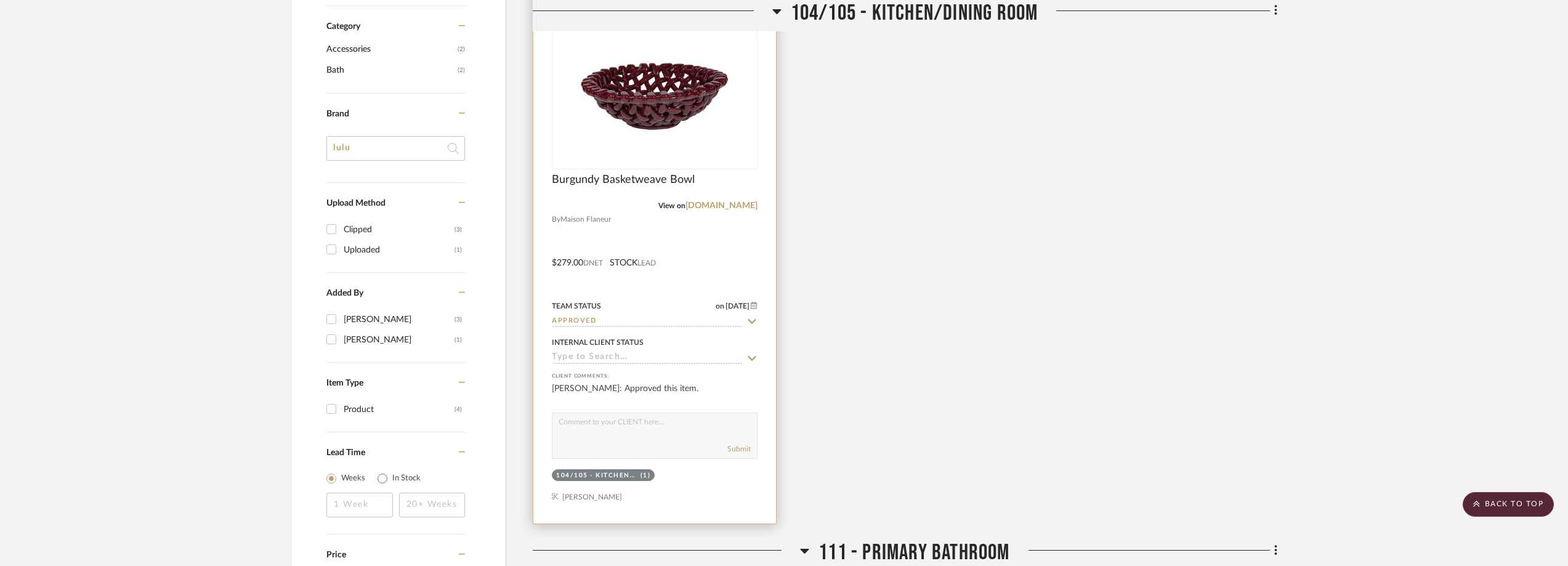
scroll to position [986, 0]
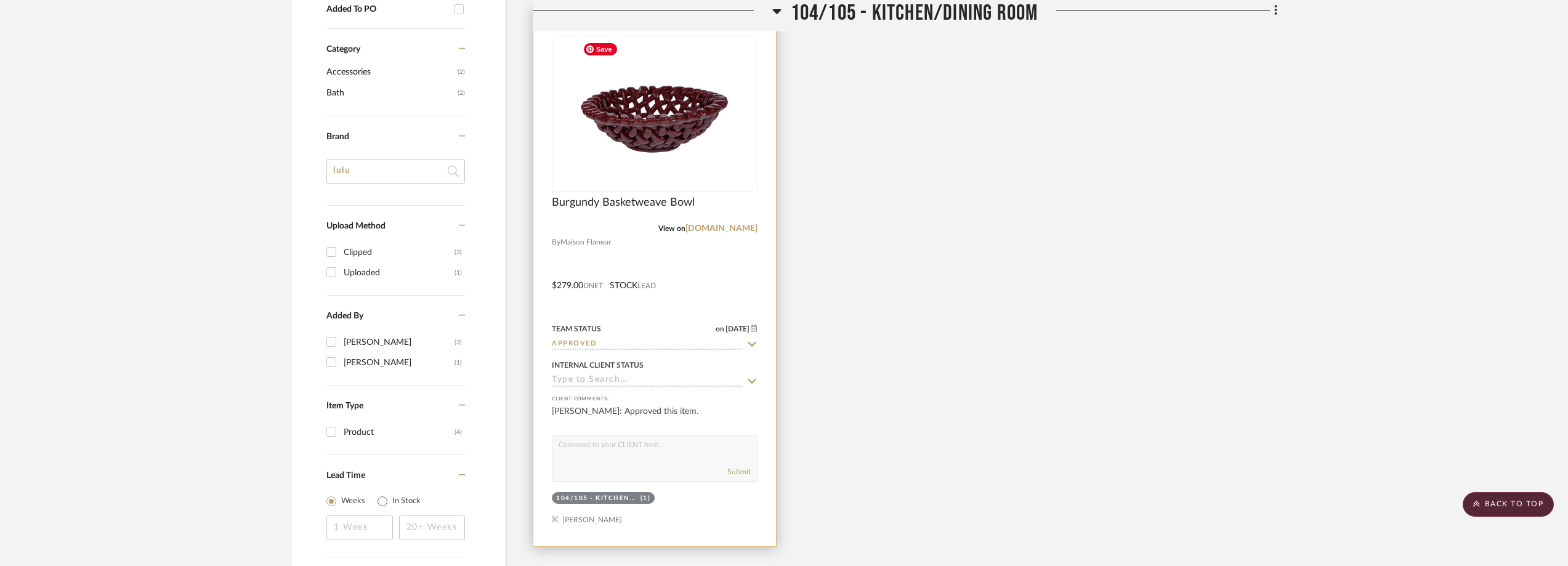
click at [0, 0] on img at bounding box center [0, 0] width 0 height 0
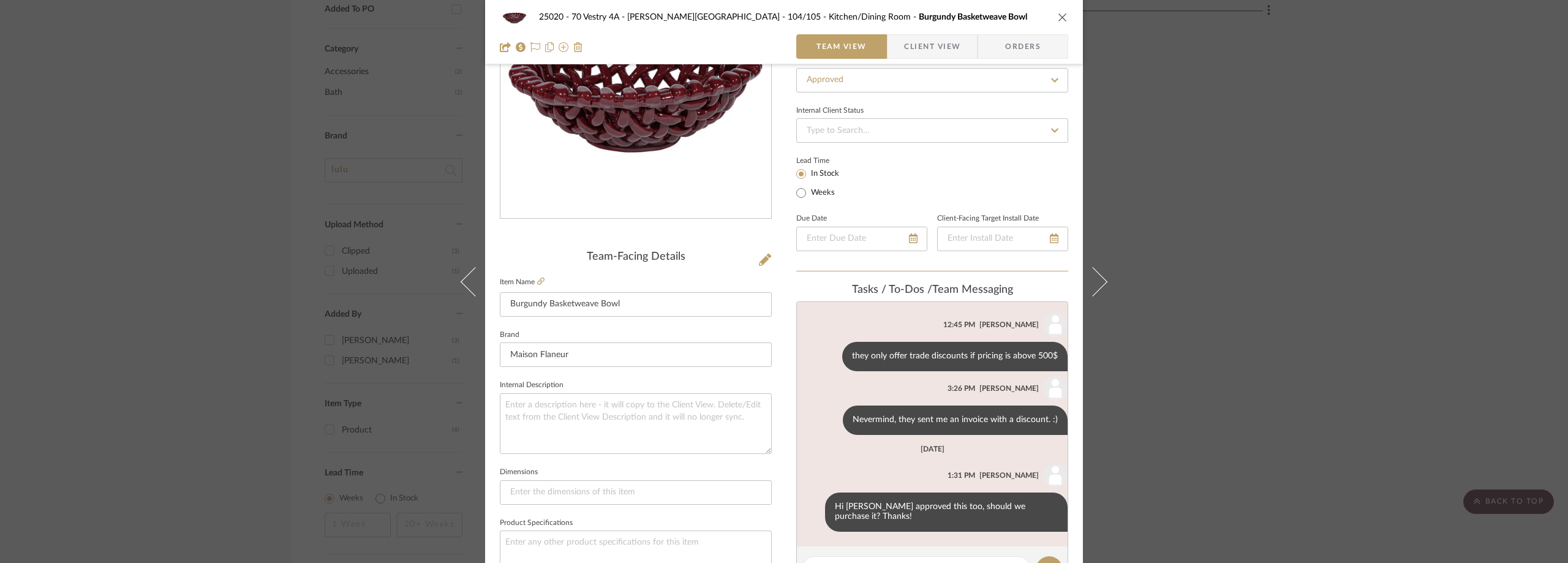
scroll to position [245, 0]
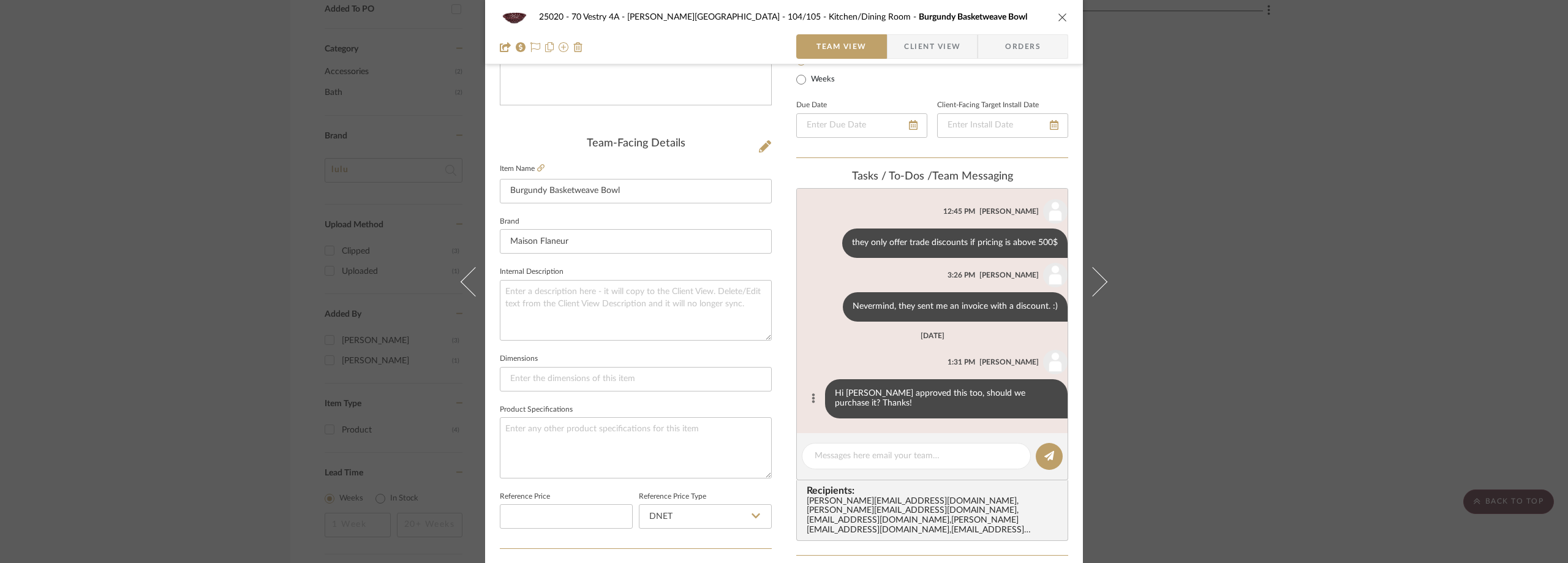
click at [813, 401] on icon at bounding box center [814, 398] width 3 height 10
click at [772, 405] on button "Delete" at bounding box center [753, 413] width 84 height 29
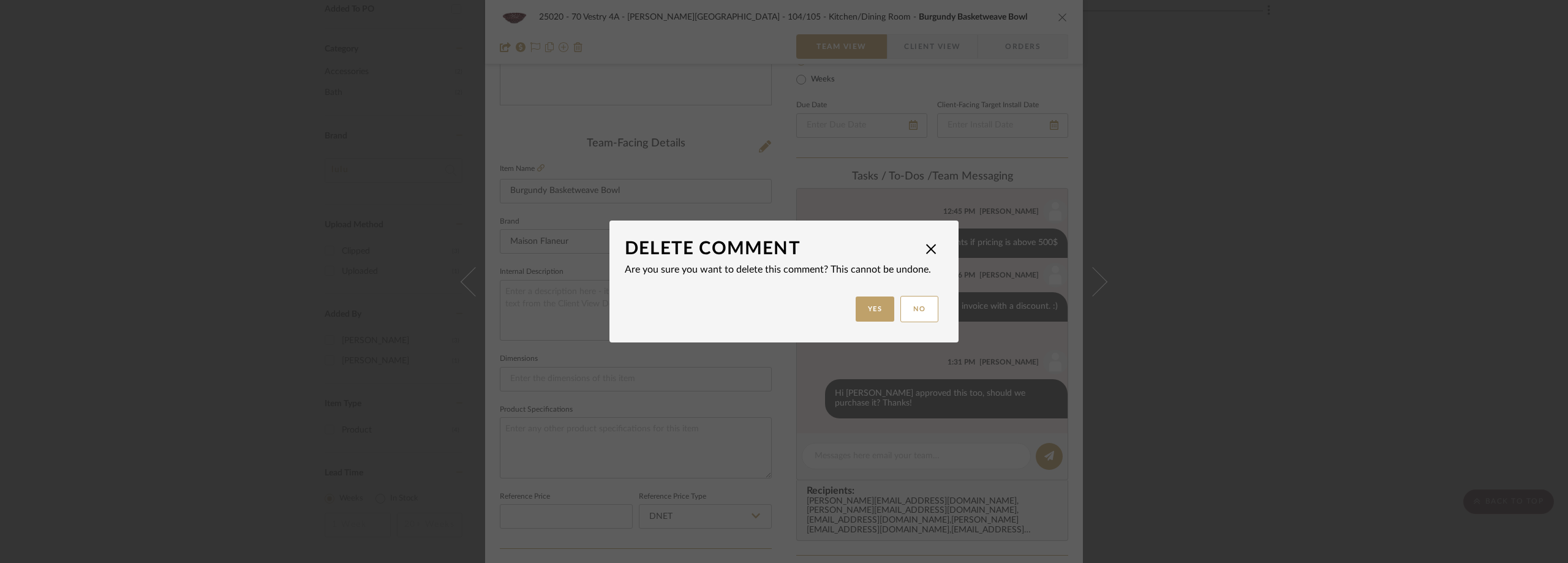
click at [998, 298] on div at bounding box center [784, 281] width 1568 height 563
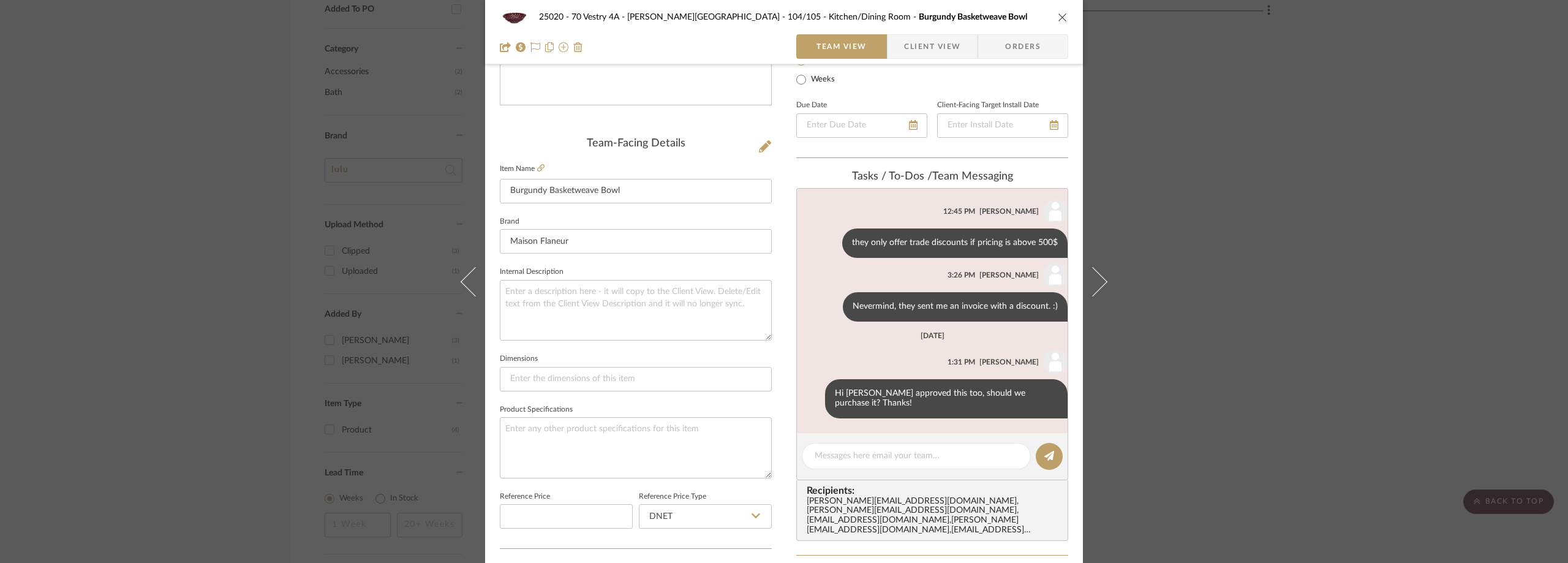
click at [944, 36] on span "Client View" at bounding box center [932, 46] width 56 height 24
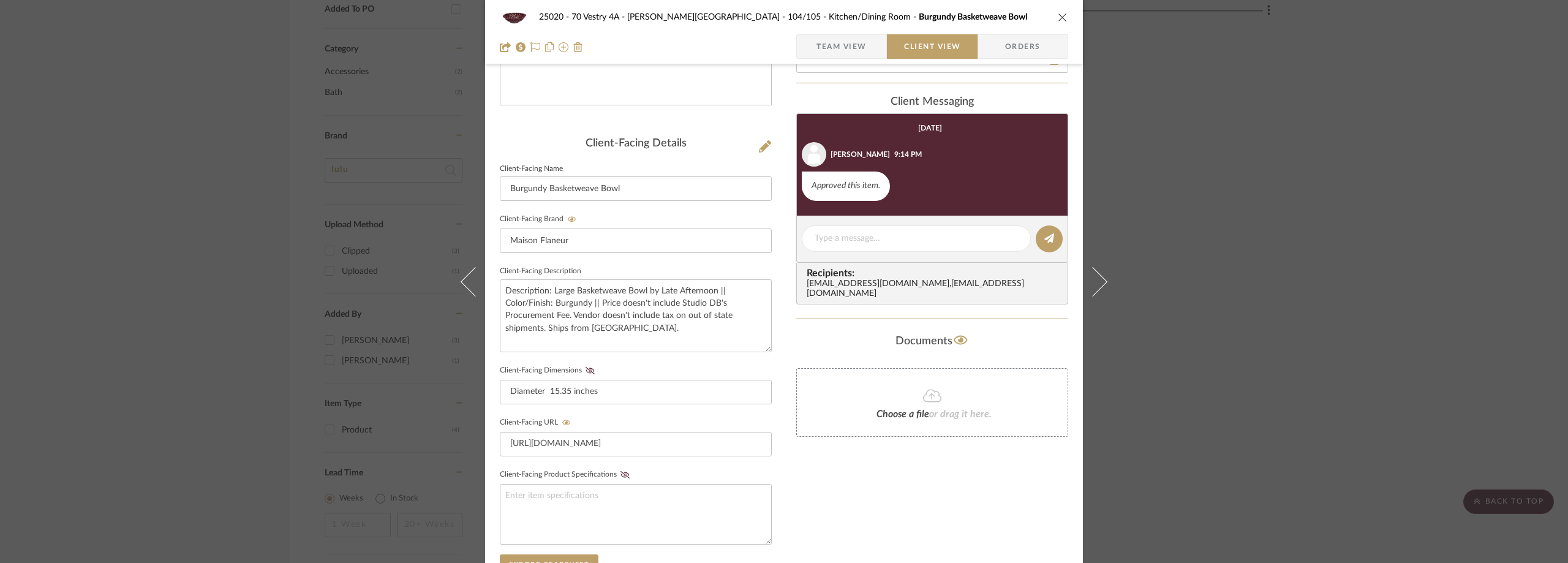
click at [840, 38] on span "Team View" at bounding box center [842, 46] width 50 height 24
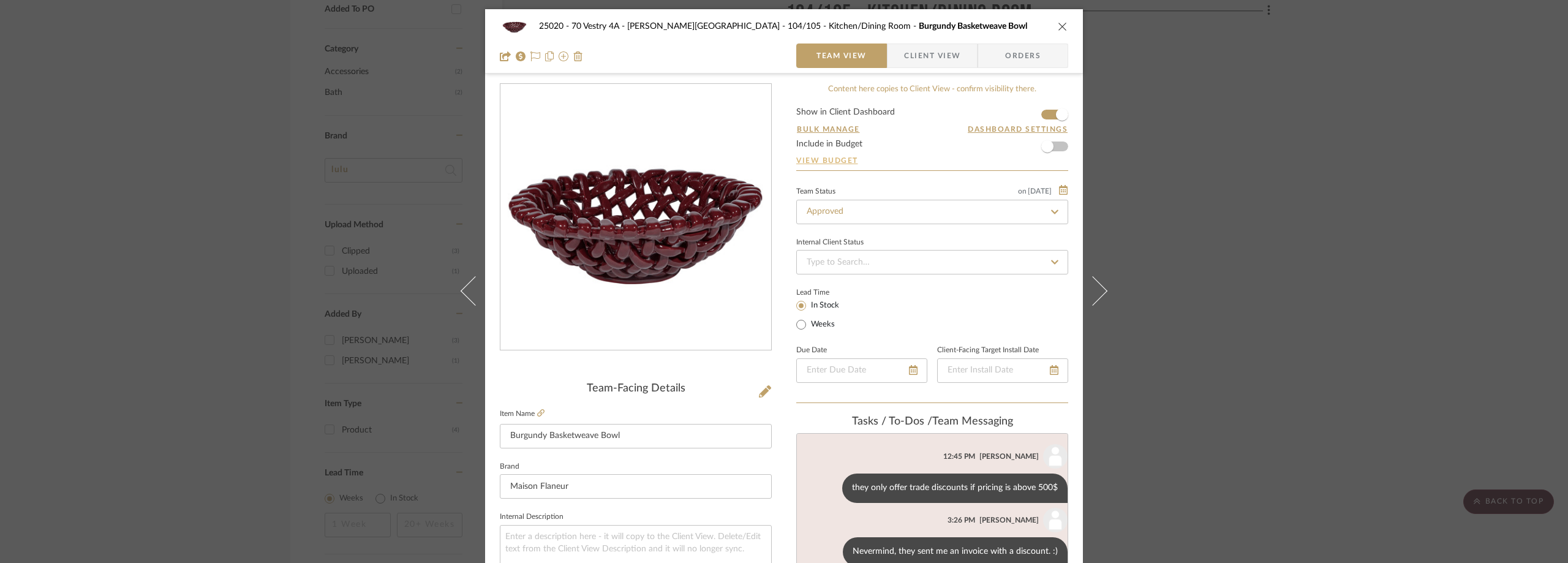
scroll to position [429, 0]
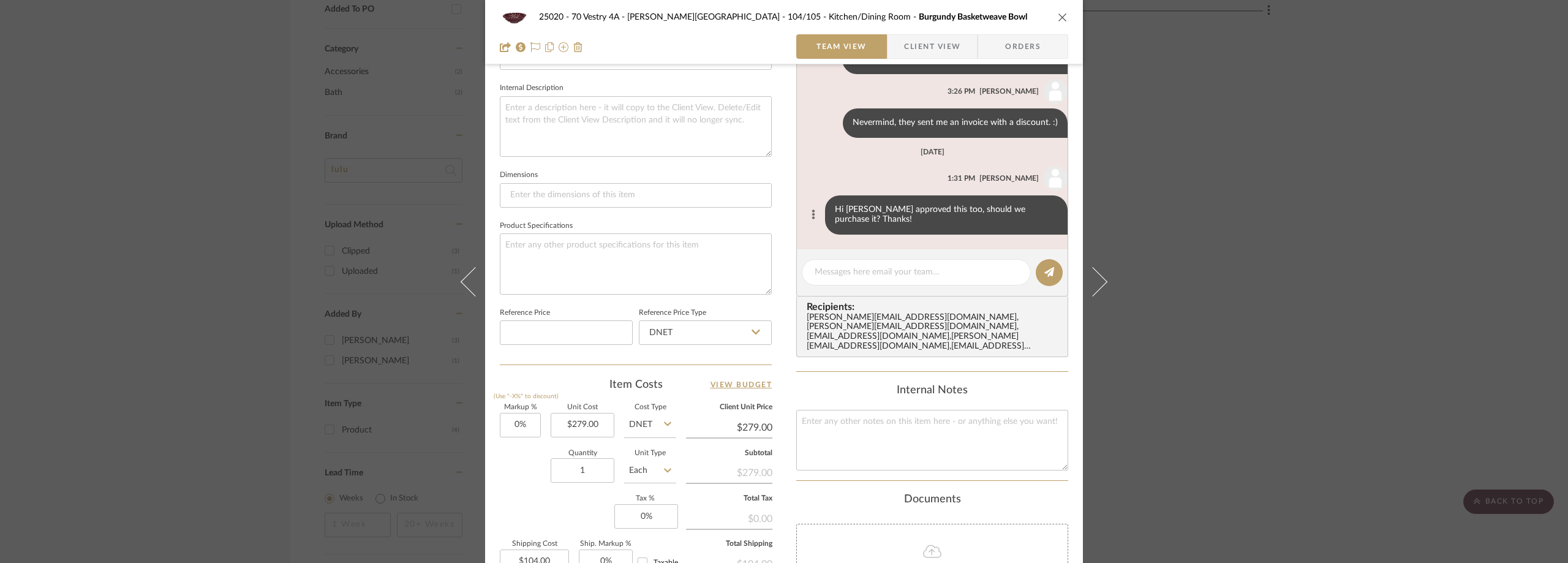
click at [806, 210] on button at bounding box center [813, 215] width 14 height 14
click at [765, 227] on span "Delete" at bounding box center [746, 230] width 50 height 10
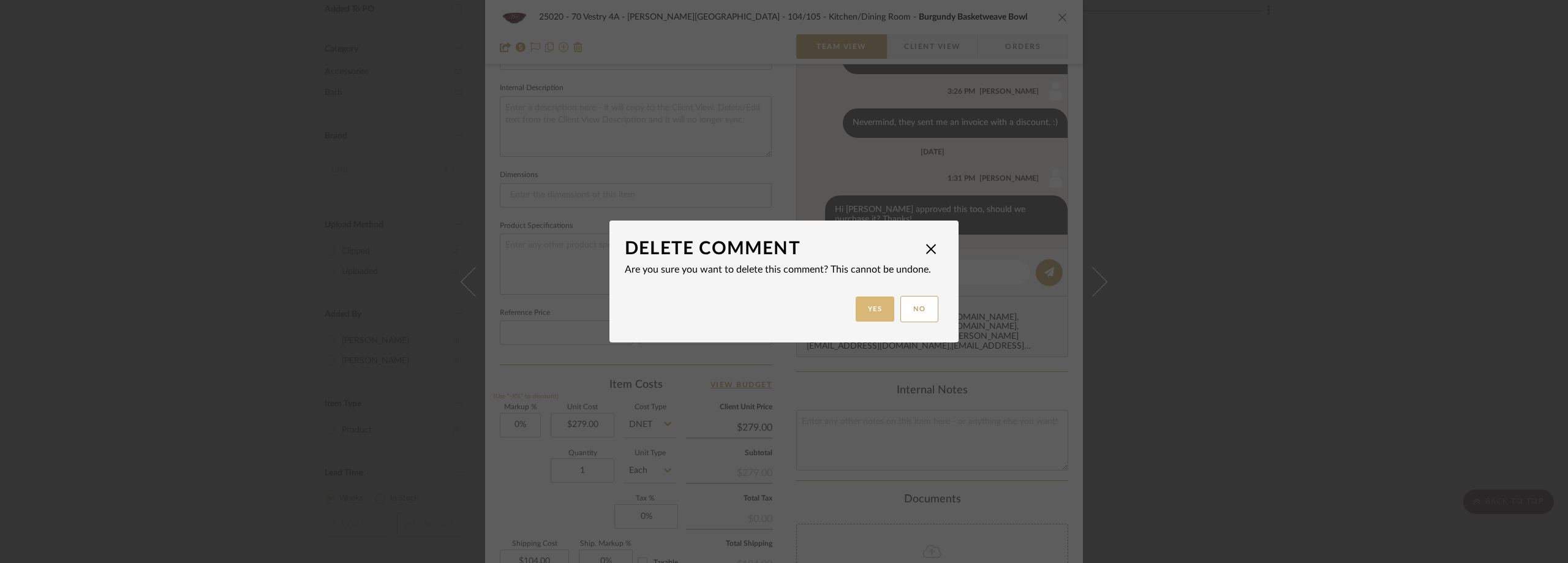
click at [866, 300] on button "Yes" at bounding box center [875, 309] width 40 height 25
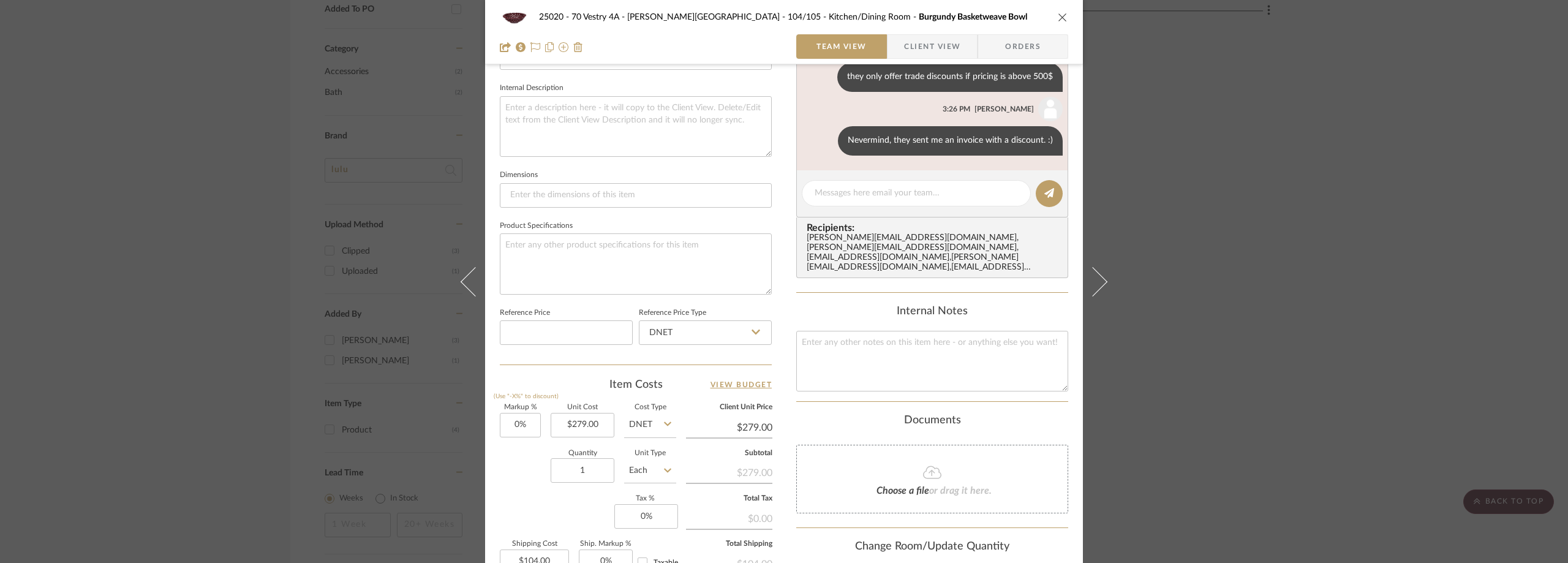
scroll to position [0, 0]
click at [856, 182] on div at bounding box center [916, 193] width 229 height 26
click at [865, 201] on div at bounding box center [916, 193] width 229 height 26
click at [828, 137] on button at bounding box center [826, 141] width 14 height 14
click at [790, 158] on span "Delete" at bounding box center [768, 156] width 50 height 10
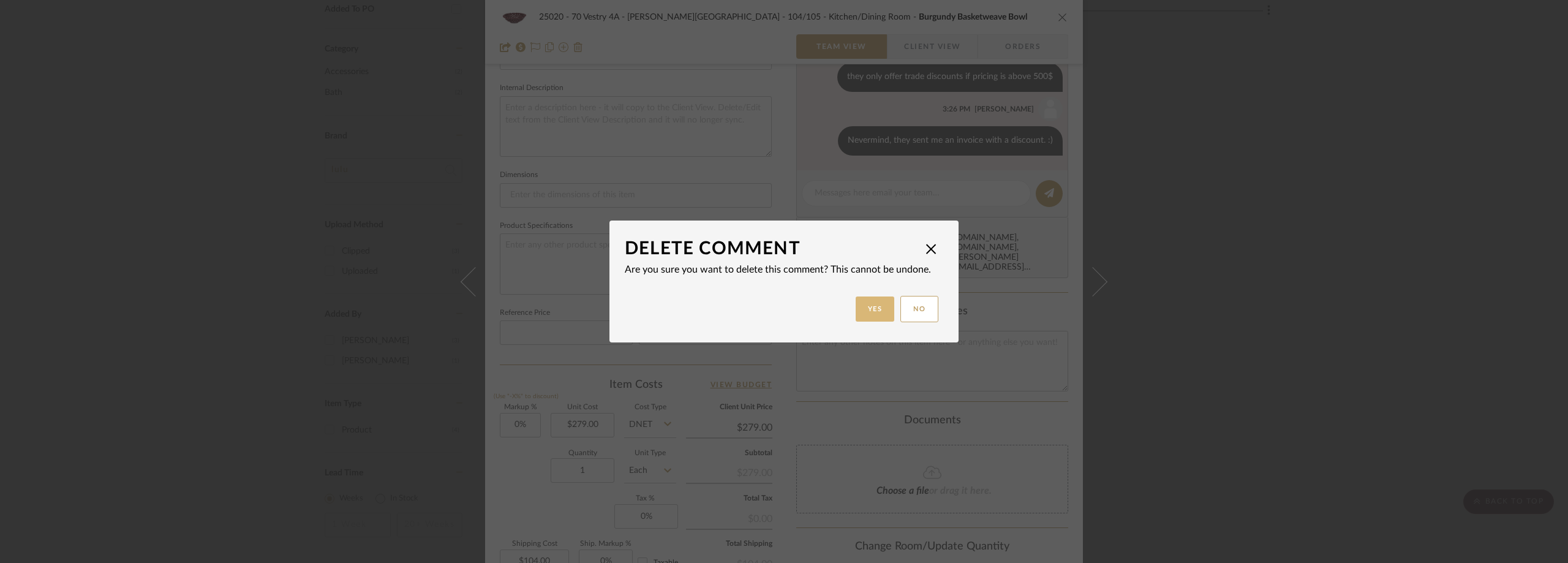
click at [856, 305] on button "Yes" at bounding box center [875, 309] width 40 height 25
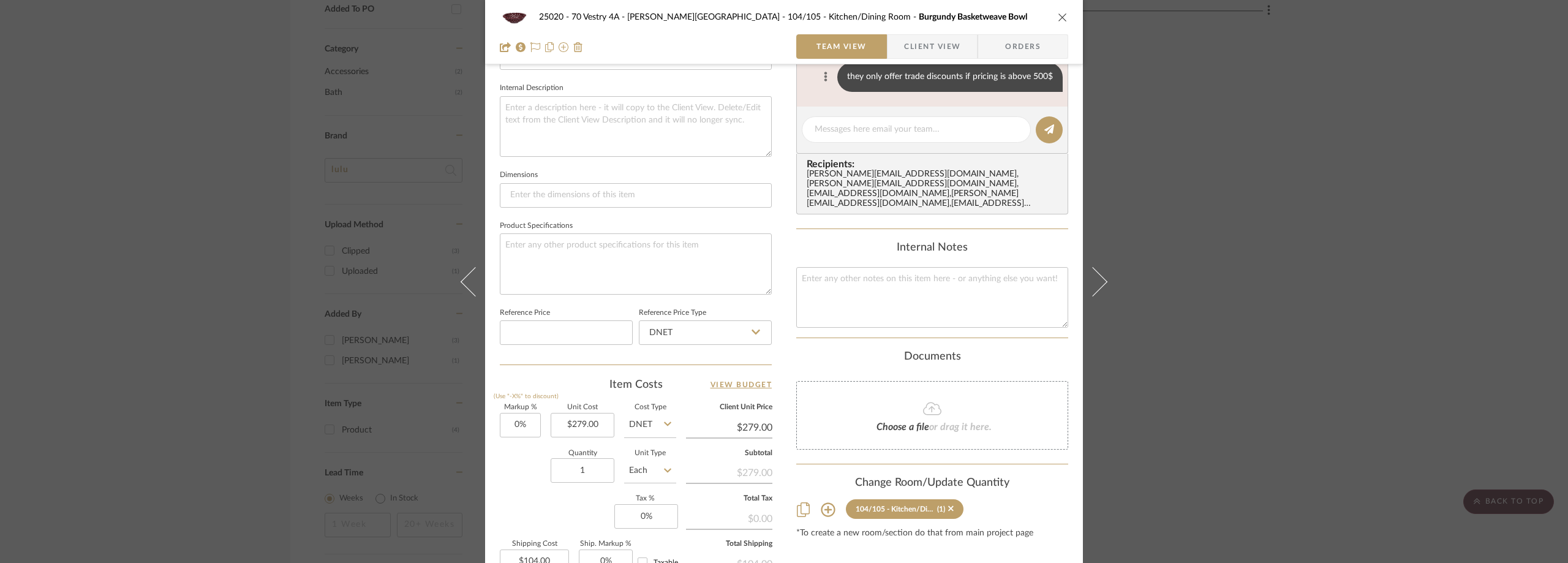
click at [825, 75] on button at bounding box center [825, 77] width 14 height 14
click at [788, 91] on span "Delete" at bounding box center [766, 92] width 50 height 10
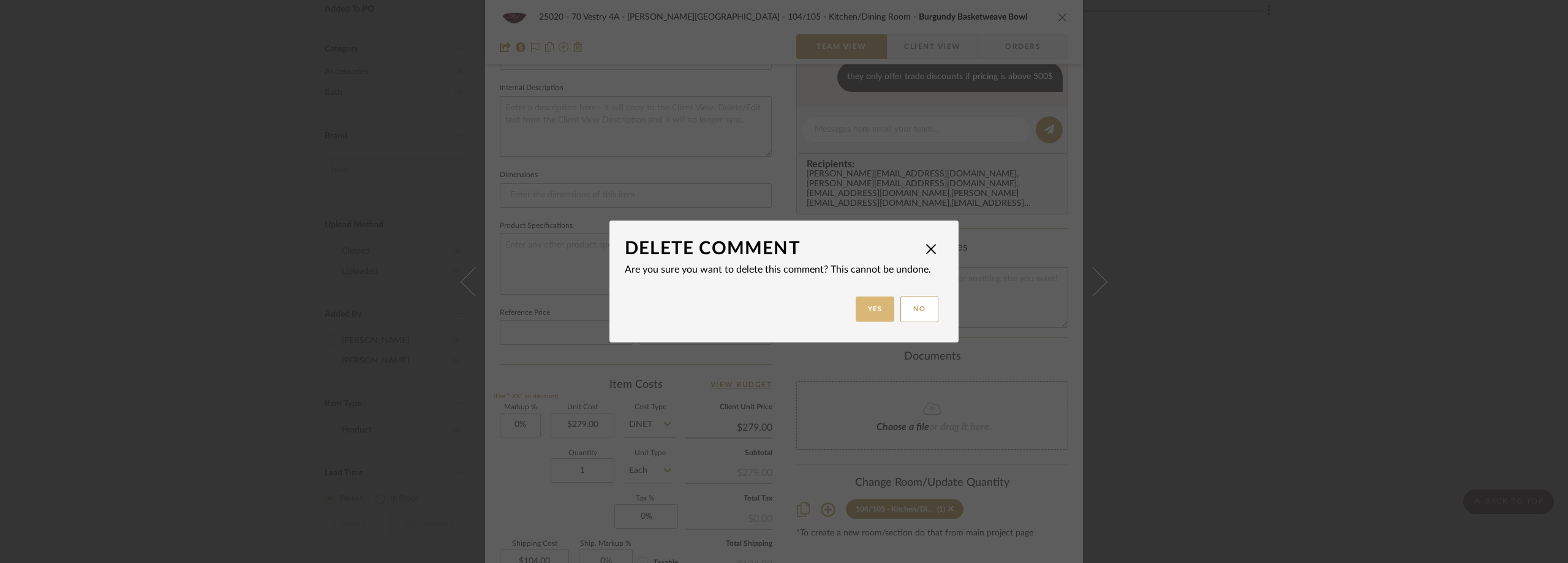
click at [876, 305] on button "Yes" at bounding box center [875, 309] width 40 height 25
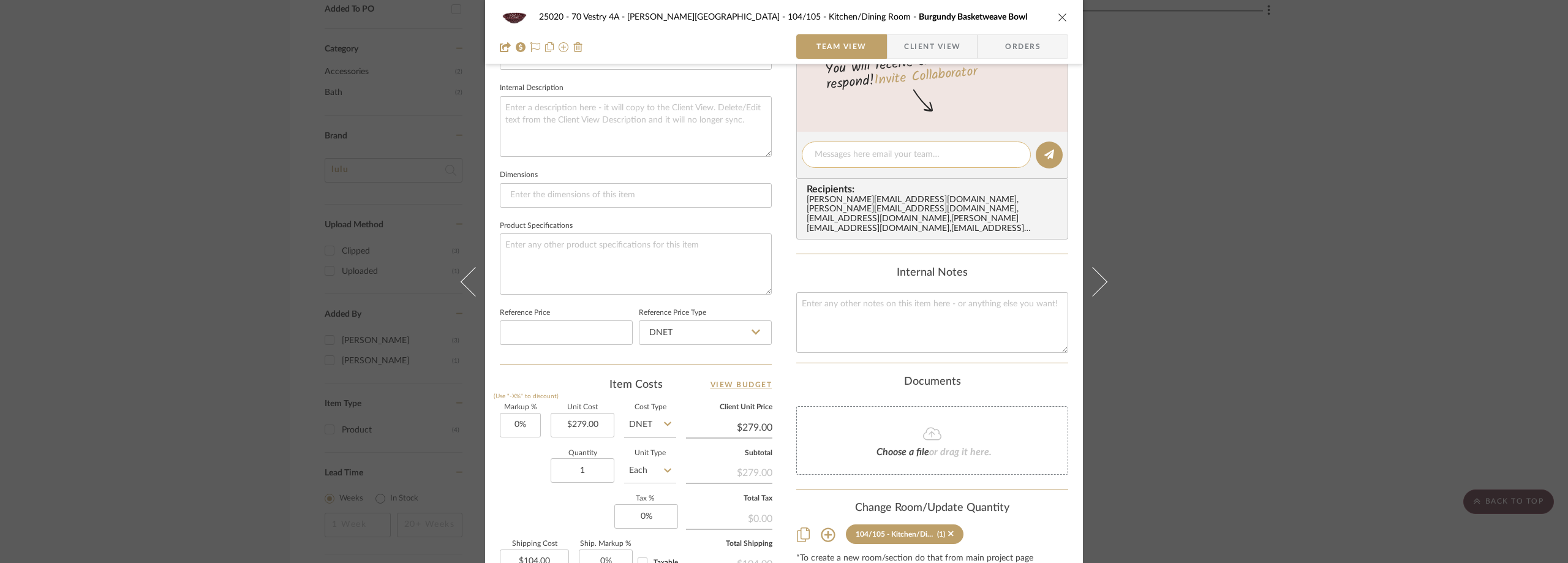
click at [864, 152] on textarea at bounding box center [916, 154] width 204 height 13
type textarea "Hi Lauren, should we purchase this? Thanks!"
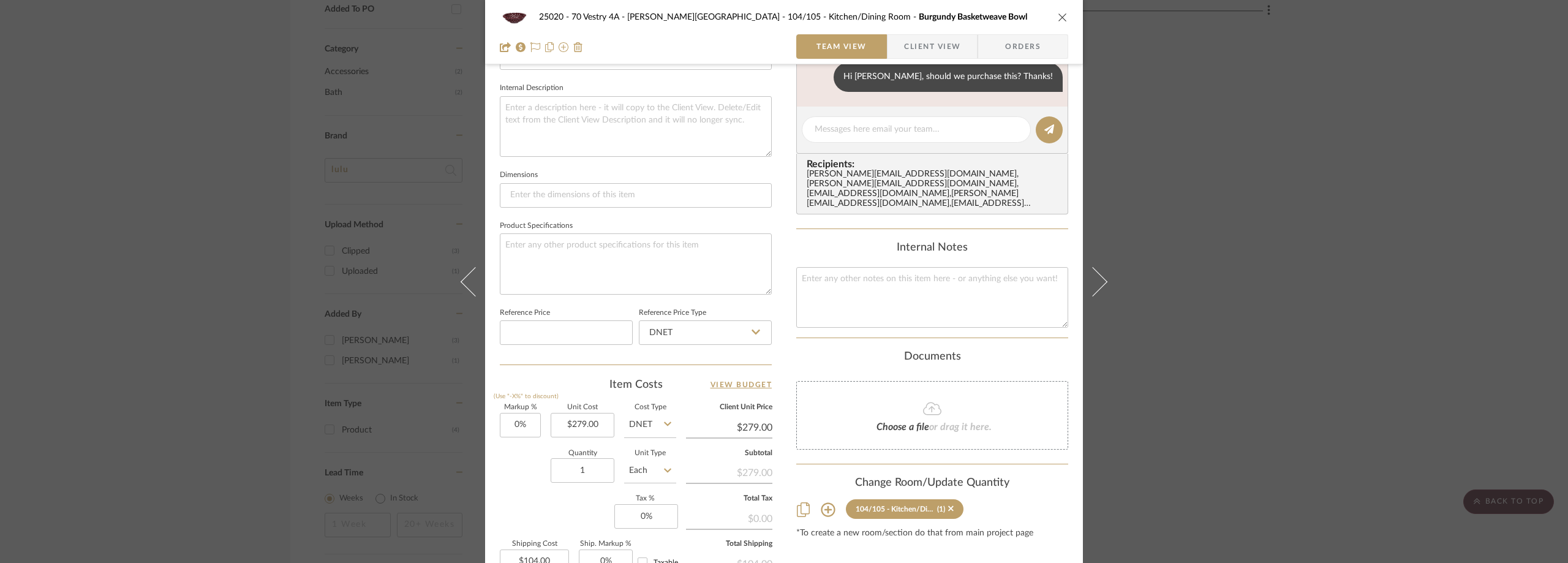
click at [1215, 209] on div "25020 - 70 Vestry 4A - Grant-Stanleigh 104/105 - Kitchen/Dining Room Burgundy B…" at bounding box center [784, 281] width 1568 height 563
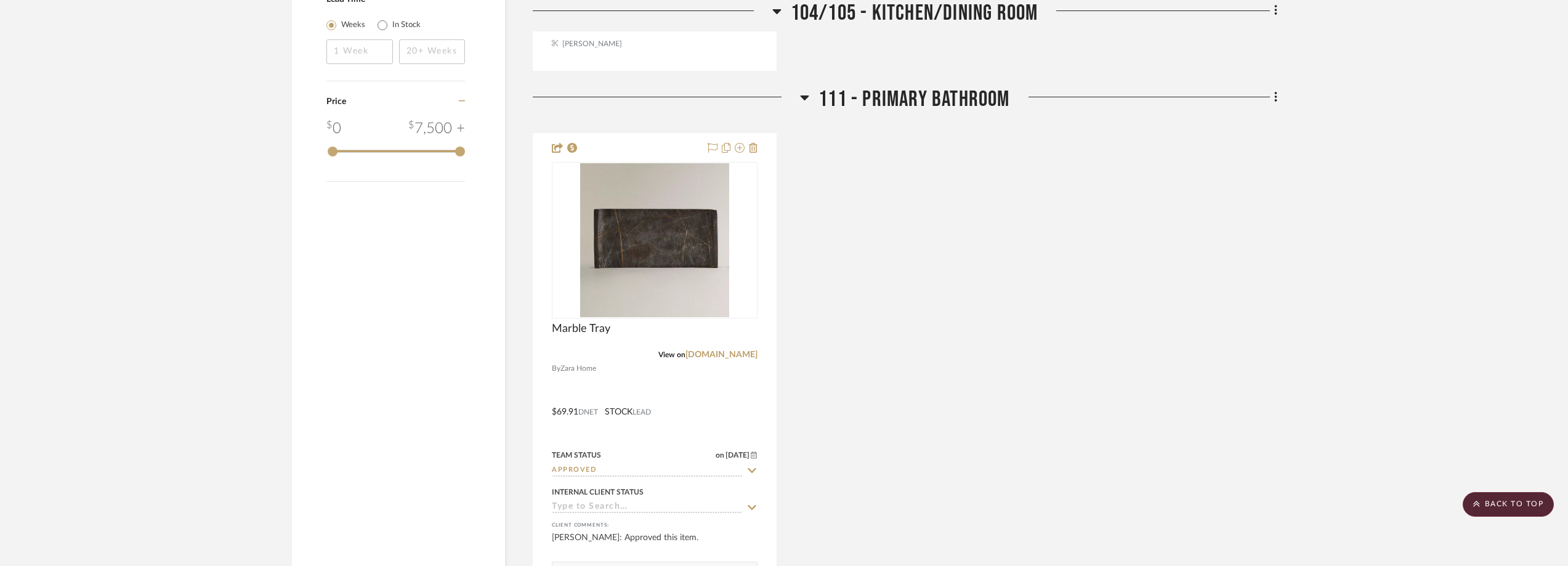
scroll to position [1479, 0]
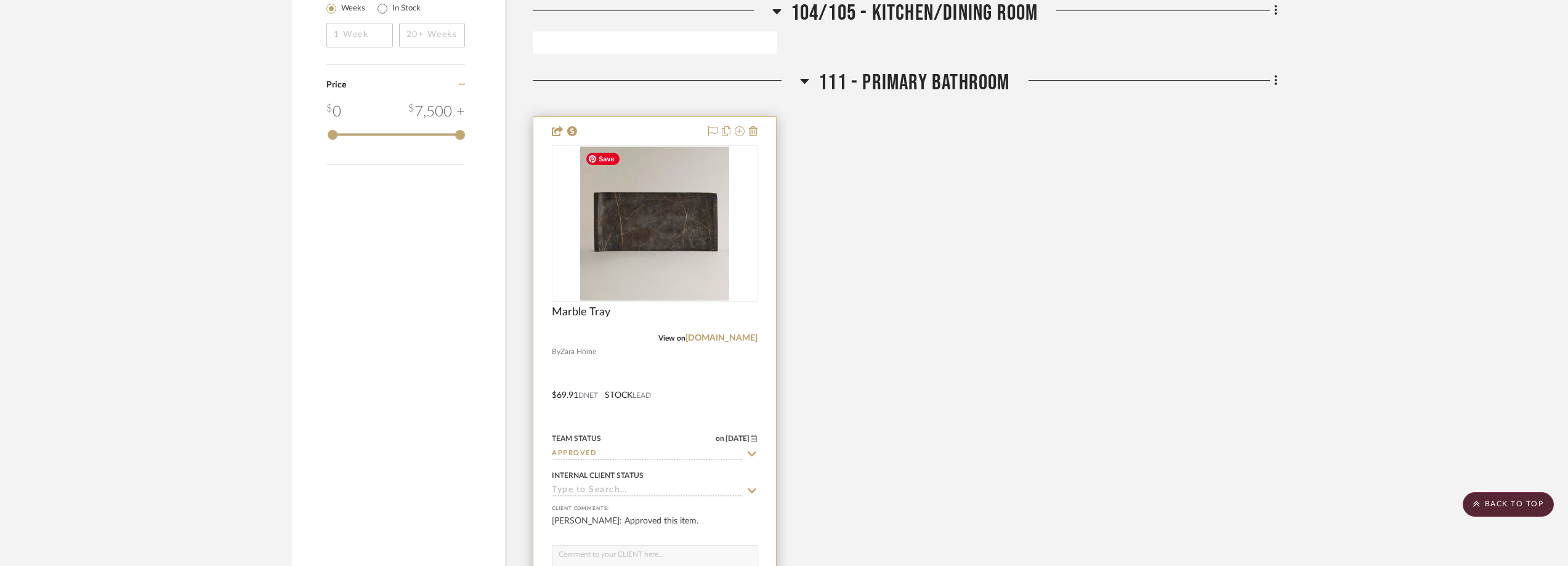
click at [630, 240] on img "0" at bounding box center [654, 223] width 148 height 154
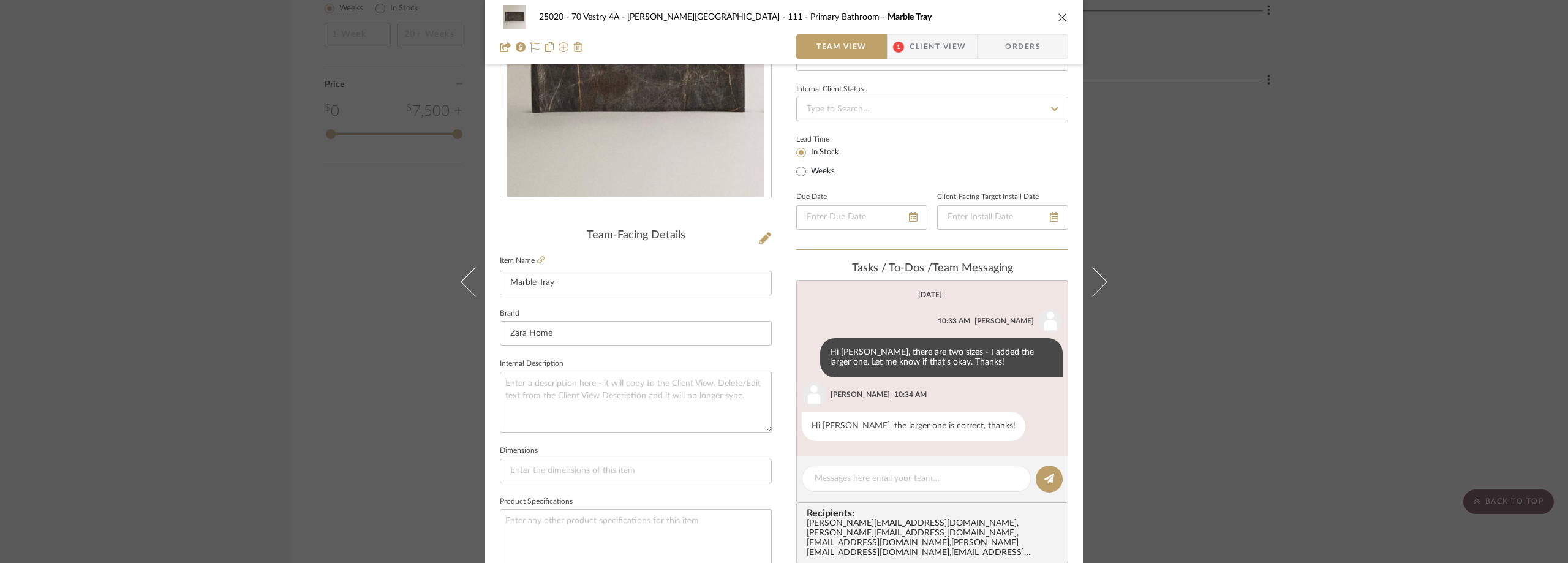
scroll to position [183, 0]
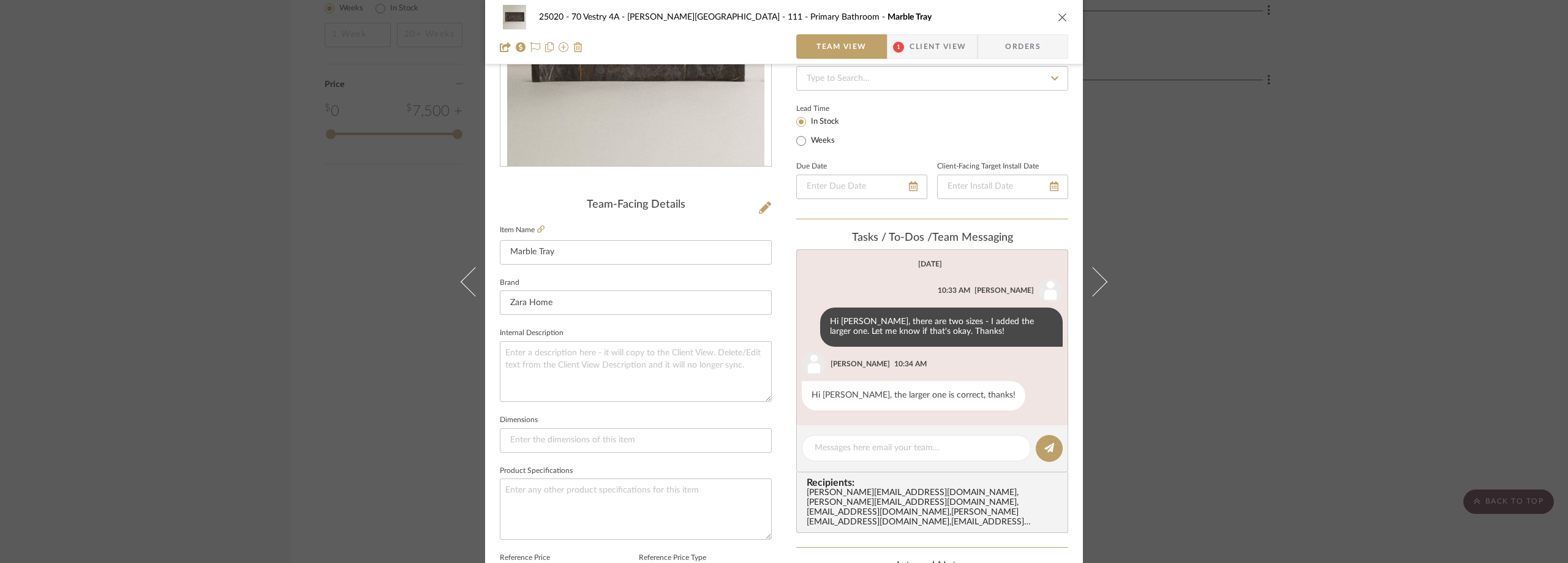
click at [952, 53] on span "Client View" at bounding box center [937, 46] width 56 height 24
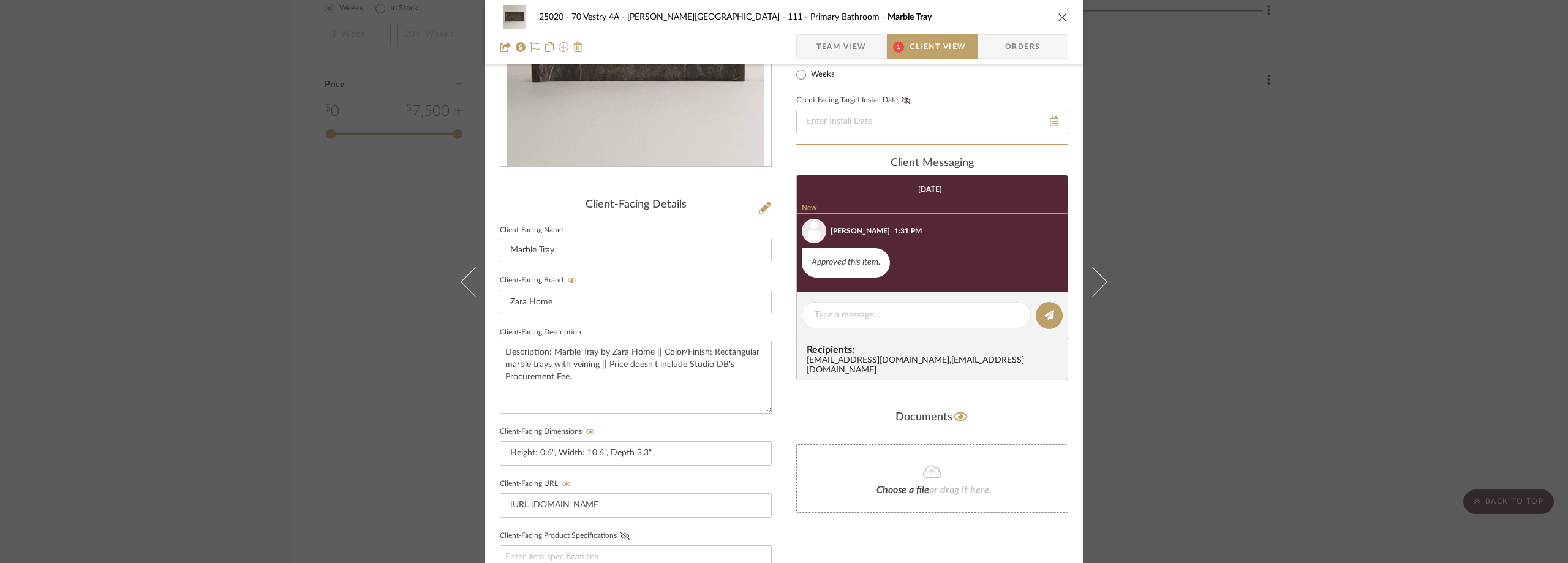
click at [848, 53] on span "Team View" at bounding box center [842, 46] width 50 height 24
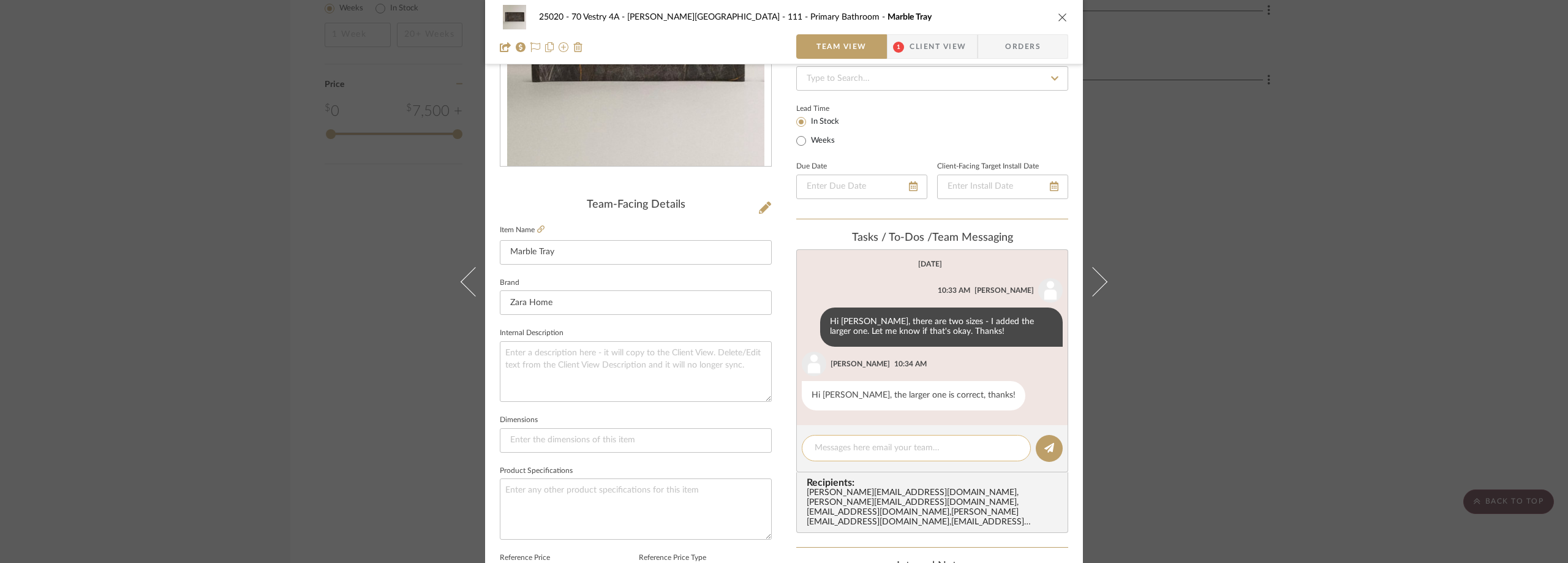
click at [891, 444] on textarea at bounding box center [916, 448] width 204 height 13
type textarea "Hi Lauren, should we purchase this? Thanks!"
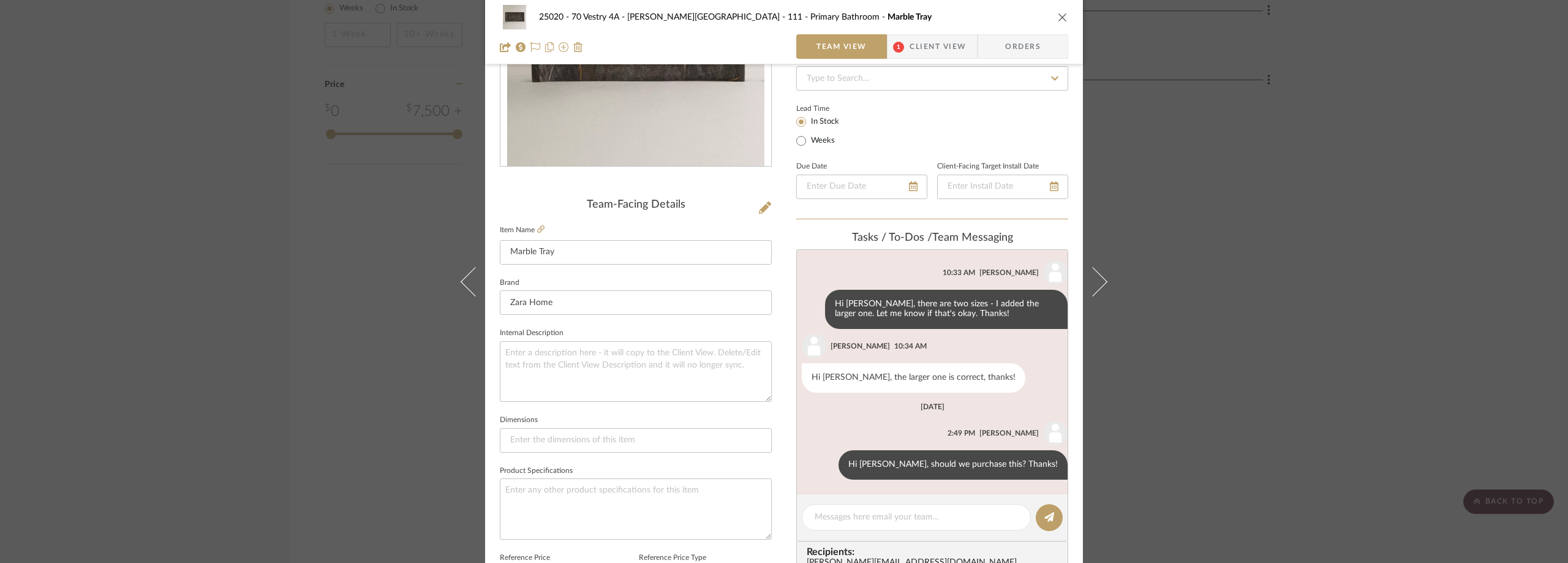
click at [1232, 276] on div "25020 - 70 Vestry 4A - Grant-Stanleigh 111 - Primary Bathroom Marble Tray Team …" at bounding box center [784, 281] width 1568 height 563
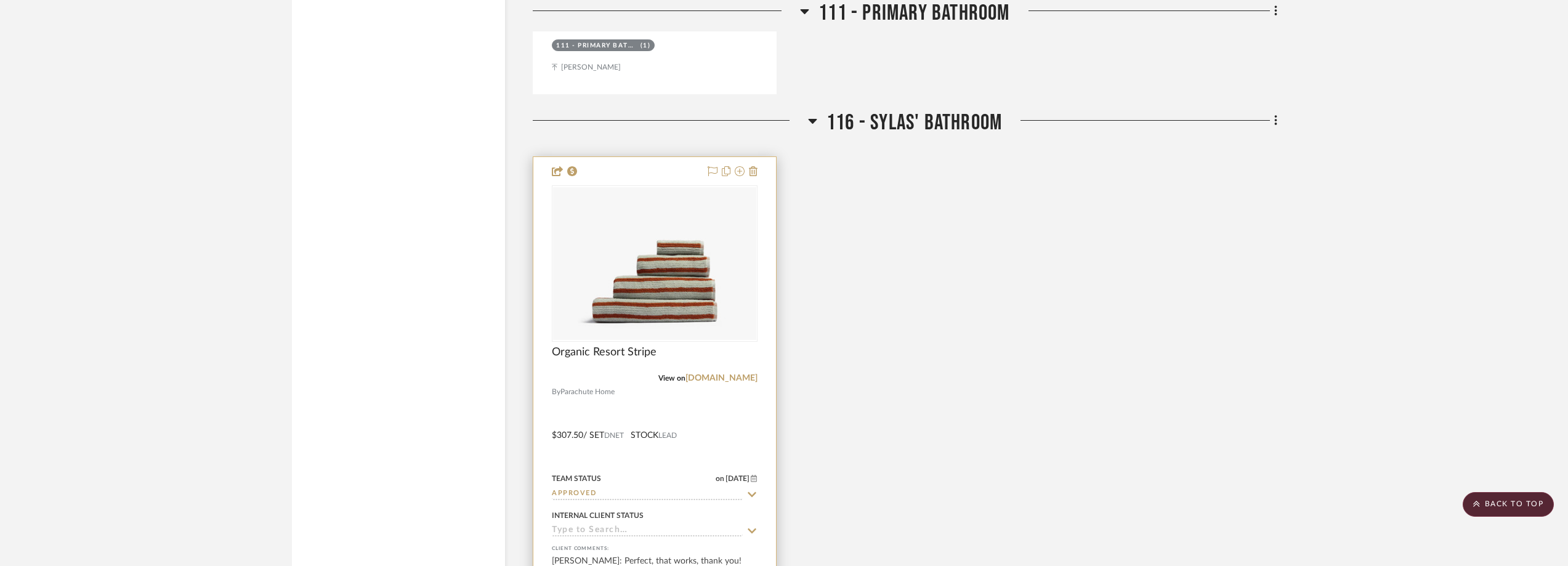
scroll to position [1883, 0]
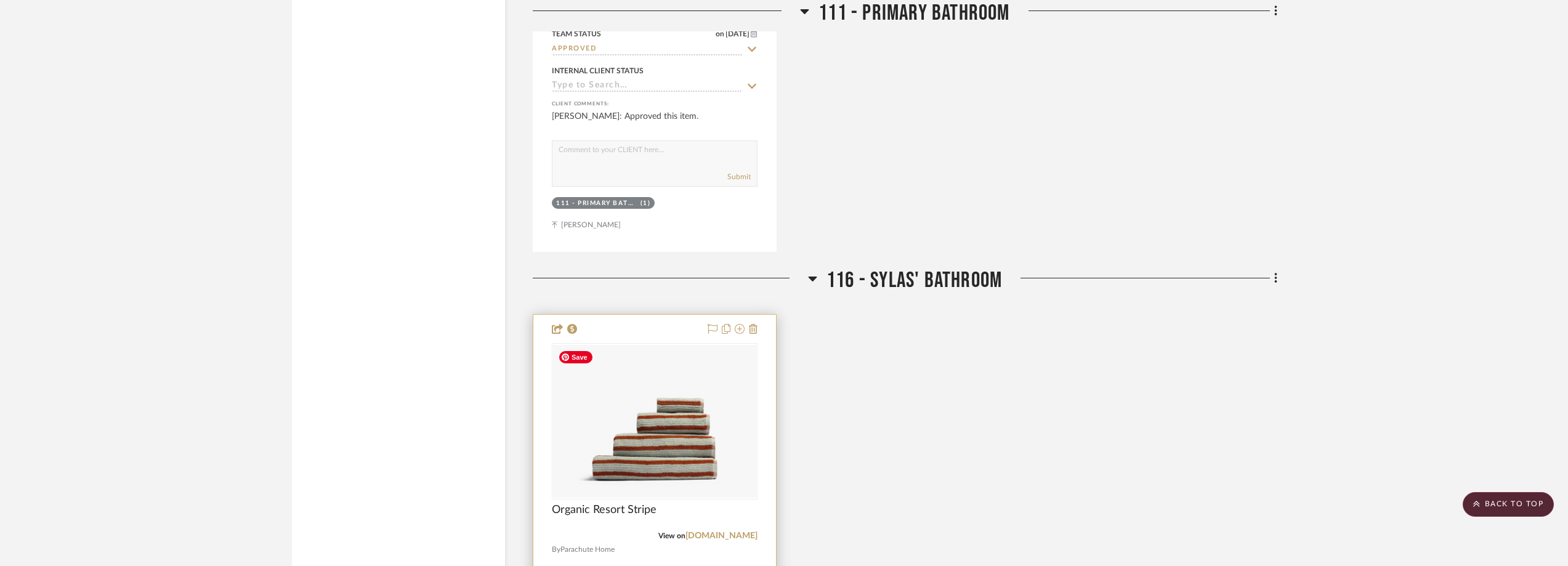
click at [624, 415] on img "0" at bounding box center [655, 421] width 203 height 153
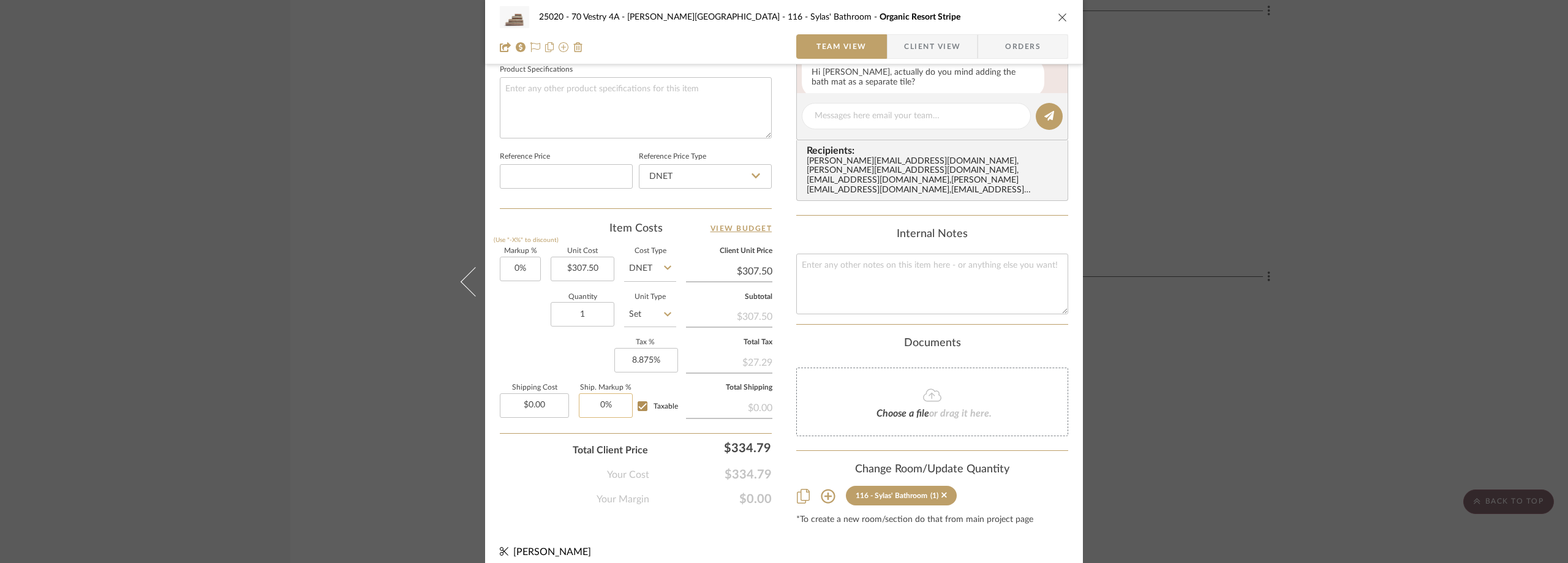
scroll to position [587, 0]
click at [1180, 213] on div "25020 - 70 Vestry 4A - Grant-Stanleigh 116 - Sylas' Bathroom Organic Resort Str…" at bounding box center [784, 281] width 1568 height 563
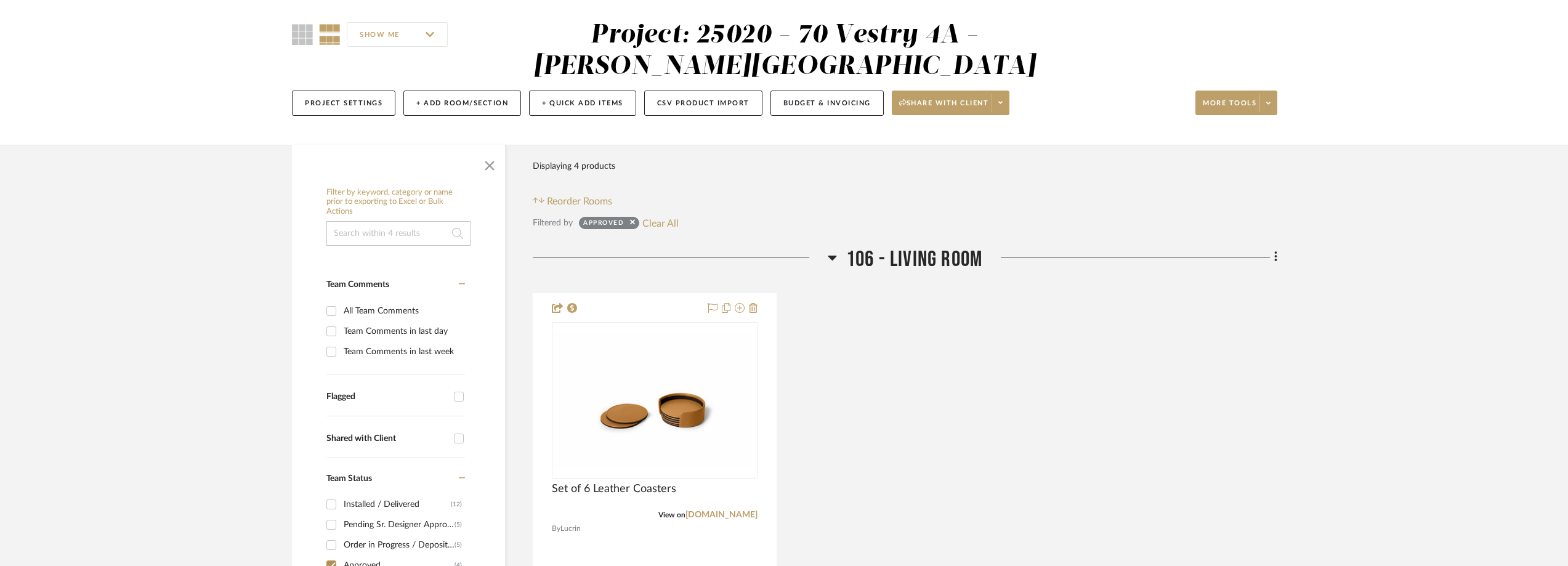
scroll to position [0, 0]
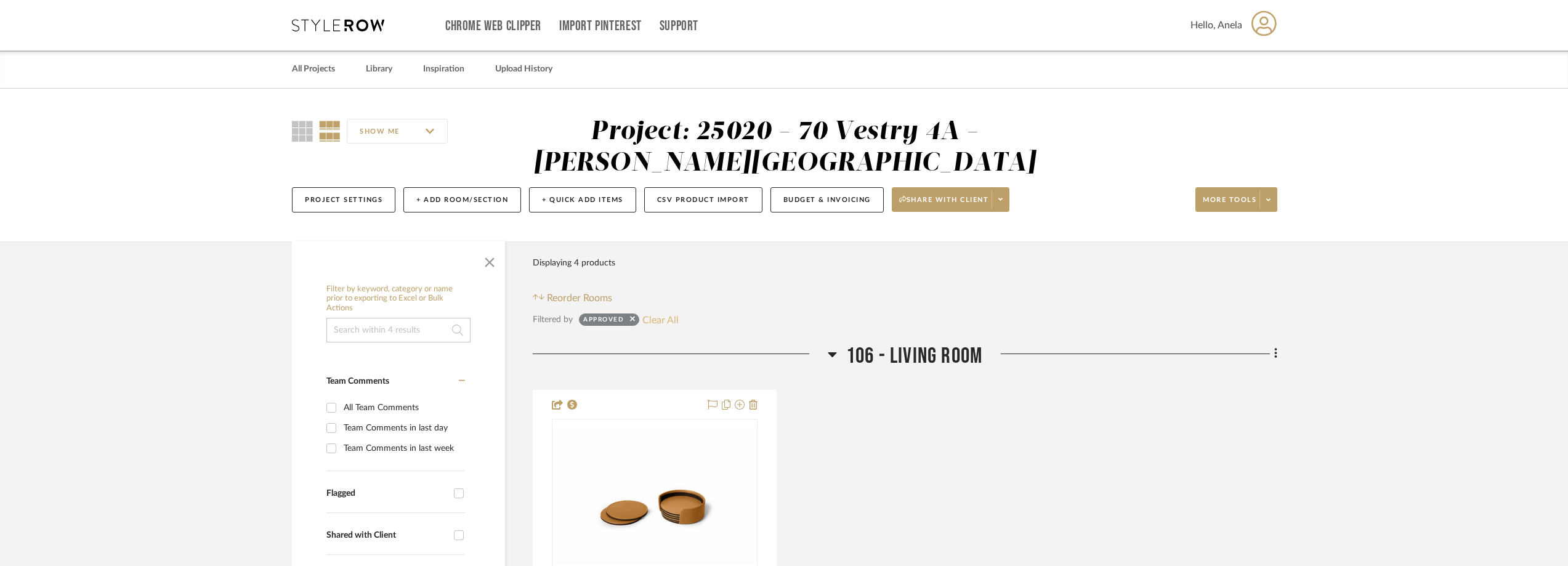
click at [655, 318] on button "Clear All" at bounding box center [660, 319] width 36 height 16
checkbox input "false"
